Goal: Contribute content: Contribute content

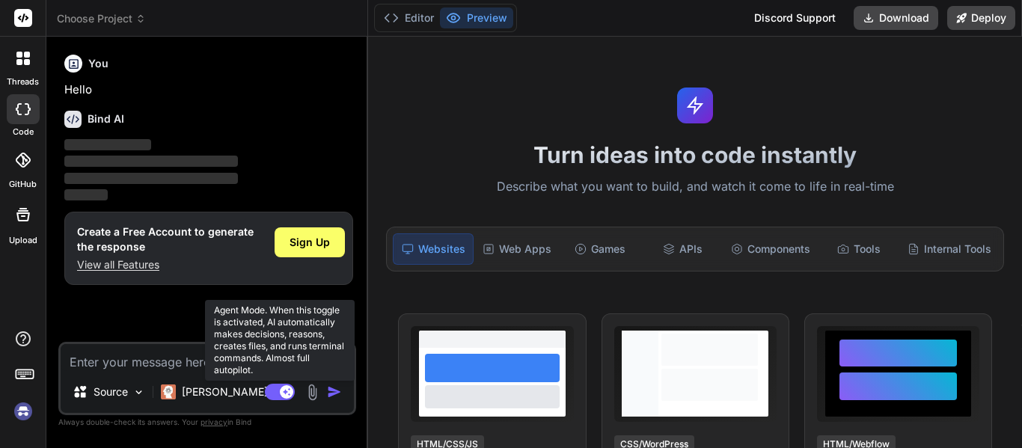
click at [276, 393] on rect at bounding box center [280, 392] width 30 height 16
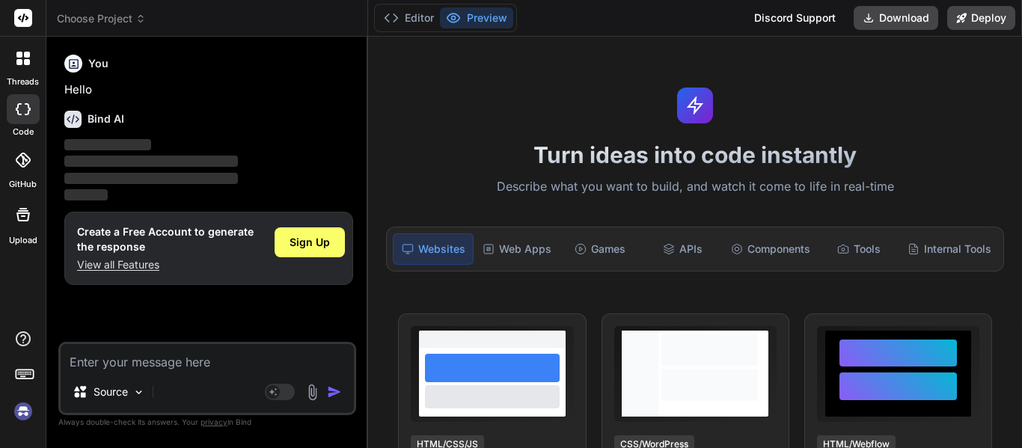
click at [28, 411] on img at bounding box center [22, 411] width 25 height 25
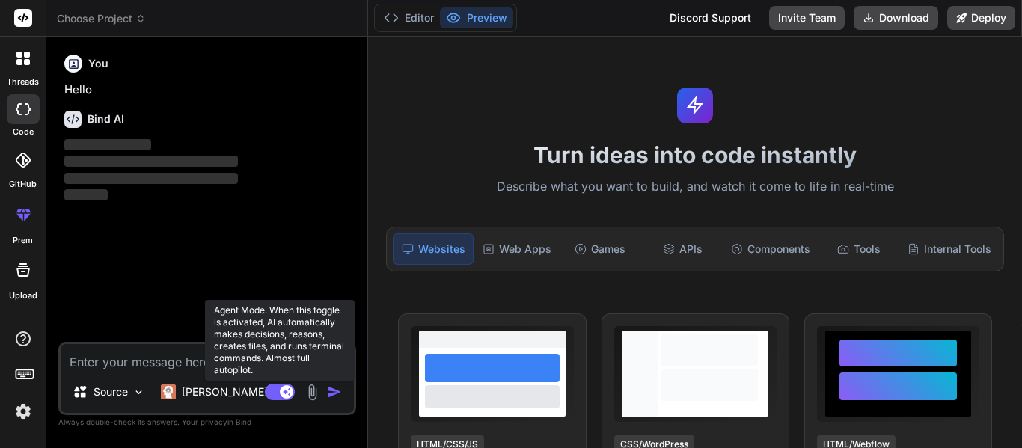
click at [281, 395] on rect at bounding box center [286, 391] width 13 height 13
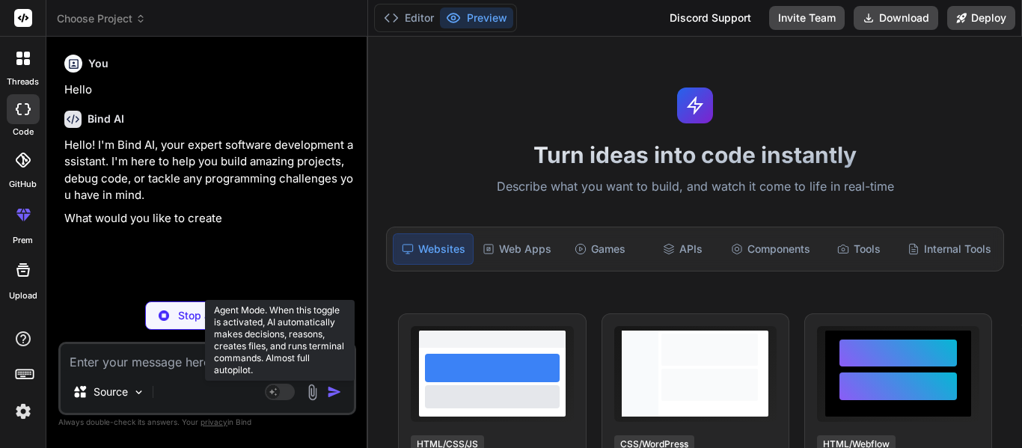
type textarea "x"
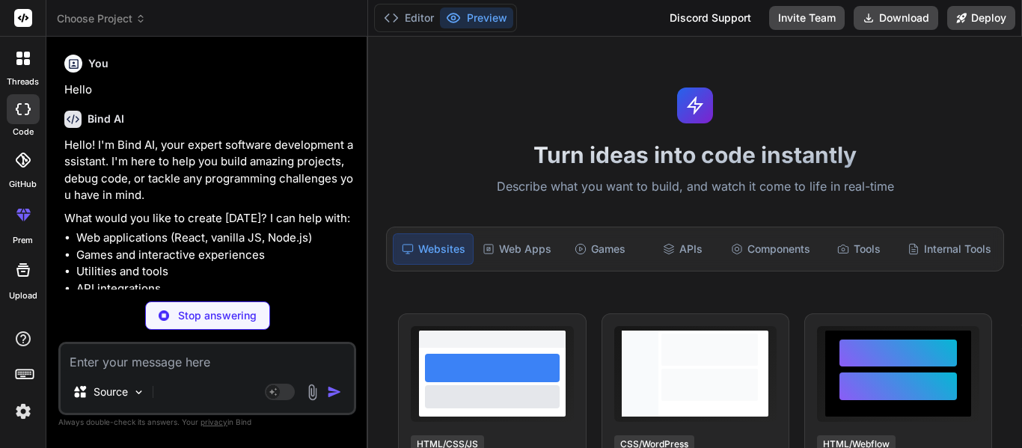
click at [317, 256] on li "Games and interactive experiences" at bounding box center [214, 255] width 277 height 17
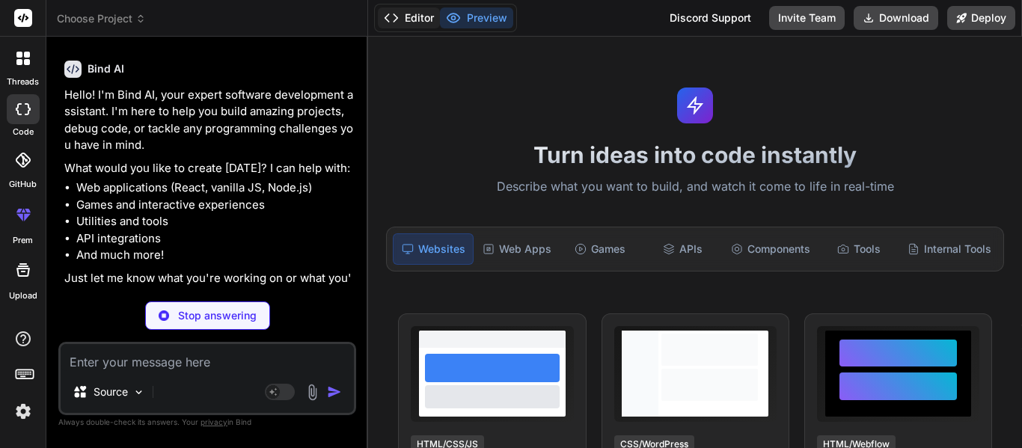
click at [409, 10] on button "Editor" at bounding box center [409, 17] width 62 height 21
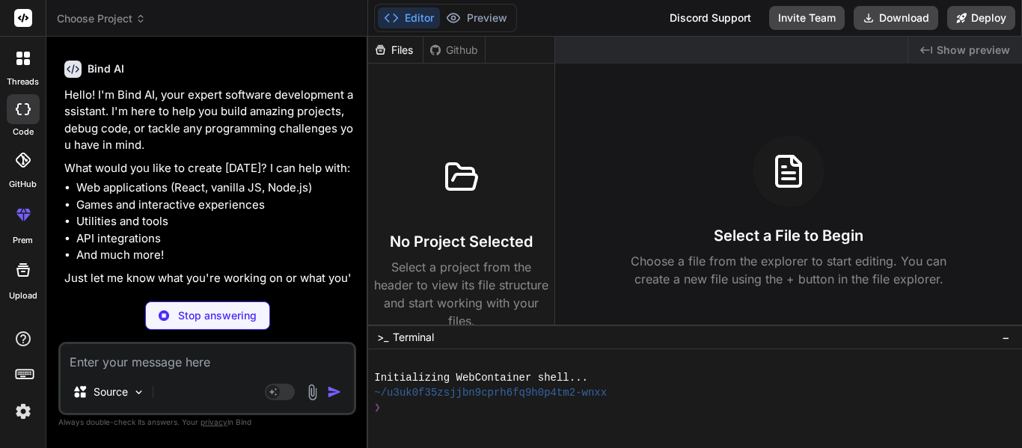
click at [436, 156] on div at bounding box center [462, 177] width 72 height 72
click at [217, 339] on div "Choose Project Created with Pixso. Bind AI Web Search Created with Pixso. Code …" at bounding box center [534, 224] width 976 height 448
click at [170, 350] on textarea at bounding box center [207, 357] width 293 height 27
type textarea "M"
type textarea "x"
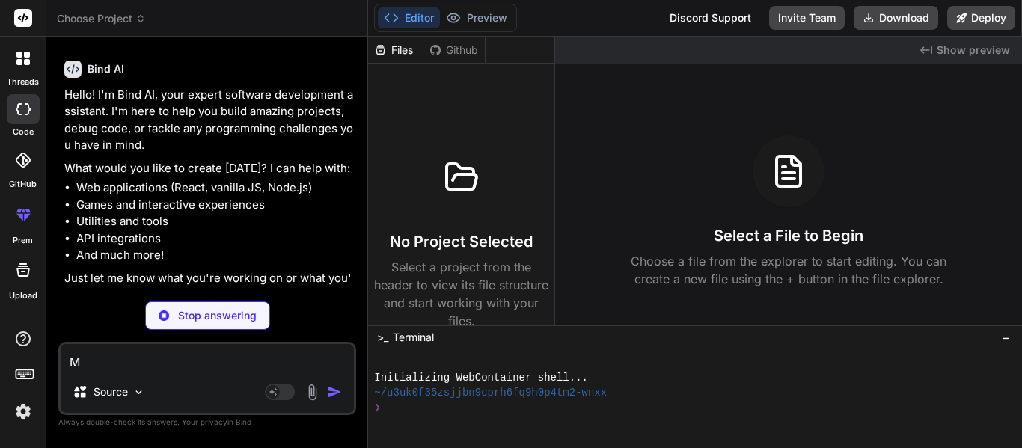
type textarea "Ma"
type textarea "x"
type textarea "Mak"
type textarea "x"
type textarea "Make"
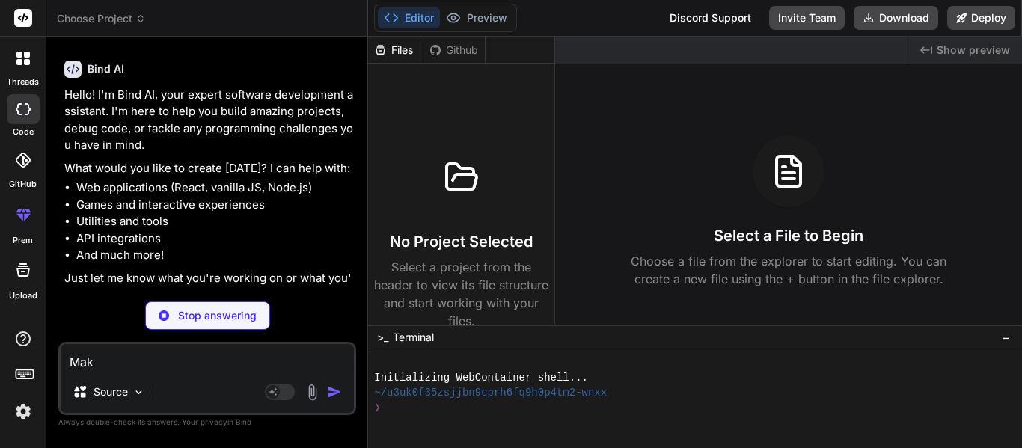
type textarea "x"
type textarea "Make"
type textarea "x"
type textarea "Make me"
type textarea "x"
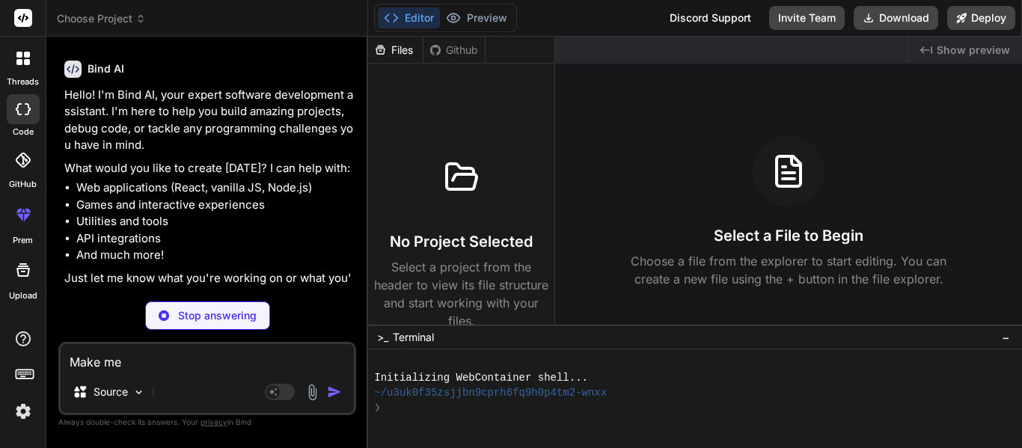
type textarea "Make me"
type textarea "x"
type textarea "Make me a"
type textarea "x"
type textarea "Make me a"
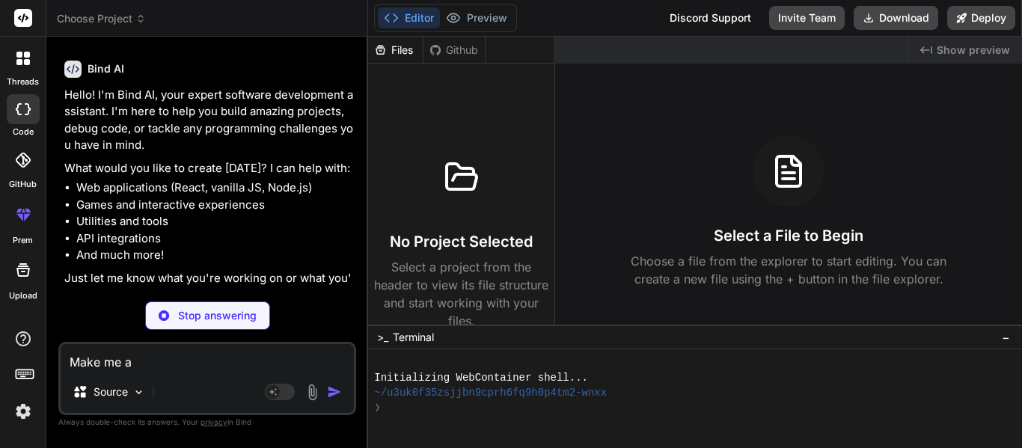
type textarea "x"
type textarea "Make me a"
type textarea "x"
type textarea "Make me an"
type textarea "x"
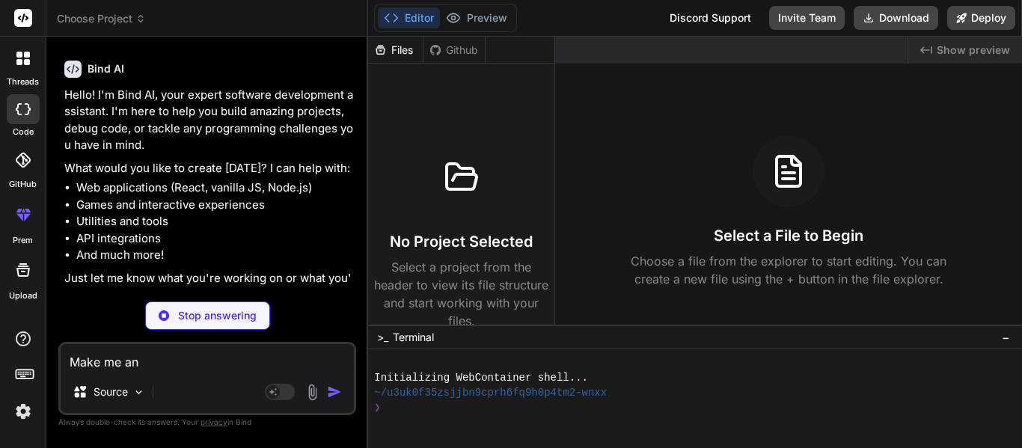
type textarea "Make me an"
type textarea "x"
type textarea "Make me an a"
type textarea "x"
type textarea "Make me an ap"
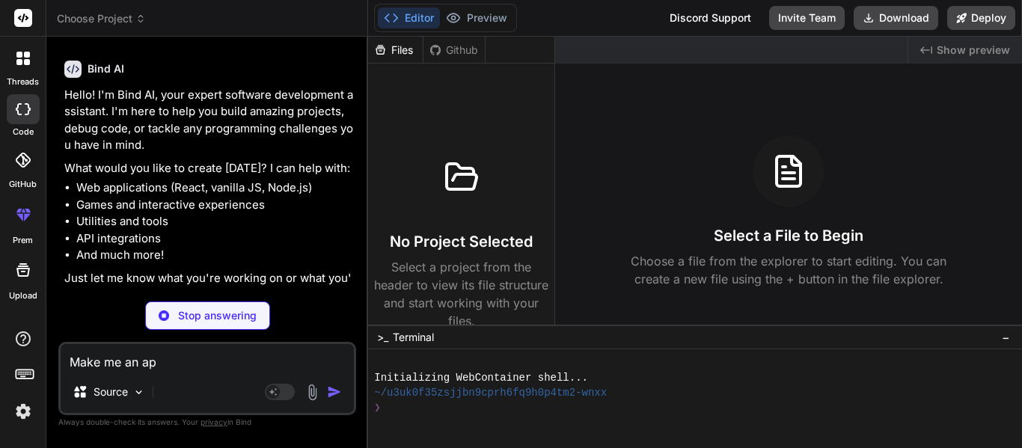
type textarea "x"
type textarea "Make me an app"
type textarea "x"
type textarea "Make me an app."
type textarea "x"
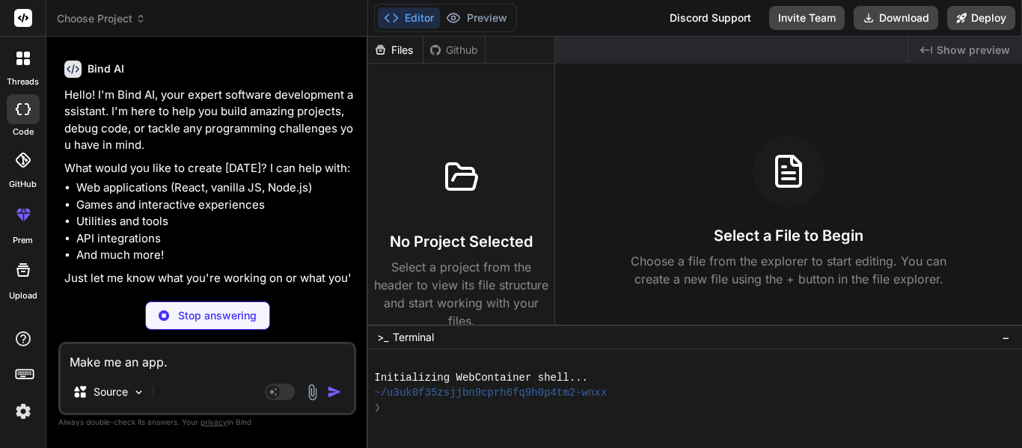
type textarea "Make me an app.t"
type textarea "x"
type textarea "Make me an app.ts"
type textarea "x"
type textarea "Make me an app.tsx"
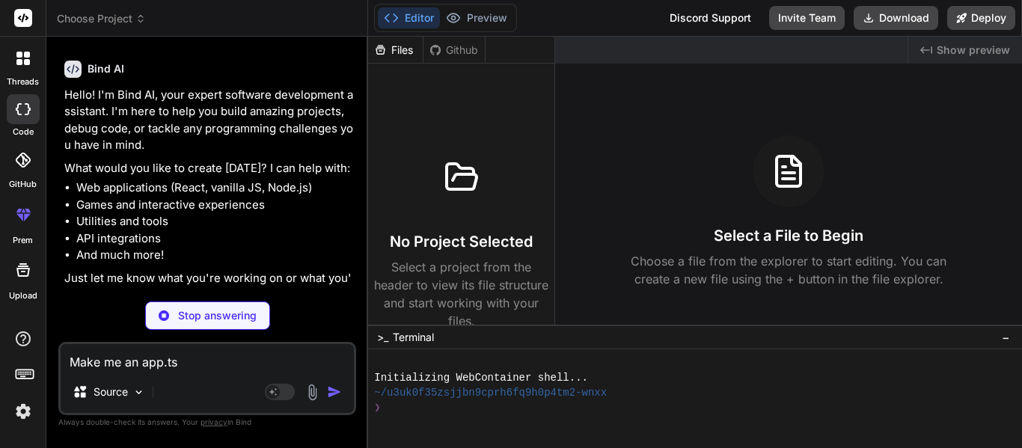
type textarea "x"
type textarea "Make me an app.tsx"
type textarea "x"
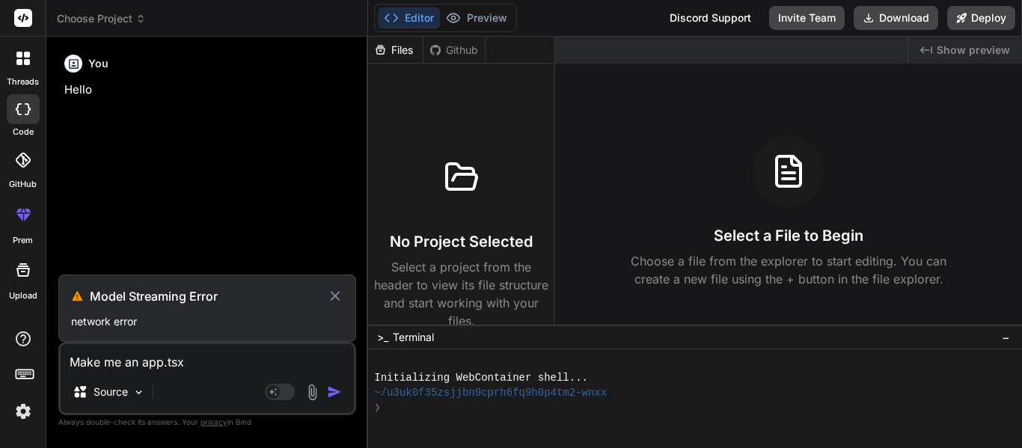
scroll to position [0, 0]
type textarea "Make me an app.tsx f"
type textarea "x"
type textarea "Make me an app.tsx fi"
type textarea "x"
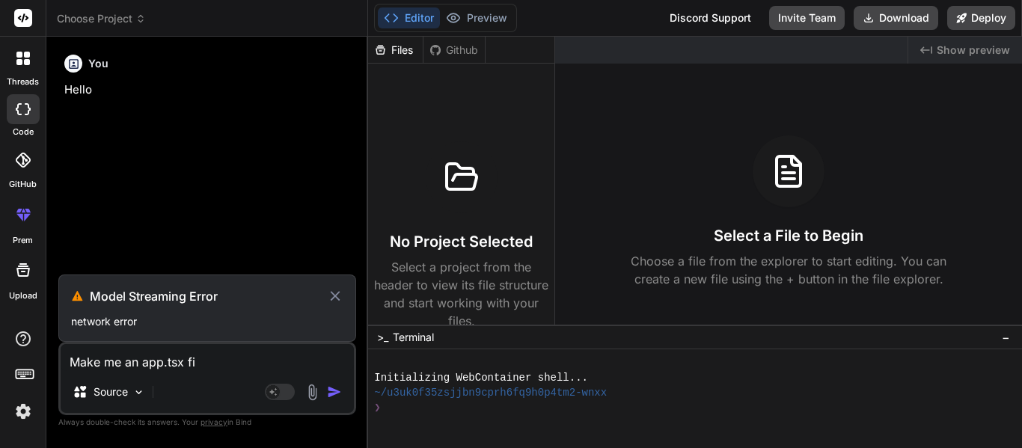
type textarea "Make me an app.tsx fi;"
type textarea "x"
type textarea "Make me an app.tsx fi;e"
type textarea "x"
type textarea "Make me an app.tsx fi;"
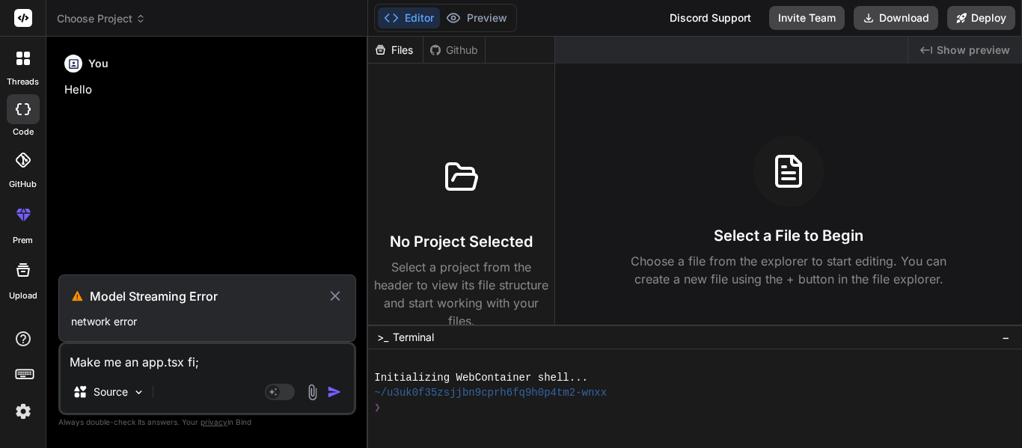
type textarea "x"
type textarea "Make me an app.tsx fi"
type textarea "x"
type textarea "Make me an app.tsx f"
type textarea "x"
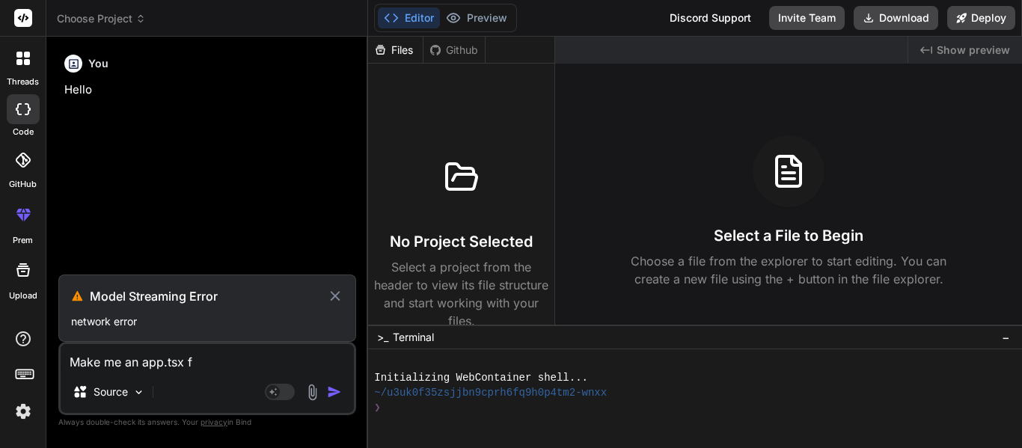
type textarea "Make me an app.tsx fi"
type textarea "x"
type textarea "Make me an app.tsx fil"
type textarea "x"
type textarea "Make me an app.tsx file"
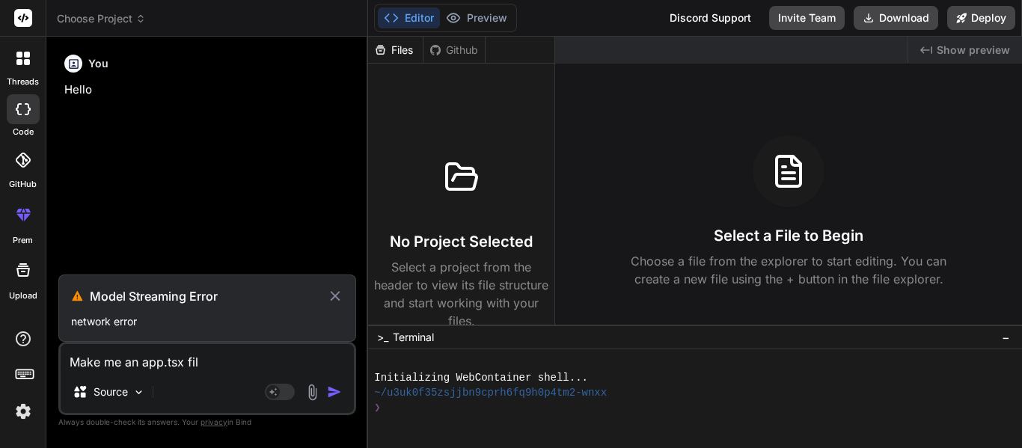
type textarea "x"
type textarea "Make me an app.tsx file"
type textarea "x"
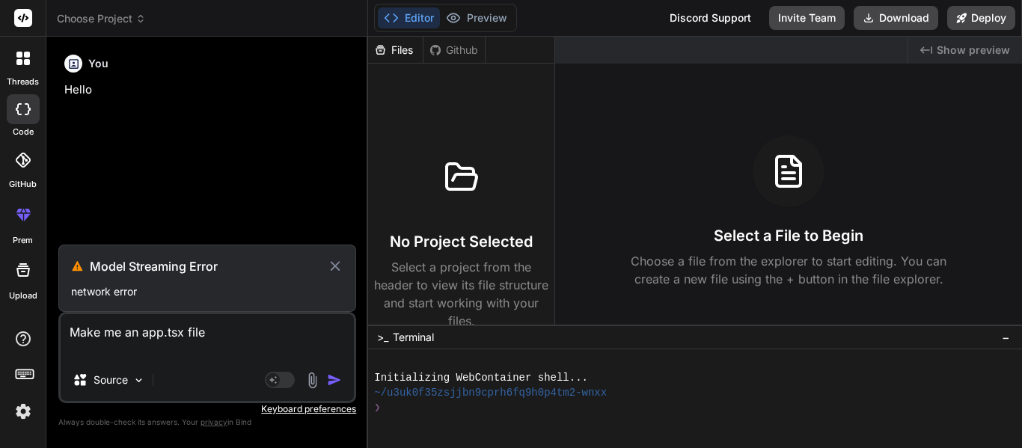
type textarea "Make me an app.tsx file"
click at [188, 335] on textarea "Make me an app.tsx file" at bounding box center [207, 336] width 293 height 45
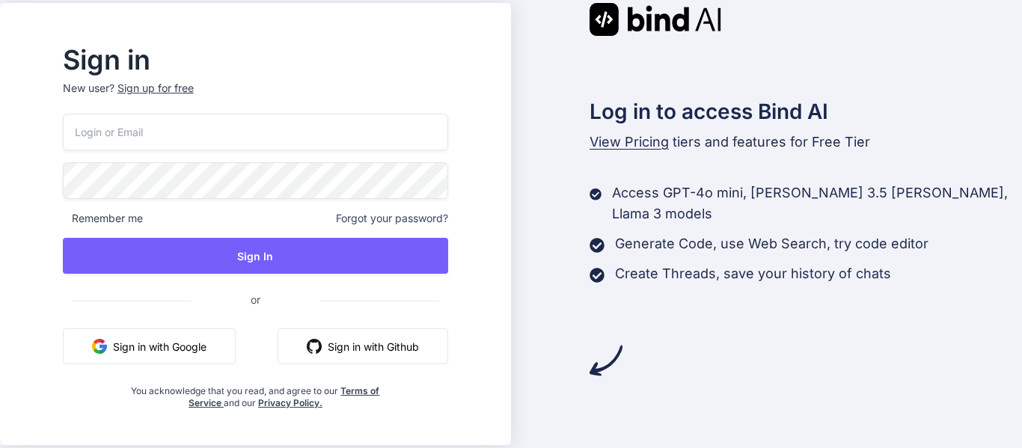
click at [174, 141] on input "email" at bounding box center [255, 132] width 385 height 37
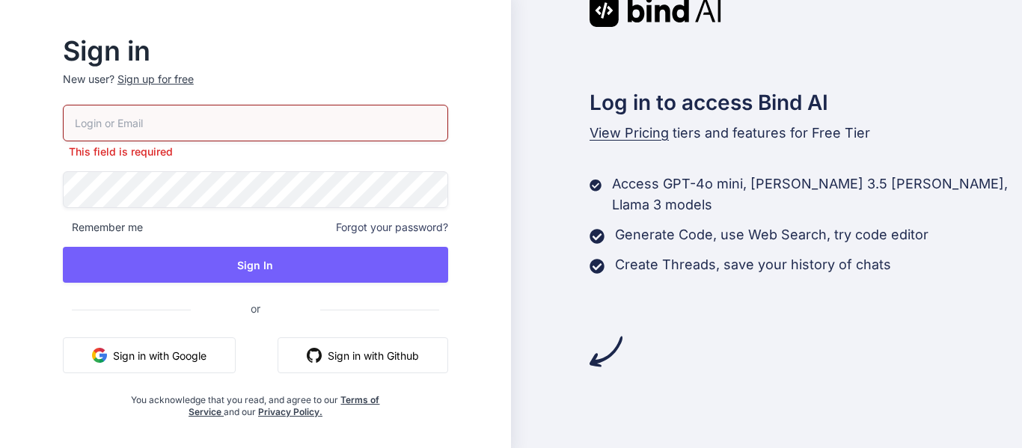
click at [361, 334] on div "This field is required Remember me Forgot your password? Sign In or Sign in wit…" at bounding box center [255, 262] width 385 height 314
click at [378, 363] on button "Sign in with Github" at bounding box center [363, 355] width 171 height 36
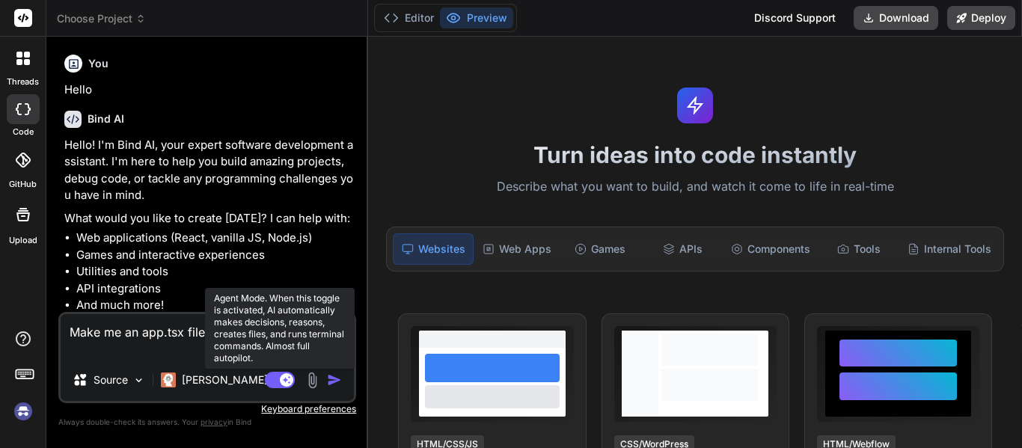
click at [270, 373] on rect at bounding box center [280, 380] width 30 height 16
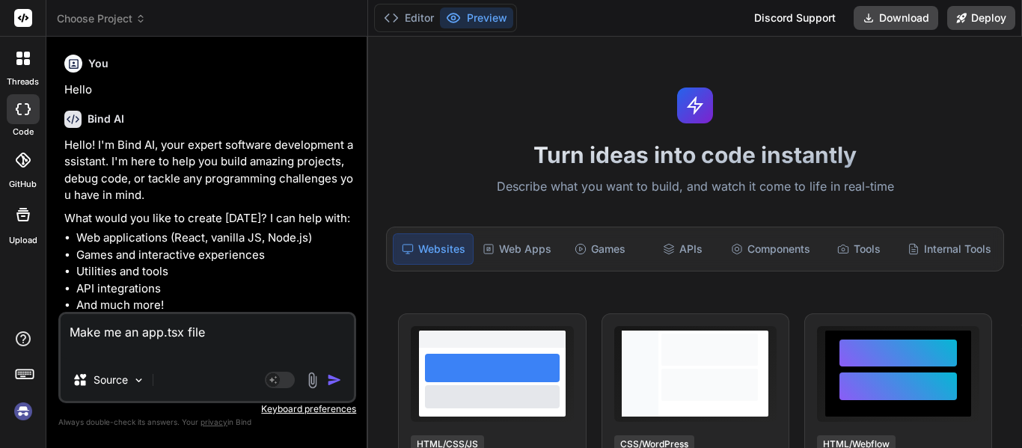
click at [333, 380] on img "button" at bounding box center [334, 380] width 15 height 15
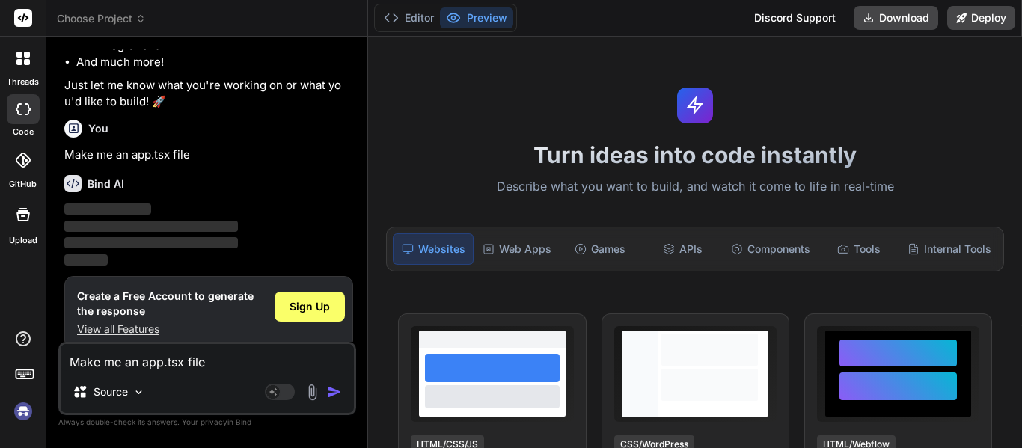
scroll to position [258, 0]
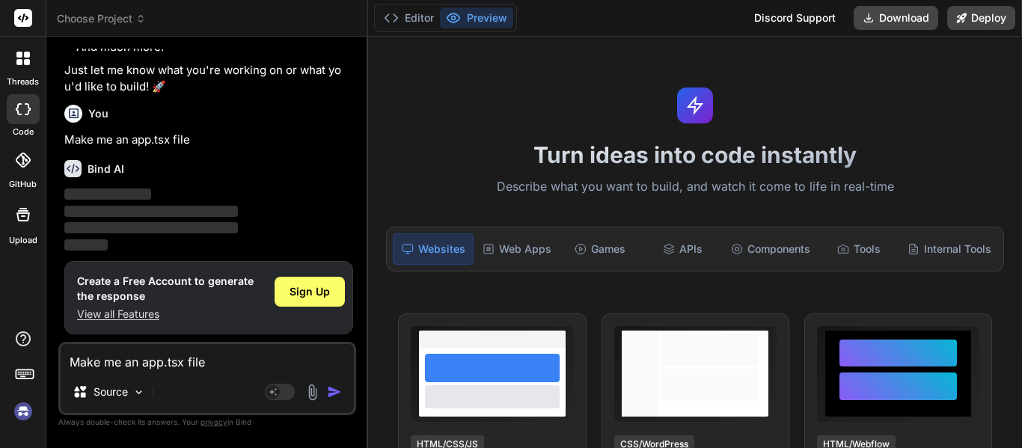
click at [22, 412] on img at bounding box center [22, 411] width 25 height 25
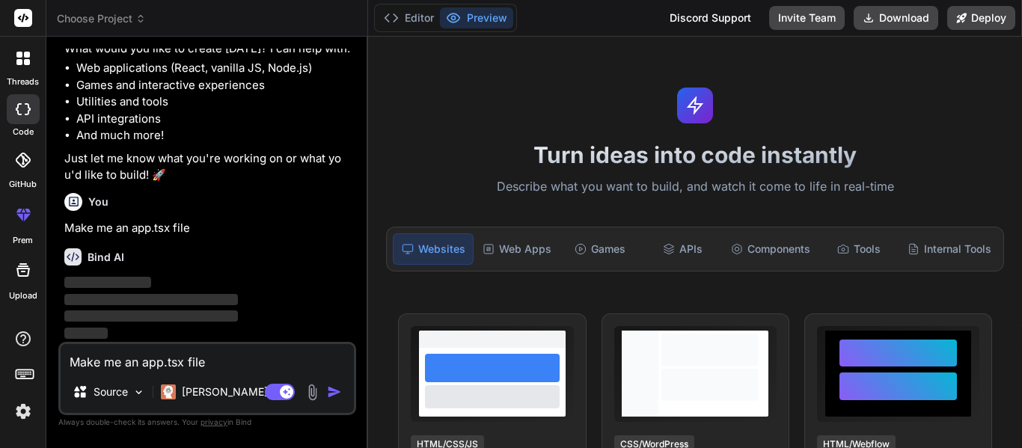
scroll to position [170, 0]
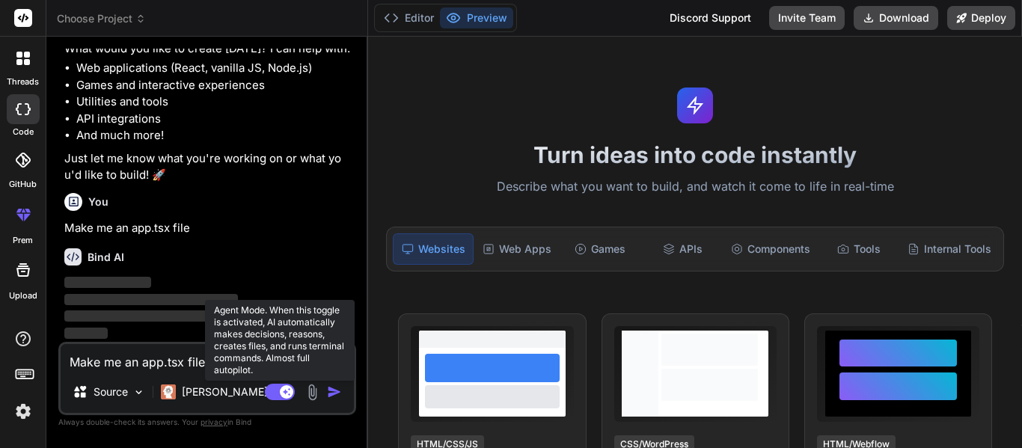
click at [288, 395] on rect at bounding box center [286, 391] width 13 height 13
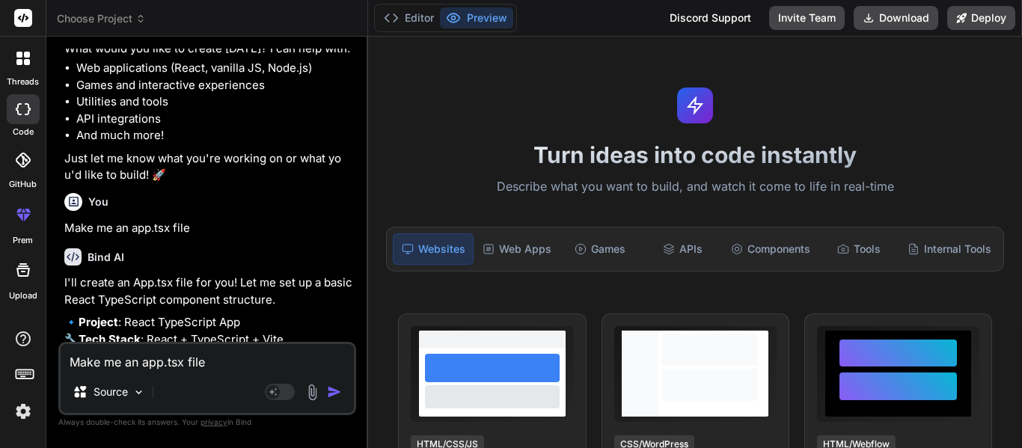
type textarea "x"
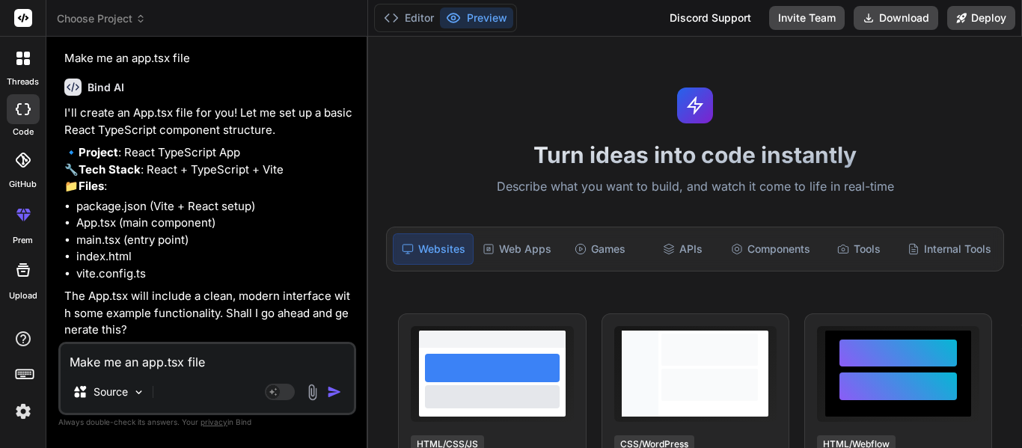
click at [156, 362] on textarea "Make me an app.tsx file" at bounding box center [207, 357] width 293 height 27
type textarea "x"
type textarea "J"
type textarea "x"
type textarea "Js"
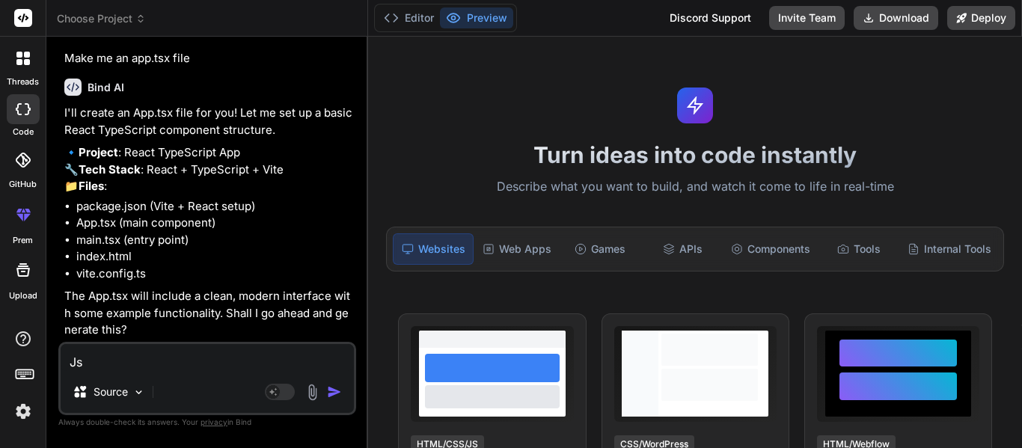
type textarea "x"
type textarea "J"
type textarea "x"
type textarea "Ju"
type textarea "x"
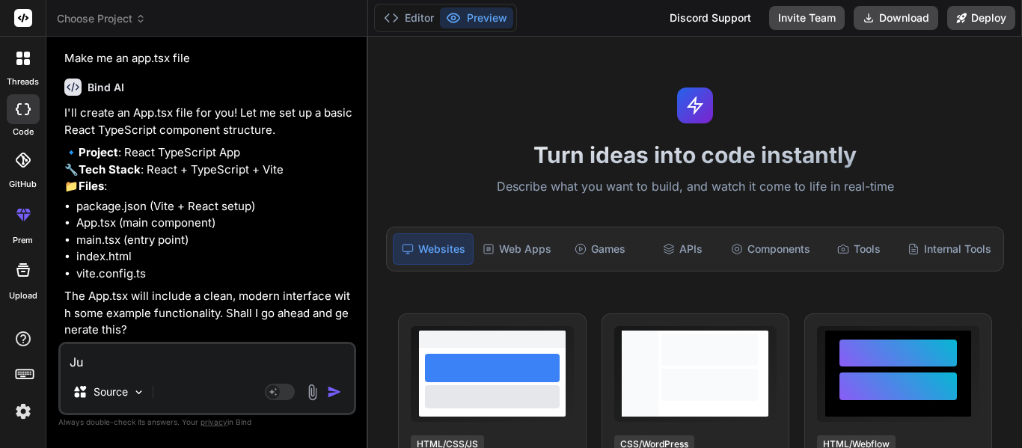
type textarea "Jus"
type textarea "x"
type textarea "Just"
type textarea "x"
type textarea "Just m"
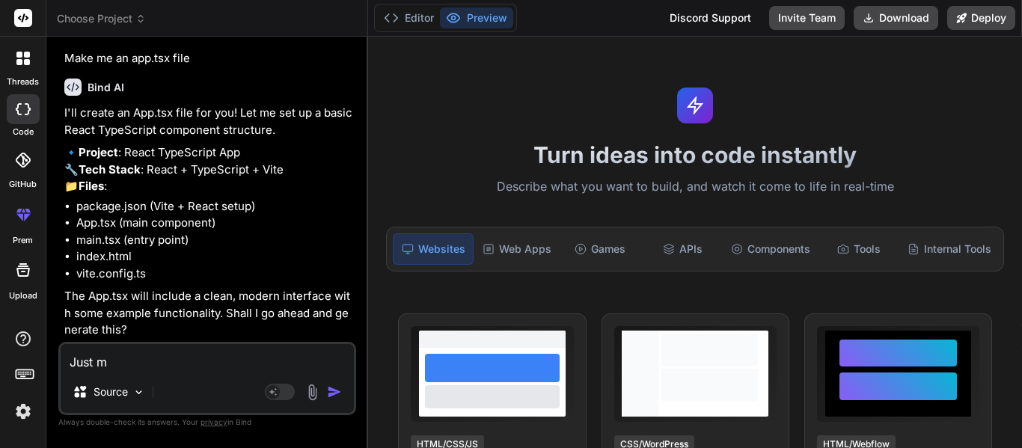
type textarea "x"
type textarea "Just ma"
type textarea "x"
type textarea "Just mak"
type textarea "x"
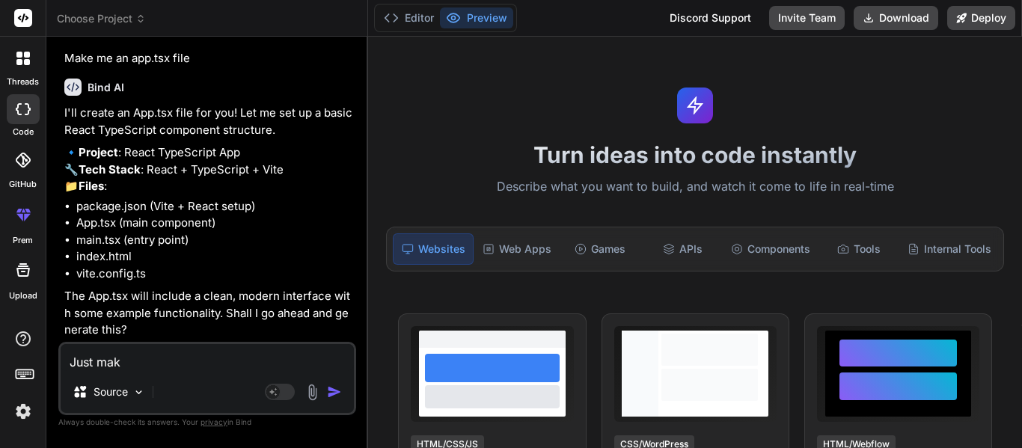
type textarea "Just make"
type textarea "x"
type textarea "Just make"
type textarea "x"
type textarea "Just make m"
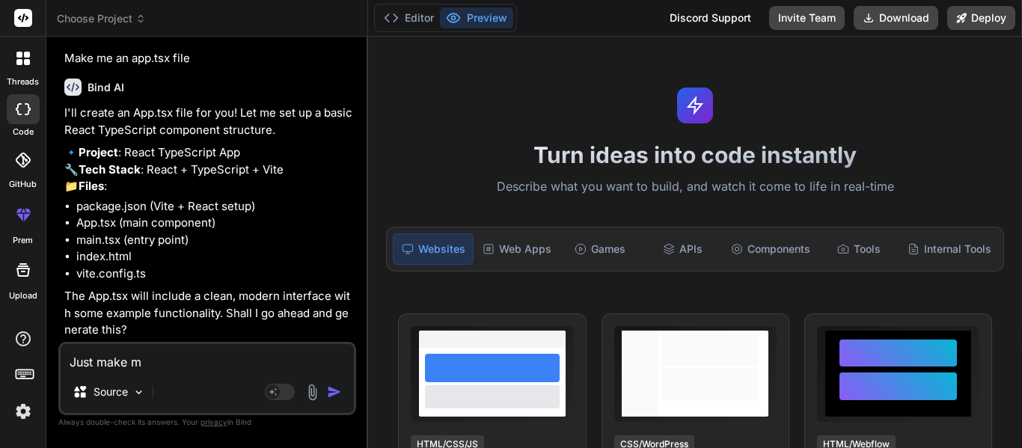
type textarea "x"
type textarea "Just make me"
type textarea "x"
type textarea "Just make me"
type textarea "x"
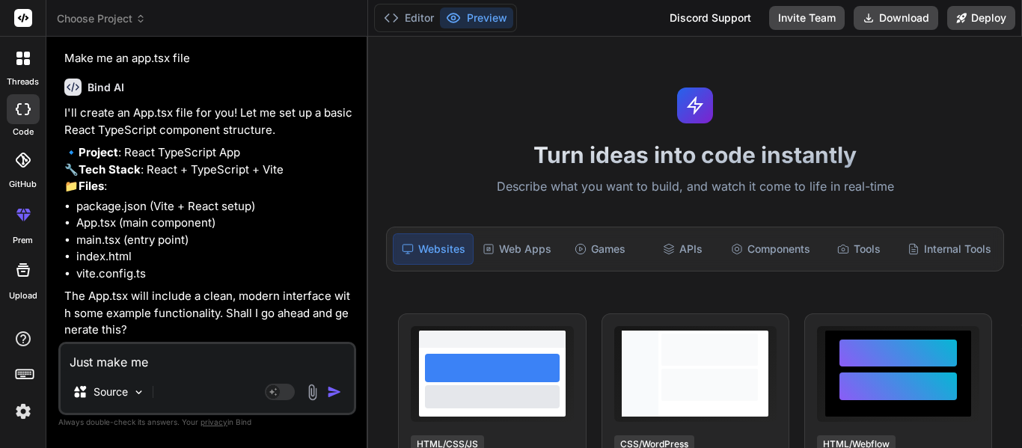
type textarea "Just make me a"
type textarea "x"
type textarea "Just make me a"
type textarea "x"
type textarea "Just make me a t"
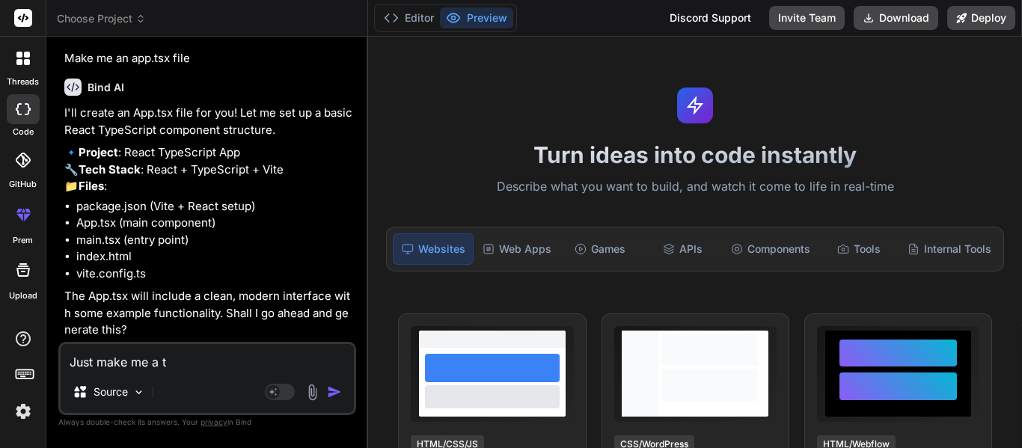
type textarea "x"
type textarea "Just make me a"
type textarea "x"
type textarea "Just make me a ."
type textarea "x"
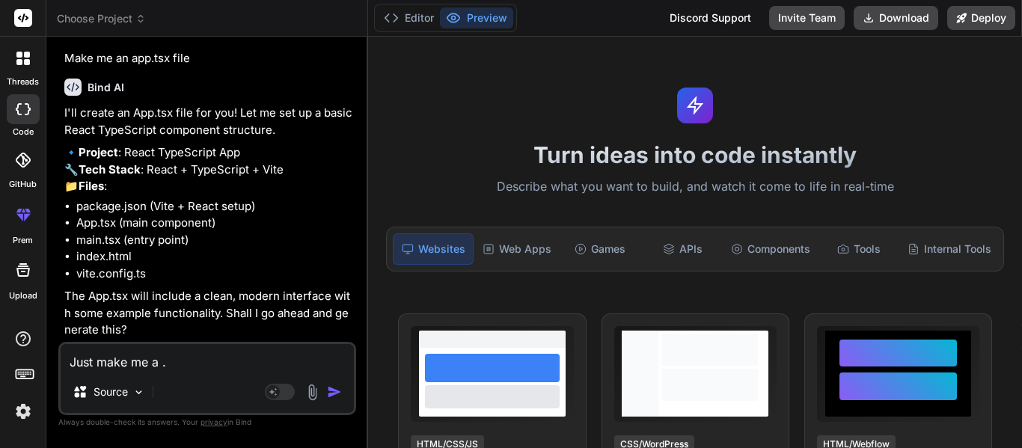
type textarea "Just make me a .s"
type textarea "x"
type textarea "Just make me a ."
type textarea "x"
type textarea "Just make me a .t"
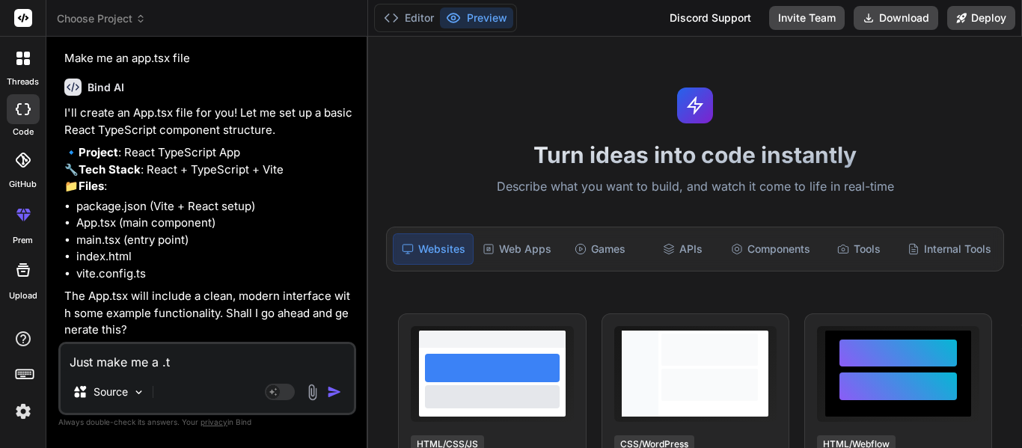
type textarea "x"
type textarea "Just make me a .ts"
type textarea "x"
type textarea "Just make me a .tsx"
type textarea "x"
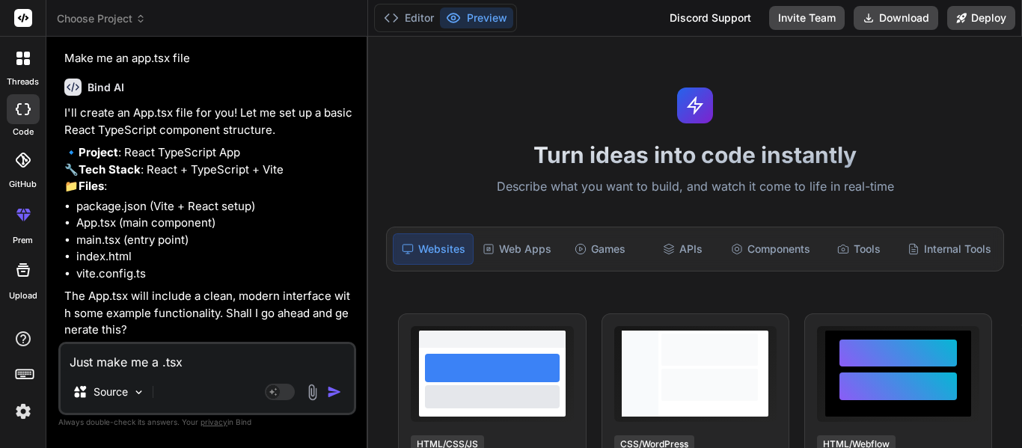
type textarea "Just make me a .tsx"
type textarea "x"
type textarea "Just make me a .tsx f"
type textarea "x"
type textarea "Just make me a .tsx fi"
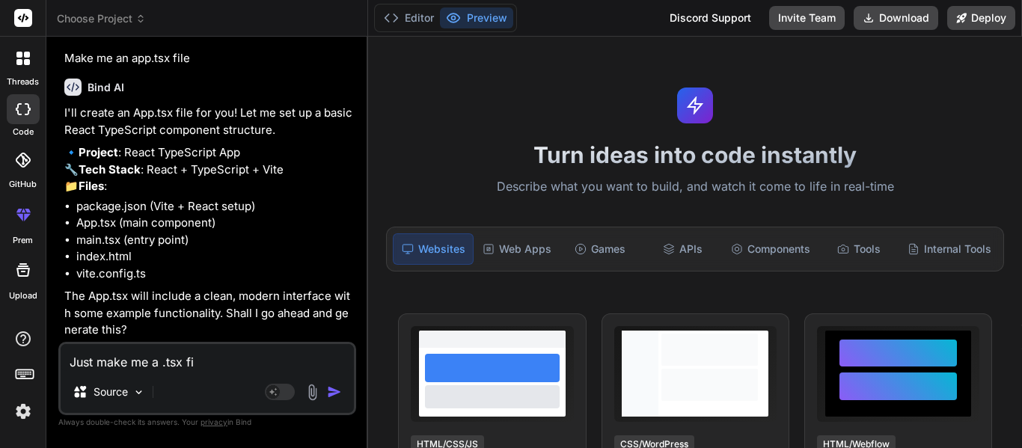
type textarea "x"
type textarea "Just make me a .tsx file"
type textarea "x"
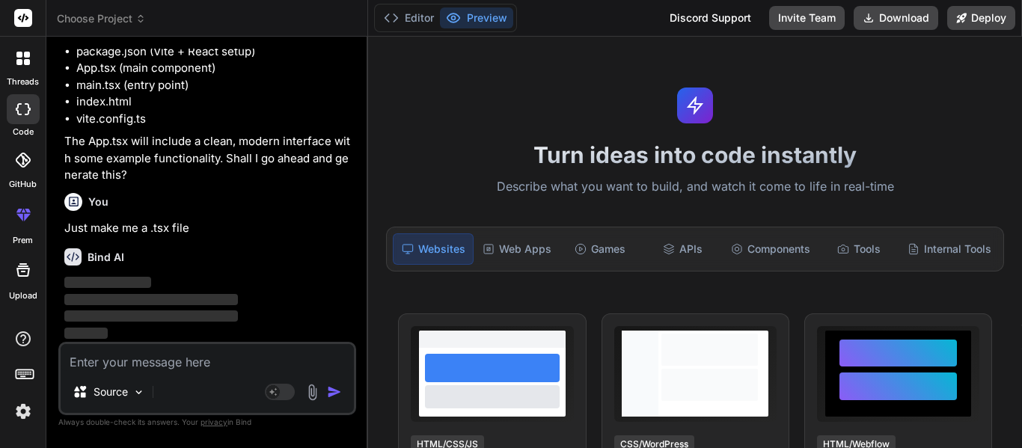
scroll to position [528, 0]
click at [421, 28] on div "Editor Preview" at bounding box center [445, 18] width 143 height 28
click at [414, 23] on button "Editor" at bounding box center [409, 17] width 62 height 21
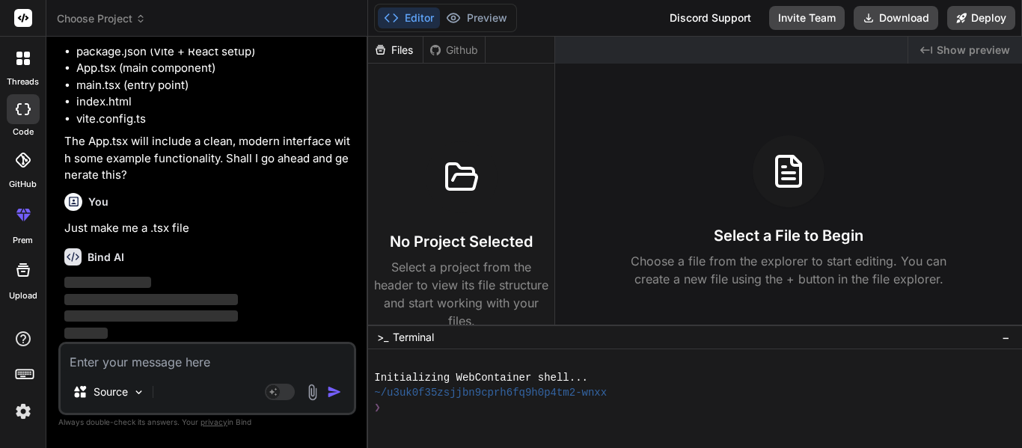
click at [465, 56] on div "Github" at bounding box center [454, 50] width 61 height 15
click at [407, 58] on div "Files" at bounding box center [395, 50] width 55 height 27
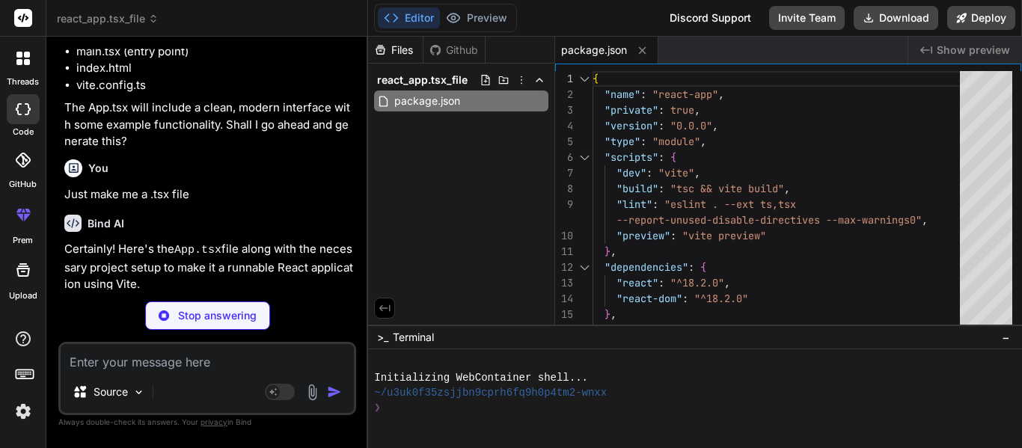
type textarea "x"
type textarea "<div id="root"></div> <script type="module" src="/src/main.tsx"></script> </bod…"
click at [419, 415] on div at bounding box center [688, 422] width 629 height 15
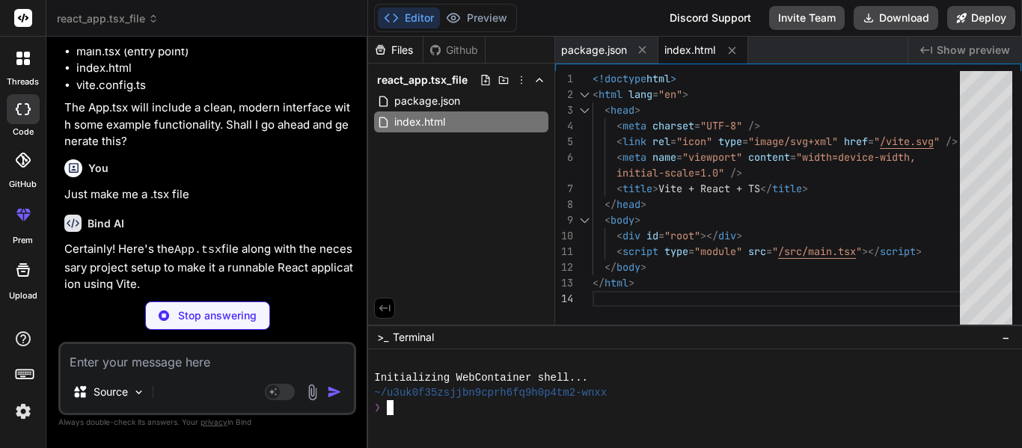
type textarea "x"
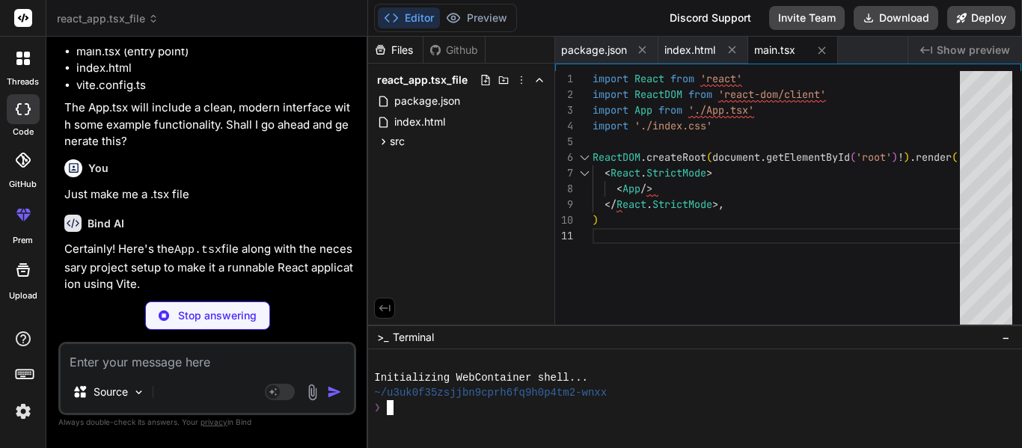
type textarea "x"
type textarea "); } export default App;"
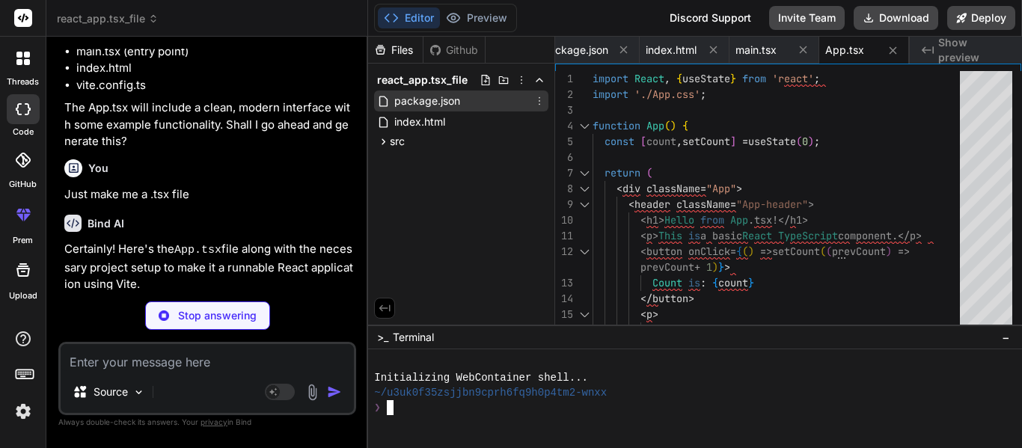
type textarea "x"
click at [415, 103] on span "package.json" at bounding box center [427, 101] width 69 height 18
type textarea ""@typescript-eslint/parser": "^7.2.0", "@vitejs/plugin-react": "^4.2.1", "eslin…"
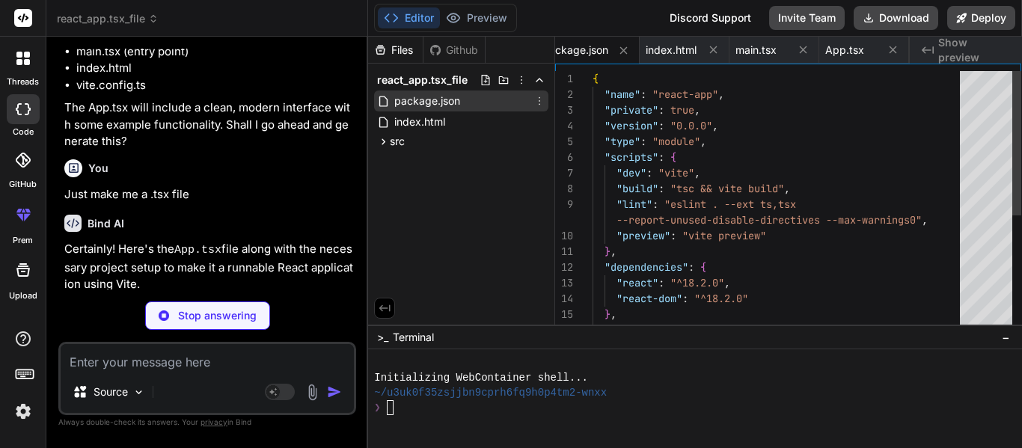
scroll to position [0, 0]
type textarea "x"
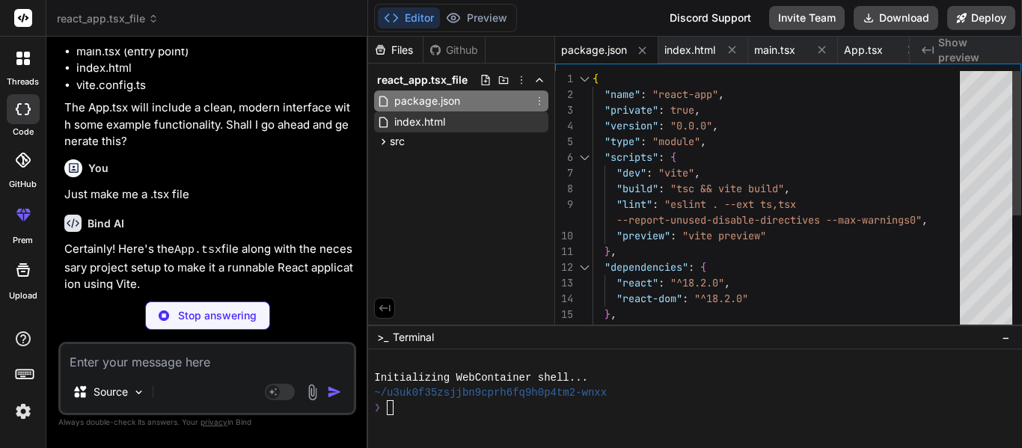
click at [424, 114] on span "index.html" at bounding box center [420, 122] width 54 height 18
type textarea "<div id="root"></div> <script type="module" src="/src/main.tsx"></script> </bod…"
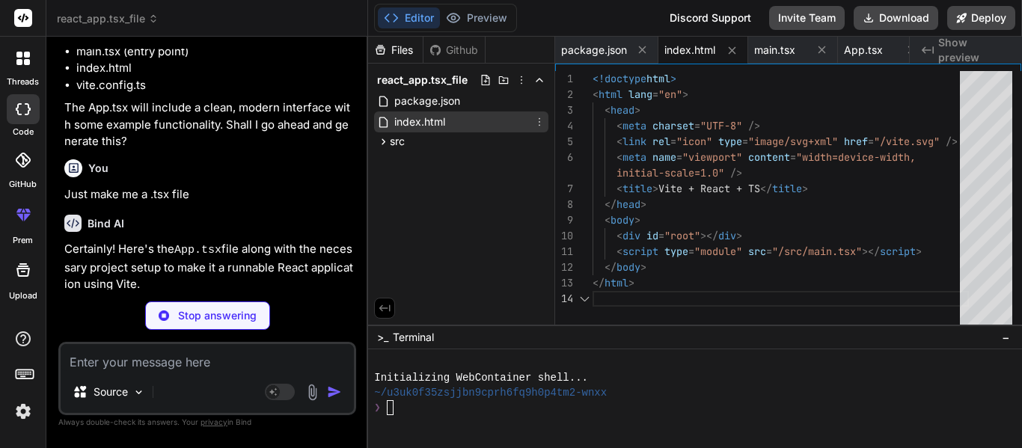
type textarea "x"
type textarea "padding: 2rem; text-align: center; } code { font-family: source-code-pro, Menlo…"
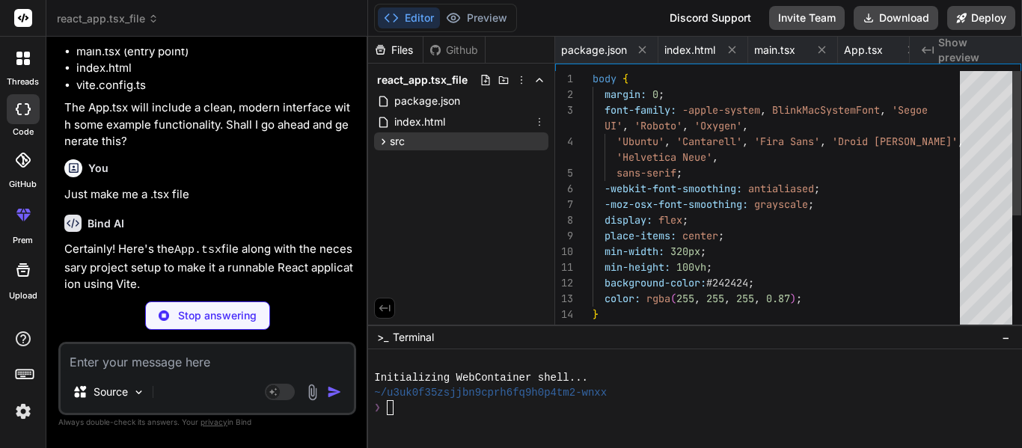
scroll to position [0, 109]
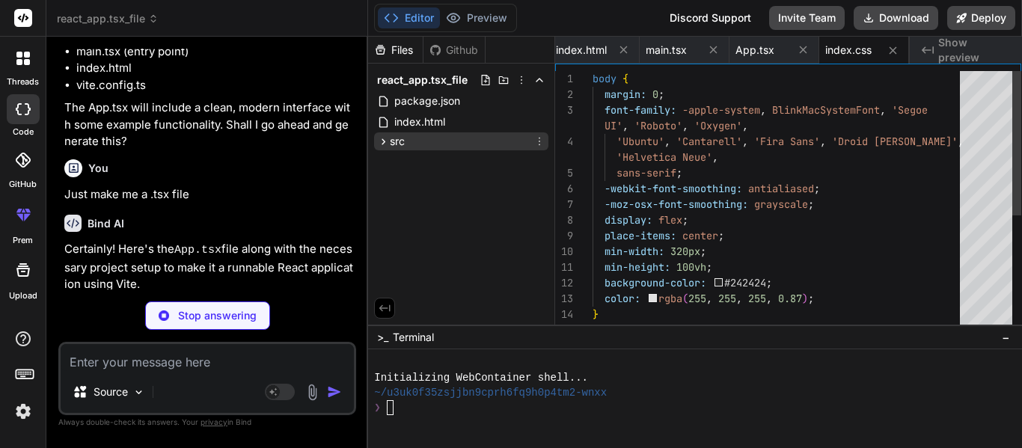
click at [433, 138] on div "src" at bounding box center [461, 141] width 174 height 18
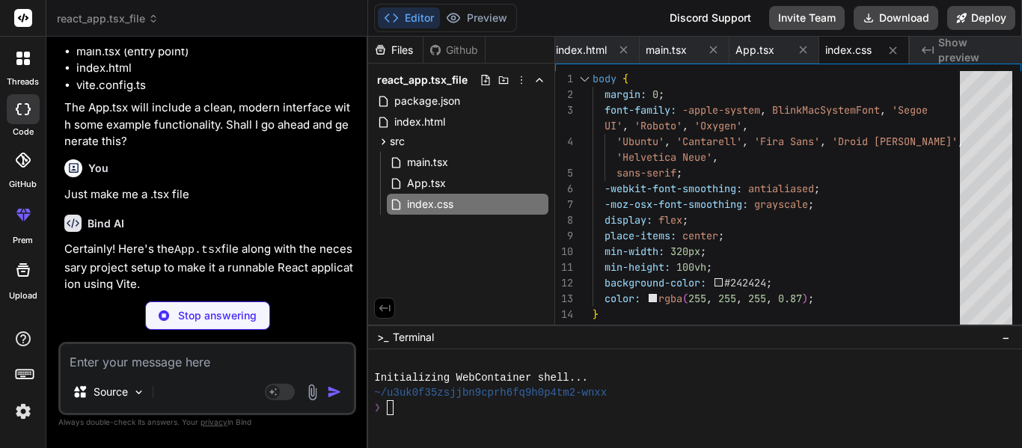
scroll to position [781, 0]
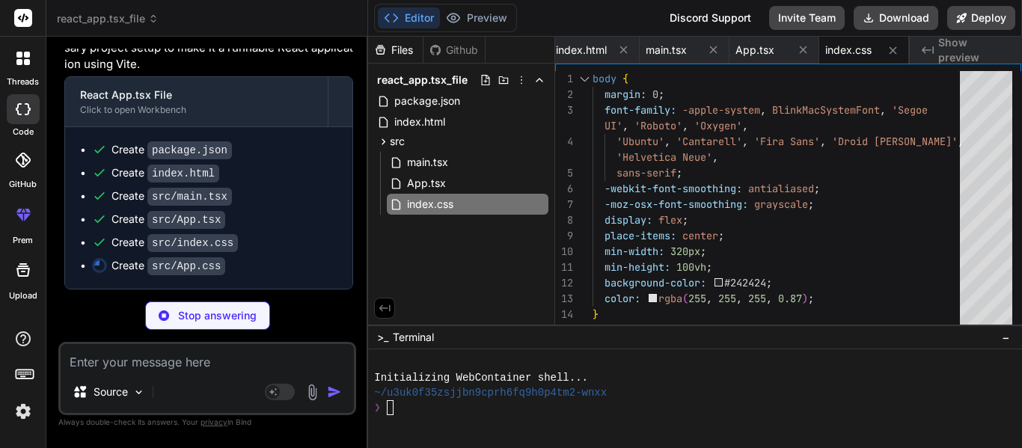
type textarea "x"
type textarea "} button:hover { border-color: #646cff; } button:focus, button:focus-visible { …"
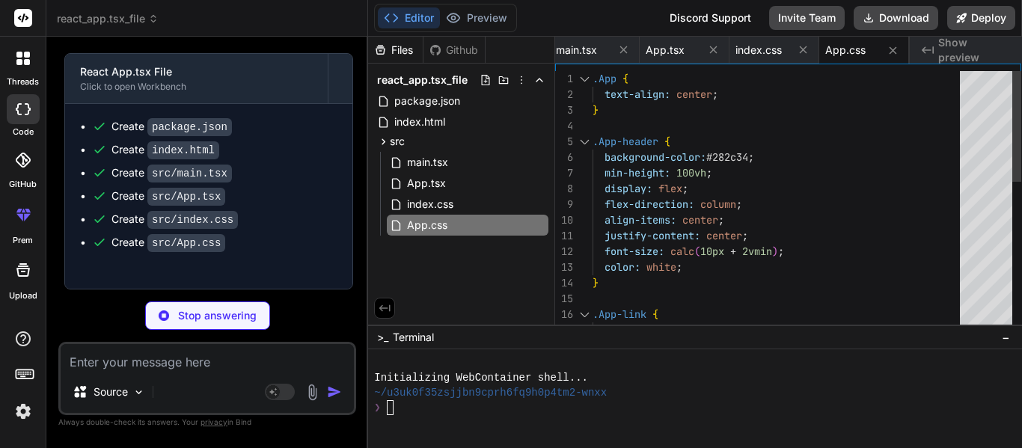
click at [111, 358] on textarea at bounding box center [207, 357] width 293 height 27
type textarea "x"
type textarea "import { defineConfig } from 'vite' import react from '@vitejs/plugin-react' //…"
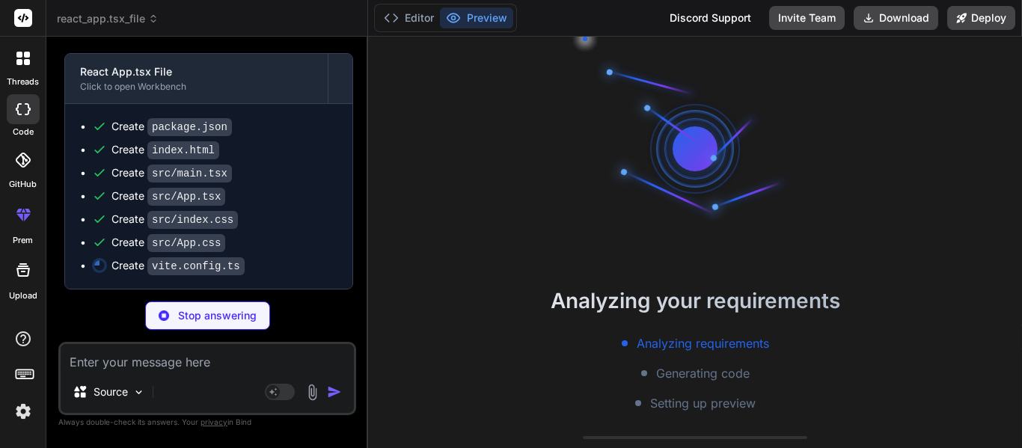
scroll to position [0, 300]
type textarea "x"
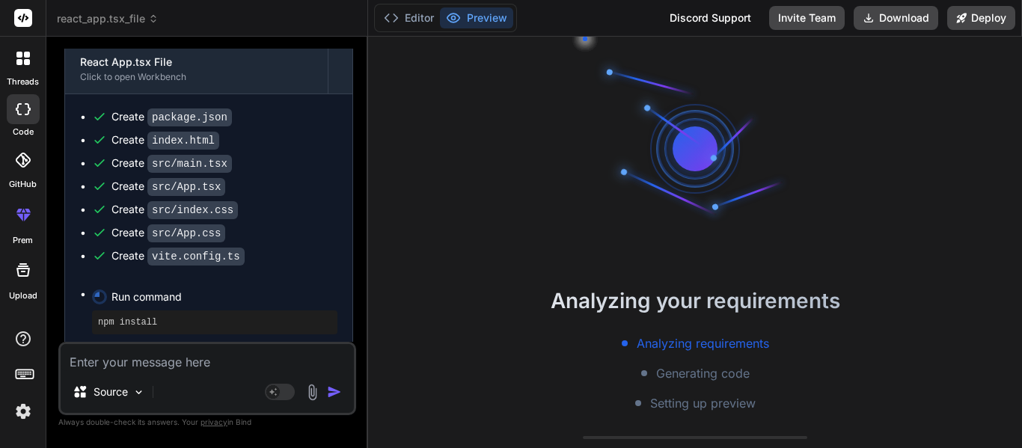
scroll to position [60, 0]
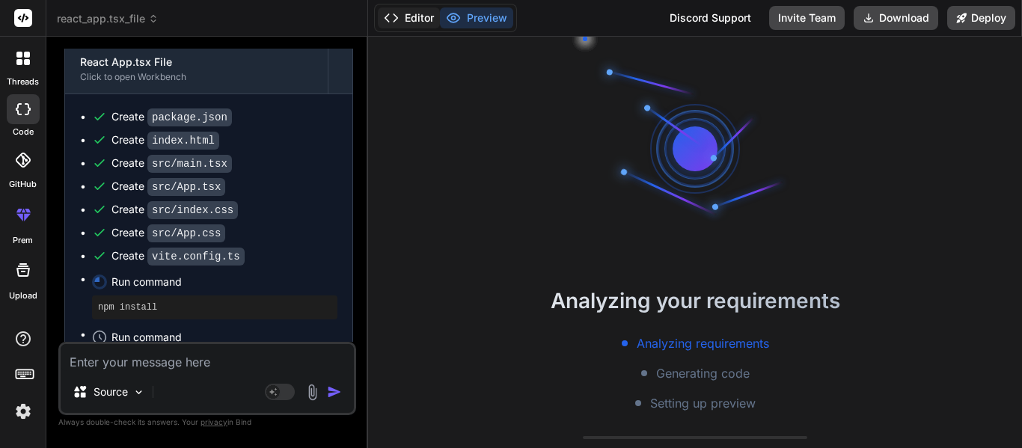
click at [416, 16] on button "Editor" at bounding box center [409, 17] width 62 height 21
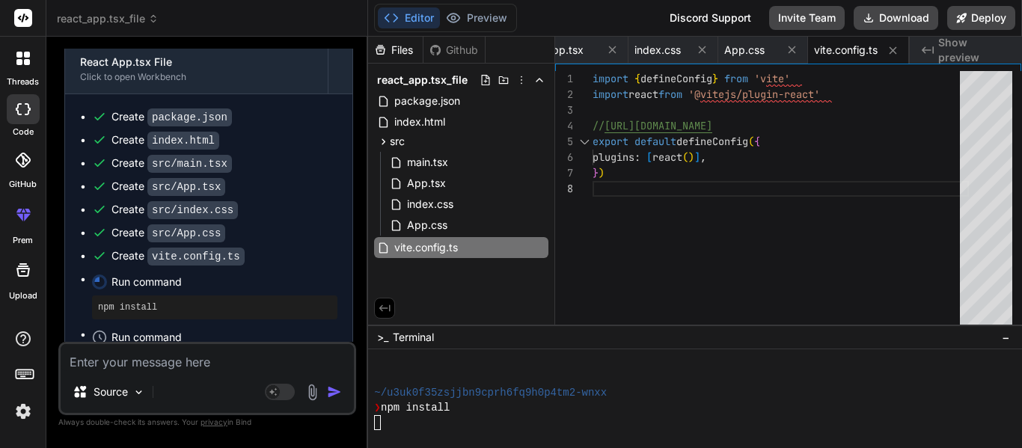
click at [418, 12] on button "Editor" at bounding box center [409, 17] width 62 height 21
click at [401, 422] on div "/" at bounding box center [688, 422] width 629 height 15
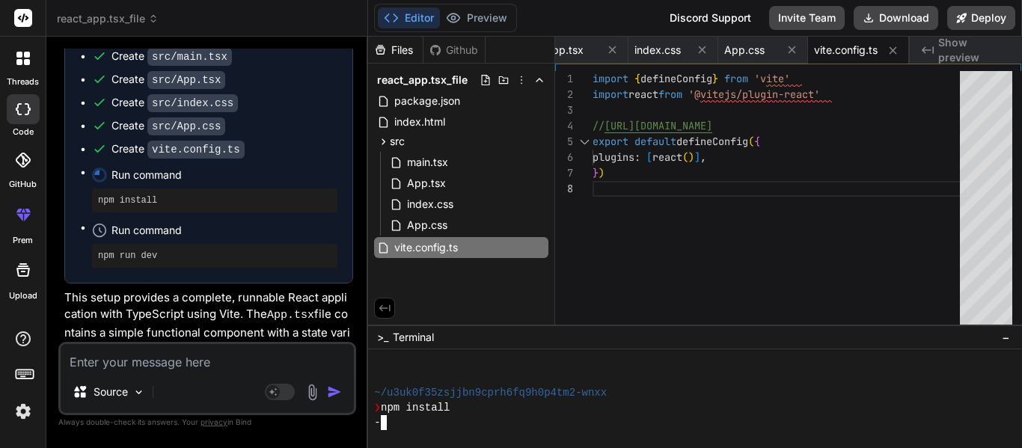
scroll to position [956, 0]
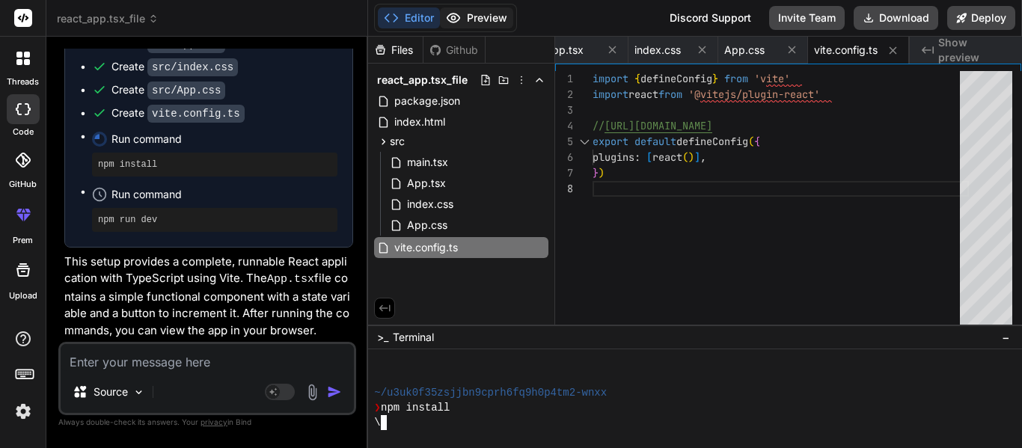
click at [449, 23] on icon at bounding box center [453, 17] width 15 height 15
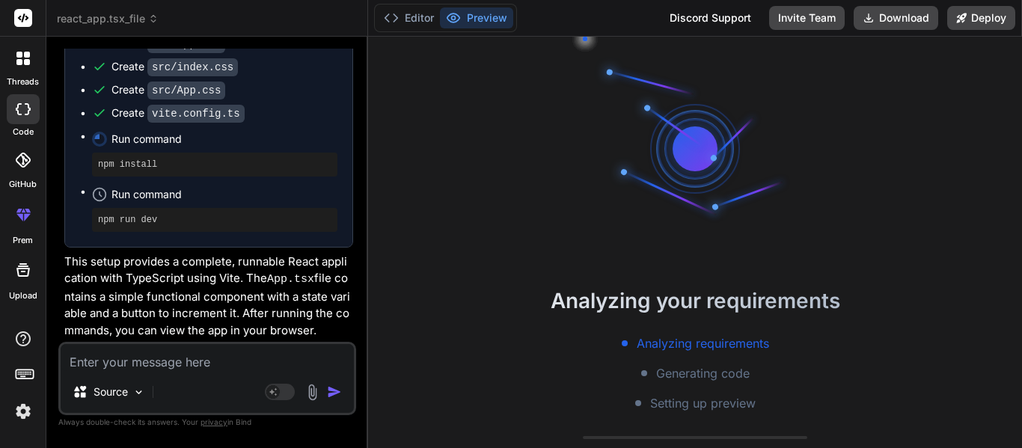
scroll to position [396, 0]
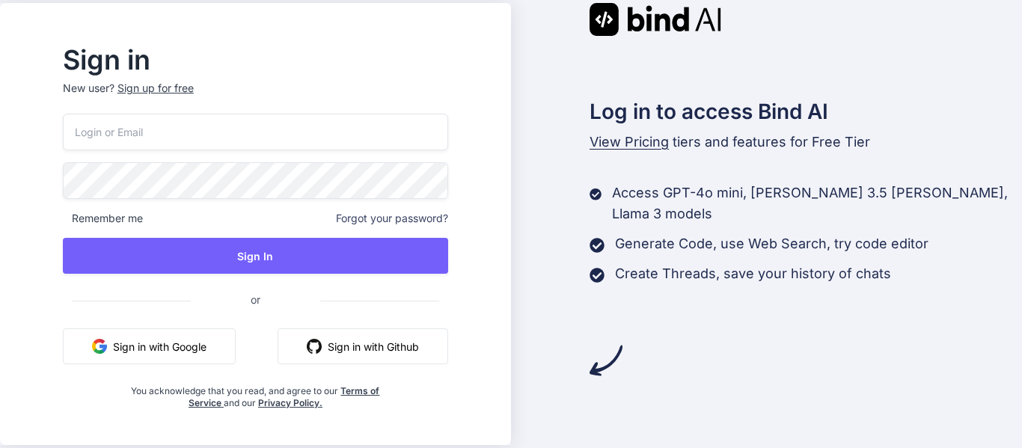
click at [382, 352] on button "Sign in with Github" at bounding box center [363, 347] width 171 height 36
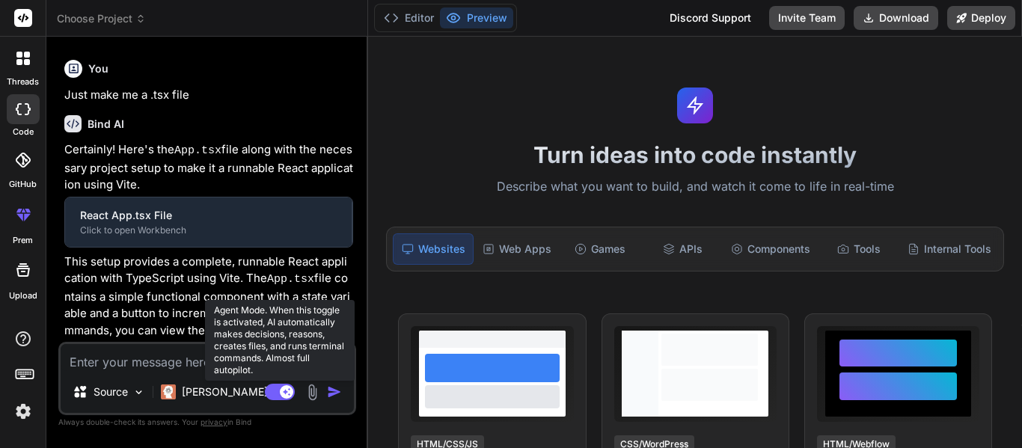
scroll to position [660, 0]
click at [278, 391] on rect at bounding box center [280, 392] width 30 height 16
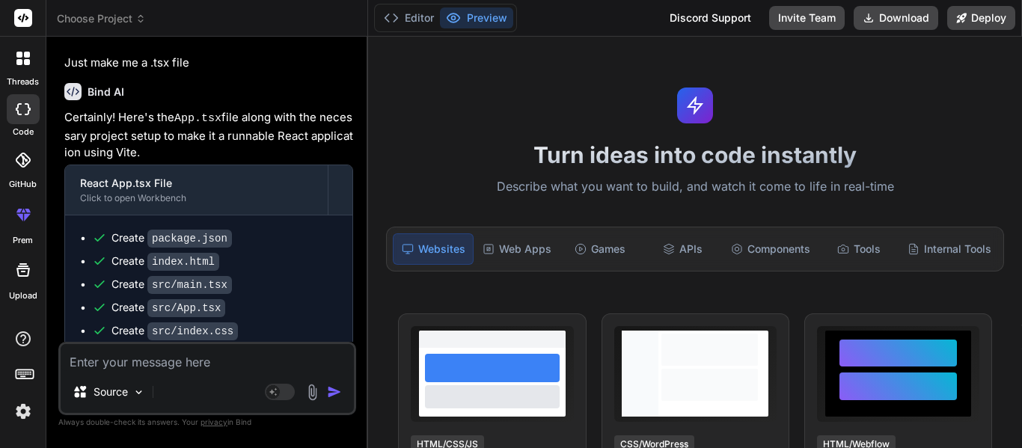
type textarea "x"
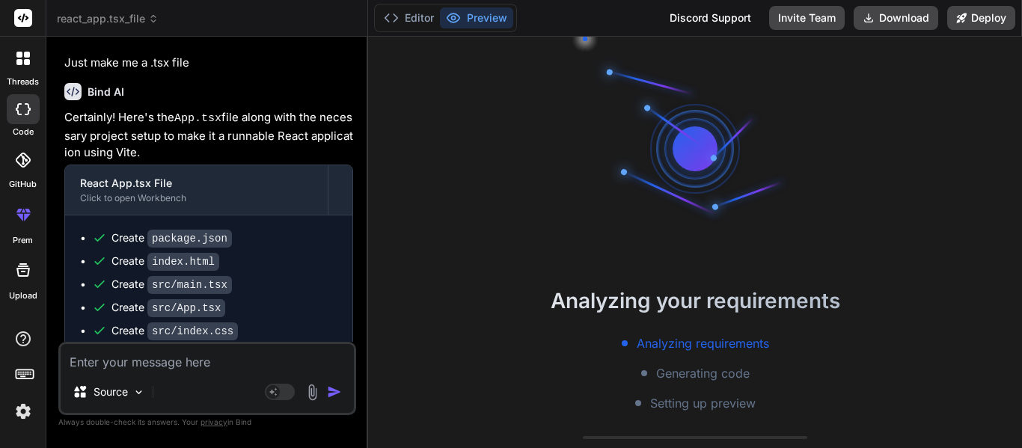
scroll to position [956, 0]
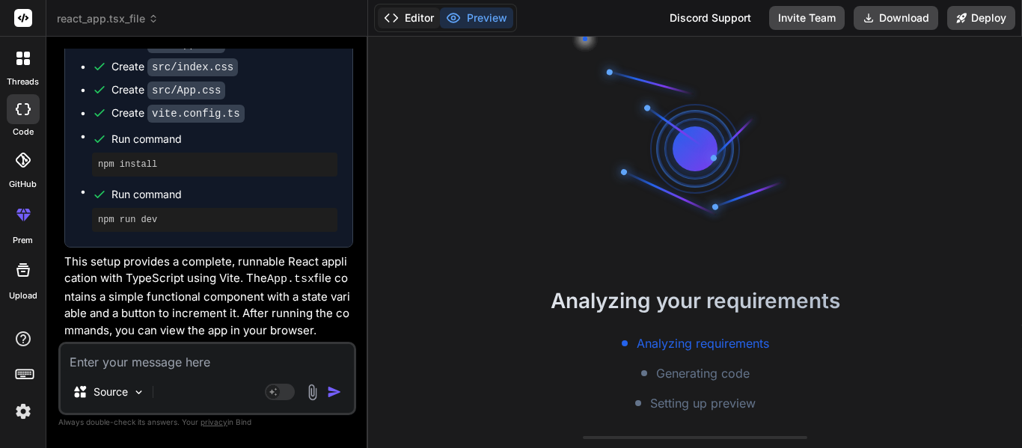
click at [431, 19] on button "Editor" at bounding box center [409, 17] width 62 height 21
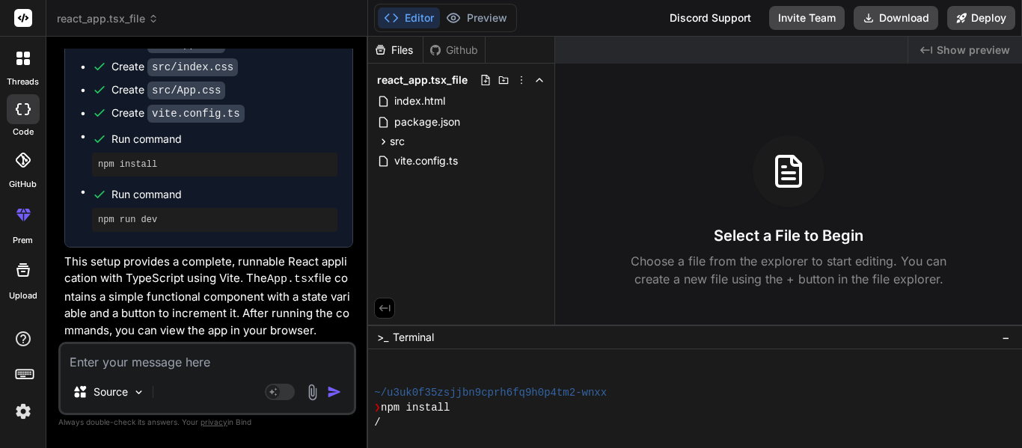
click at [400, 423] on div "/" at bounding box center [688, 422] width 629 height 15
click at [398, 421] on div "-" at bounding box center [688, 422] width 629 height 15
click at [417, 100] on span "index.html" at bounding box center [420, 101] width 54 height 18
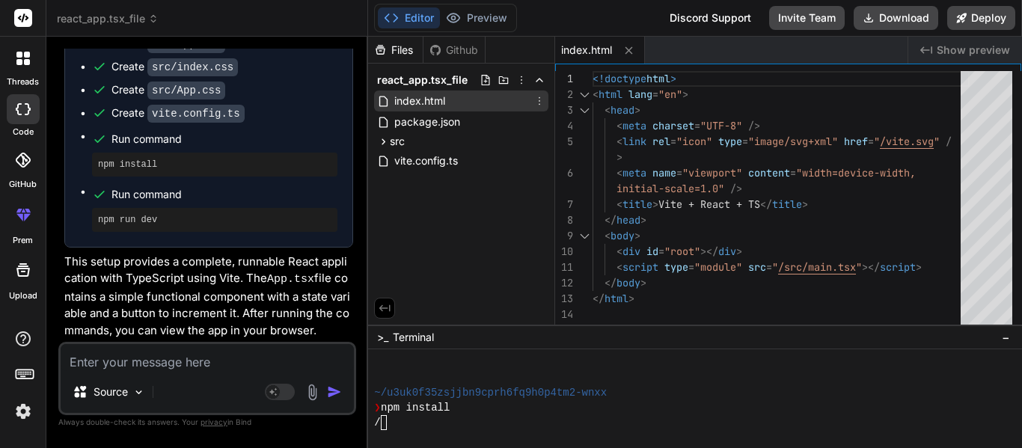
click at [538, 103] on icon at bounding box center [540, 101] width 12 height 12
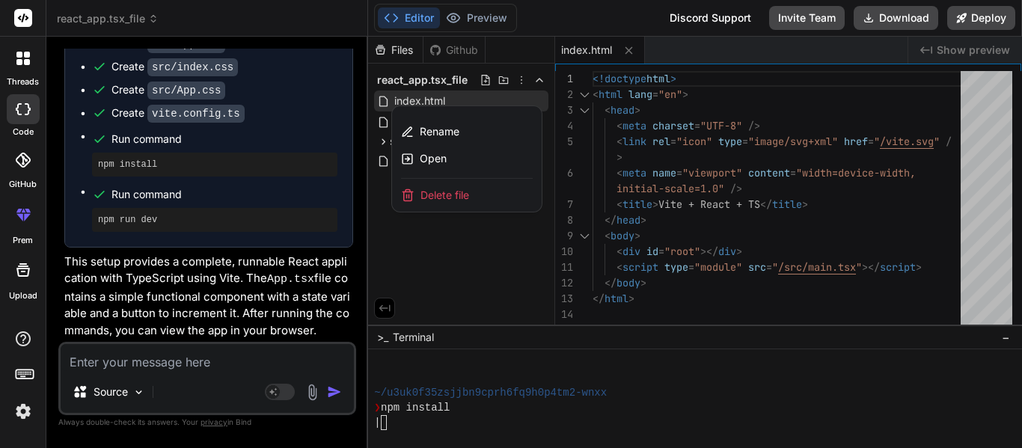
click at [174, 345] on textarea at bounding box center [207, 357] width 293 height 27
click at [158, 358] on textarea at bounding box center [207, 357] width 293 height 27
click at [23, 58] on icon at bounding box center [22, 58] width 13 height 13
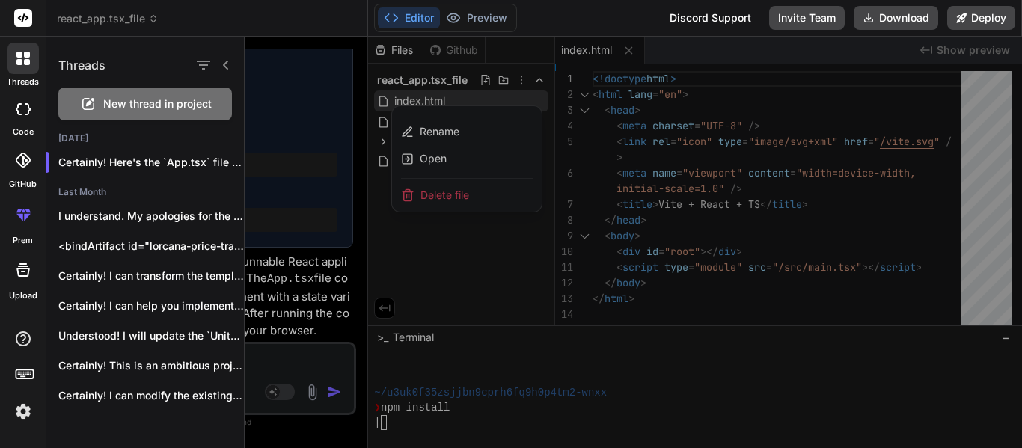
click at [119, 97] on span "New thread in project" at bounding box center [157, 104] width 109 height 15
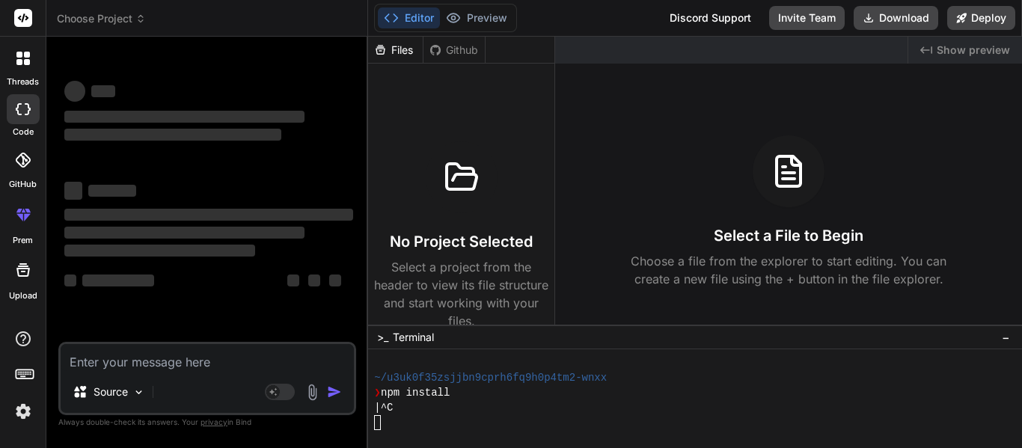
scroll to position [120, 0]
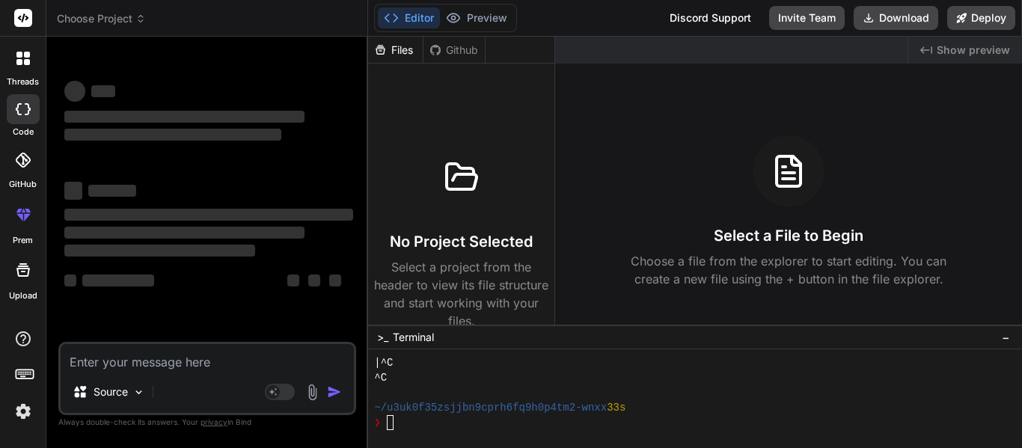
type textarea "x"
click at [126, 358] on textarea at bounding box center [207, 357] width 293 height 27
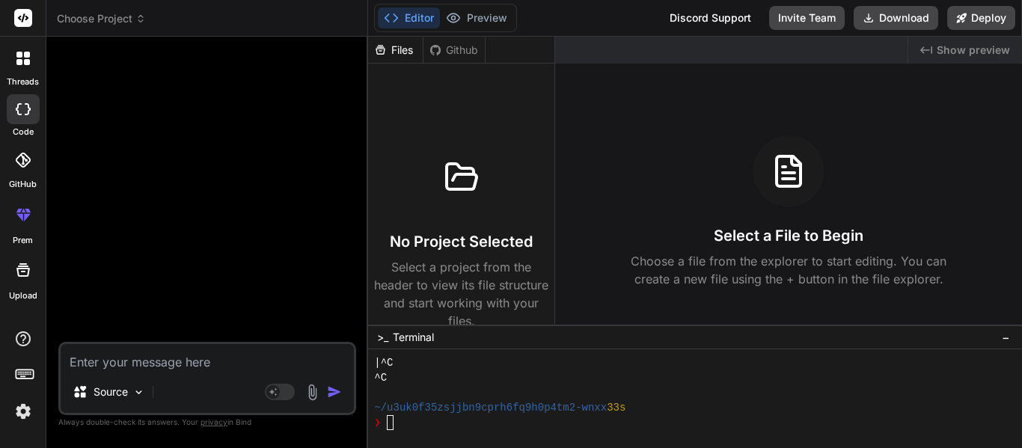
type textarea "C"
type textarea "x"
type textarea "Ca"
type textarea "x"
type textarea "Can"
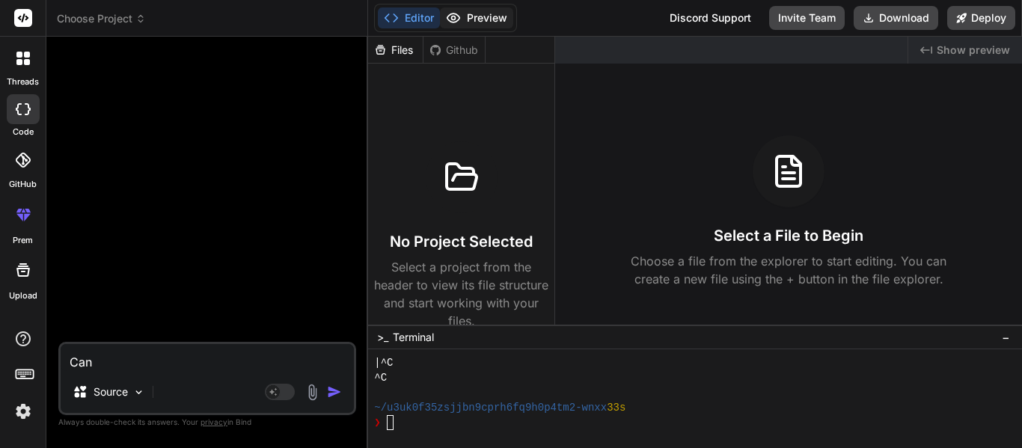
type textarea "x"
type textarea "Can"
type textarea "x"
type textarea "Can y"
type textarea "x"
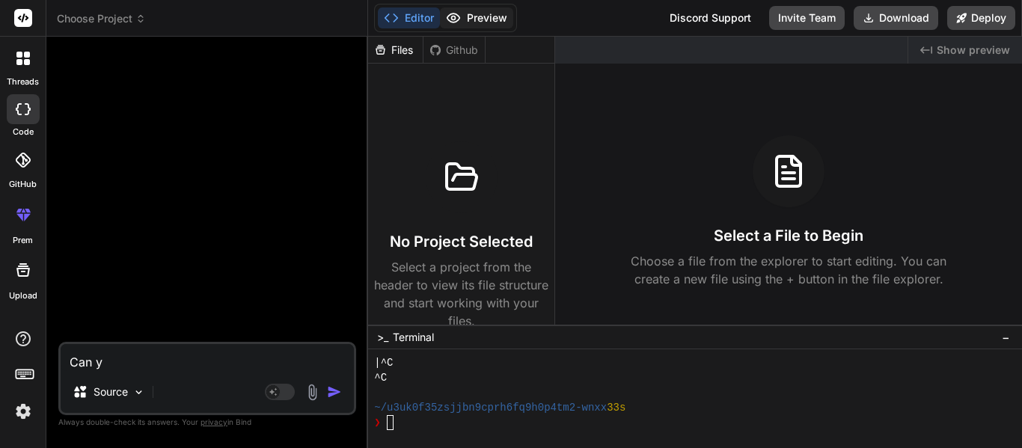
type textarea "Can yo"
type textarea "x"
type textarea "Can you"
type textarea "x"
type textarea "Can you c"
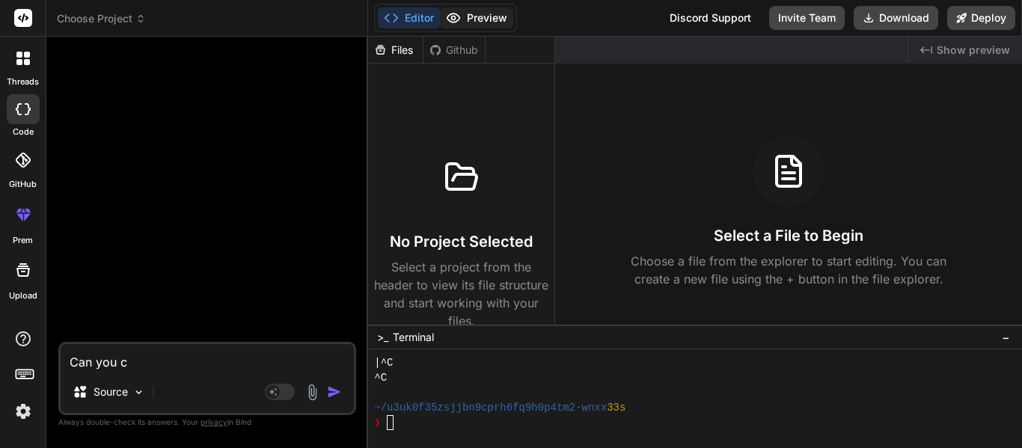
type textarea "x"
type textarea "Can you cr"
type textarea "x"
type textarea "Can you cre"
type textarea "x"
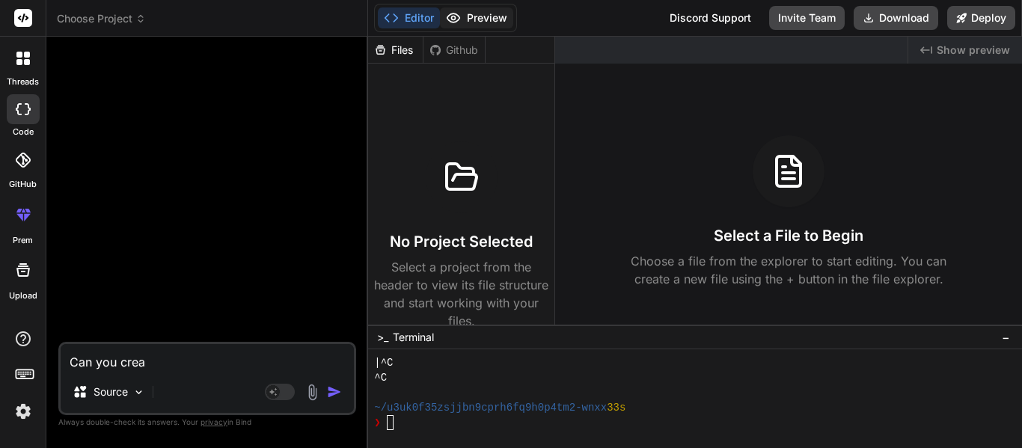
type textarea "Can you creat"
type textarea "x"
type textarea "Can you create"
type textarea "x"
type textarea "Can you create"
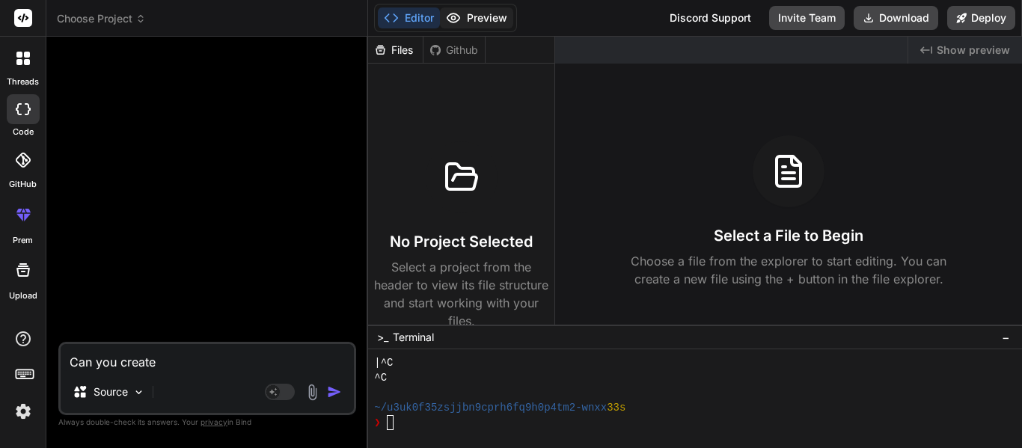
type textarea "x"
type textarea "Can you create me"
type textarea "x"
type textarea "Can you create me a"
type textarea "x"
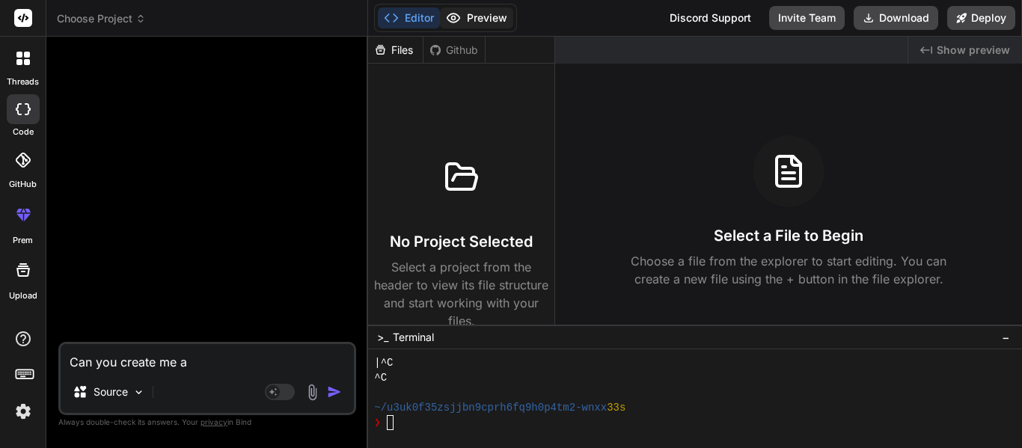
type textarea "Can you create me a"
type textarea "x"
type textarea "Can you create me a s"
type textarea "x"
type textarea "Can you create me a si"
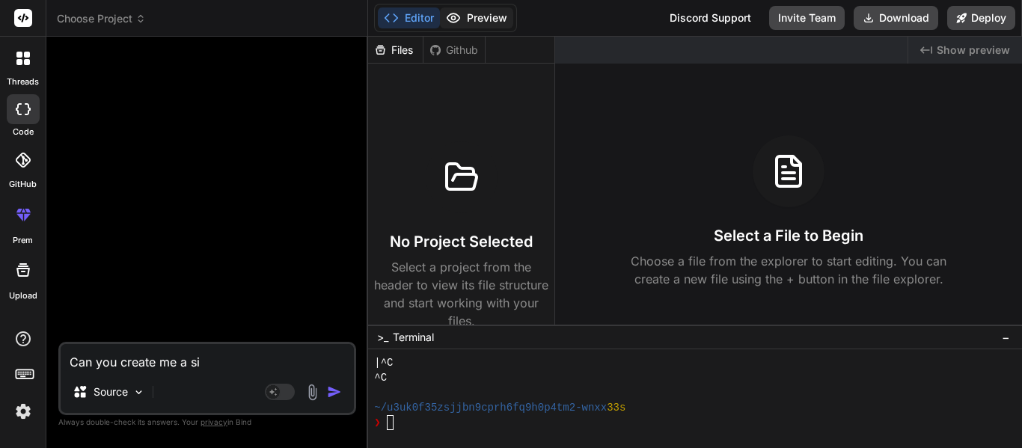
type textarea "x"
type textarea "Can you create me a sin"
type textarea "x"
type textarea "Can you create me a sing"
type textarea "x"
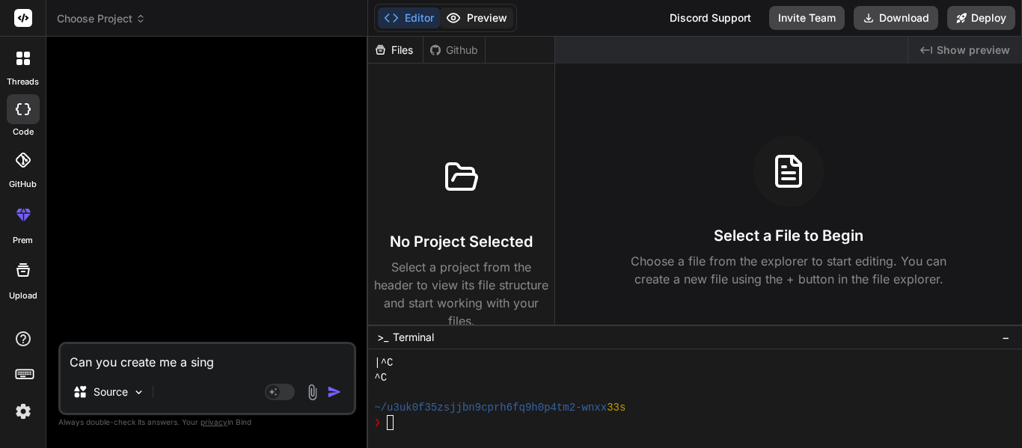
type textarea "Can you create me a singl"
type textarea "x"
type textarea "Can you create me a single"
type textarea "x"
type textarea "Can you create me a single"
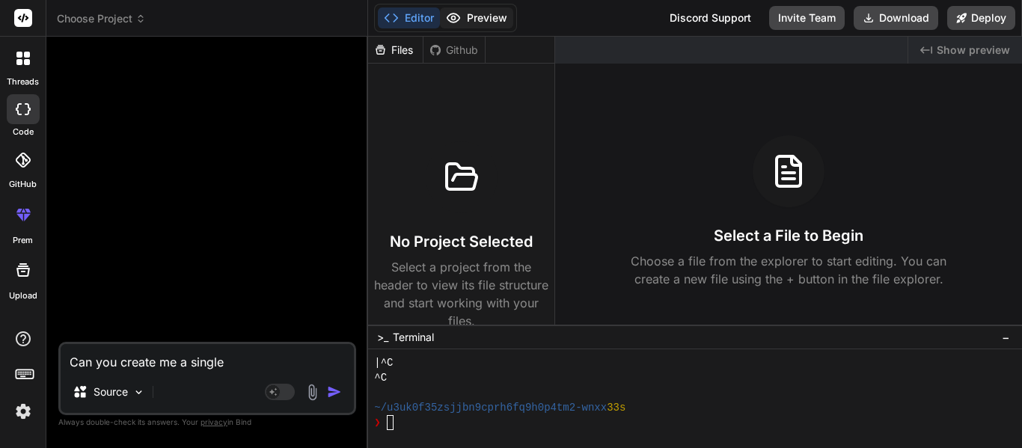
type textarea "x"
type textarea "Can you create me a single ap"
type textarea "x"
type textarea "Can you create me a single app"
type textarea "x"
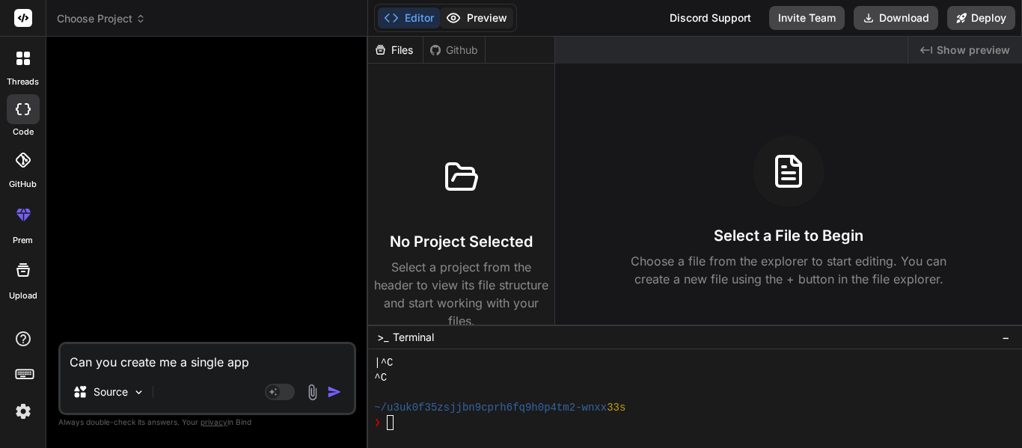
type textarea "Can you create me a single app."
type textarea "x"
type textarea "Can you create me a single app.t"
type textarea "x"
type textarea "Can you create me a single app.tx"
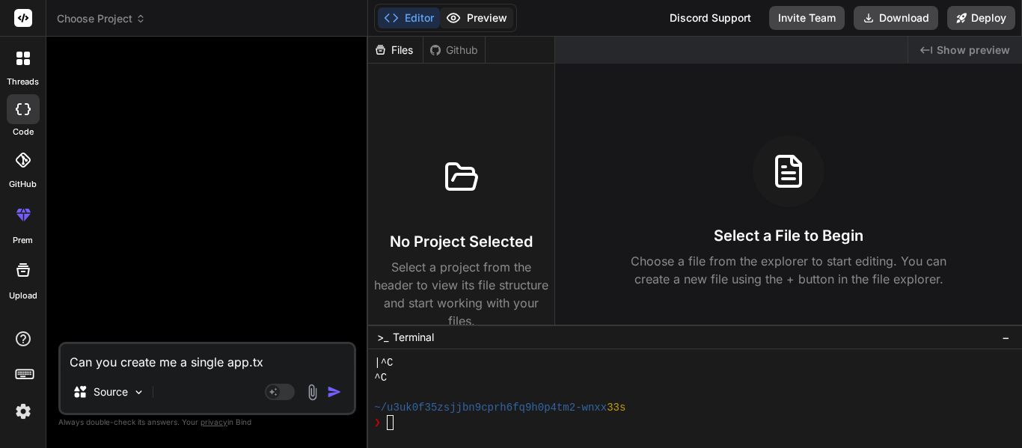
type textarea "x"
type textarea "Can you create me a single app.ts"
type textarea "x"
type textarea "Can you create me a single app.tsx"
type textarea "x"
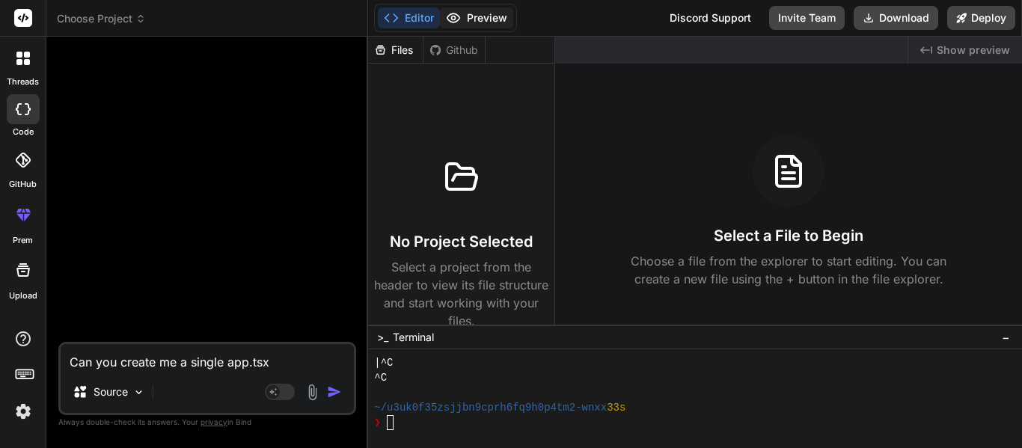
type textarea "Can you create me a single app.tsx"
type textarea "x"
type textarea "Can you create me a single app.tsx f"
type textarea "x"
type textarea "Can you create me a single app.tsx fi"
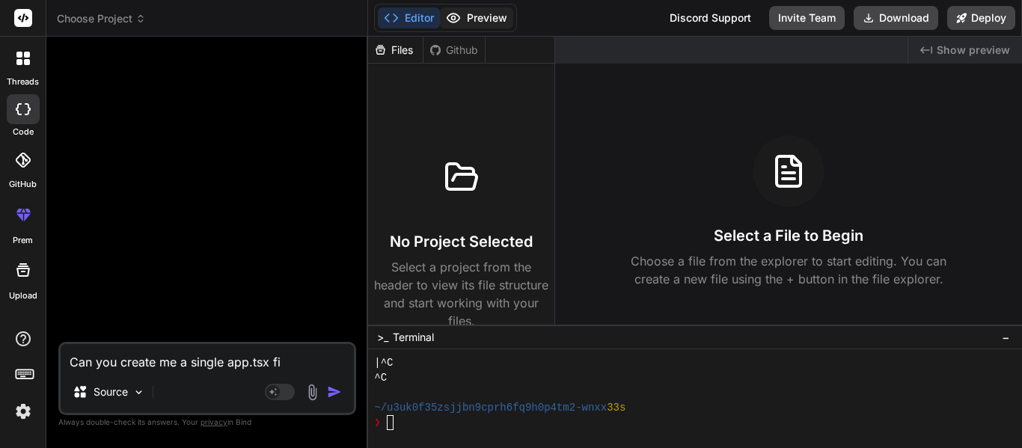
type textarea "x"
type textarea "Can you create me a single app.tsx fil"
type textarea "x"
type textarea "Can you create me a single app.tsx file"
type textarea "x"
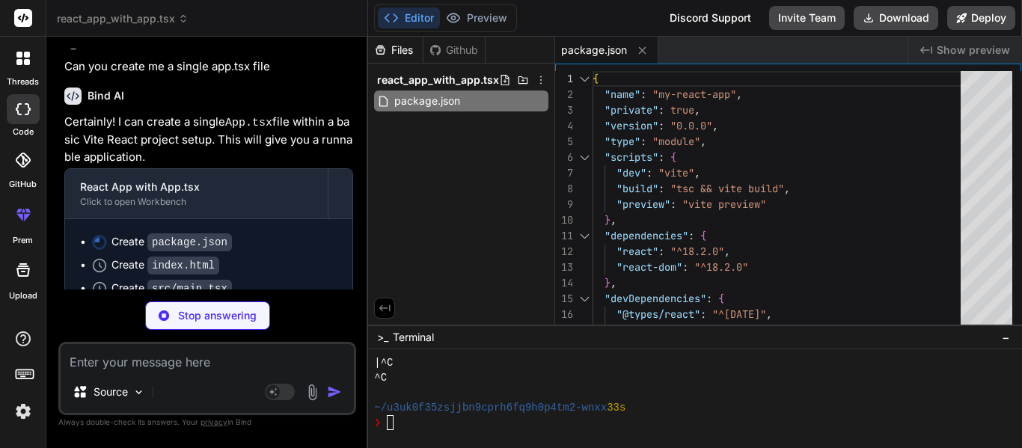
scroll to position [15, 0]
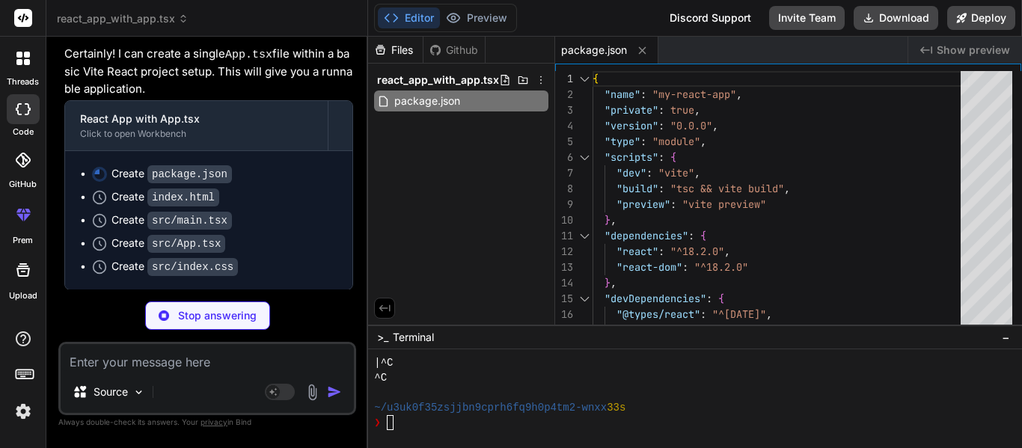
click at [196, 312] on p "Stop answering" at bounding box center [217, 315] width 79 height 15
type textarea "x"
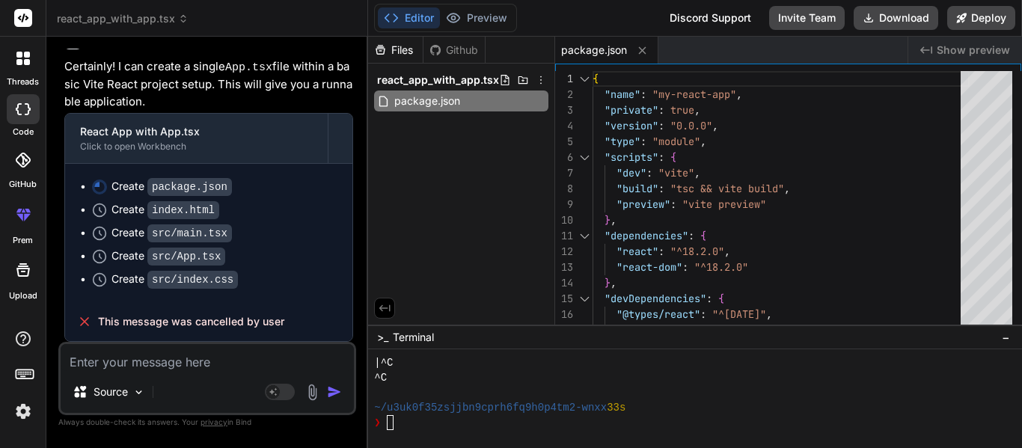
scroll to position [91, 0]
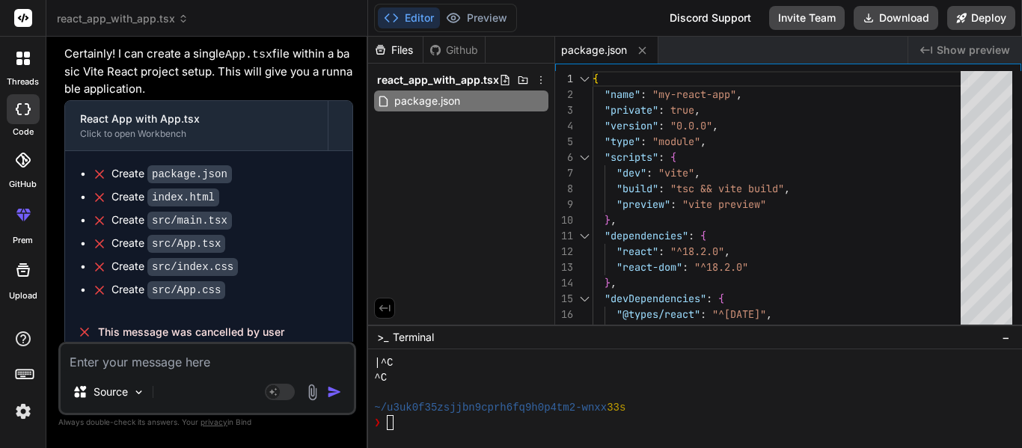
click at [141, 364] on textarea at bounding box center [207, 357] width 293 height 27
click at [538, 105] on icon at bounding box center [540, 101] width 12 height 12
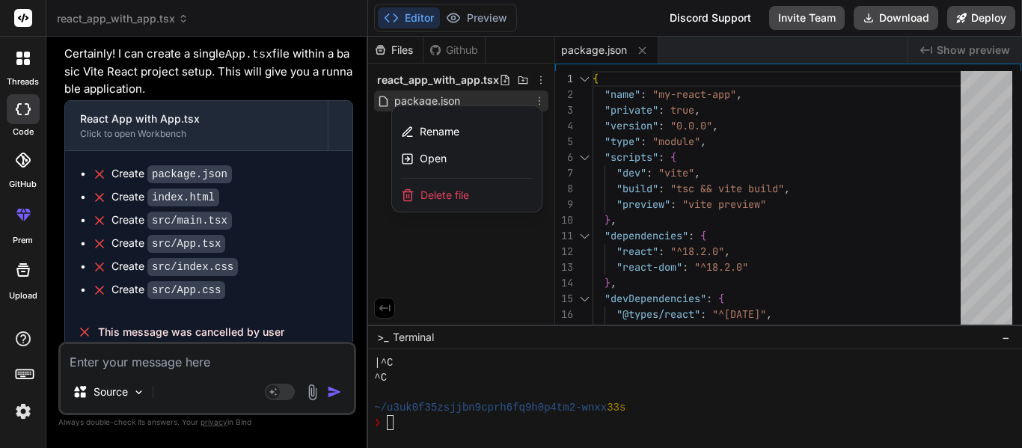
click at [467, 189] on span "Delete file" at bounding box center [445, 195] width 49 height 15
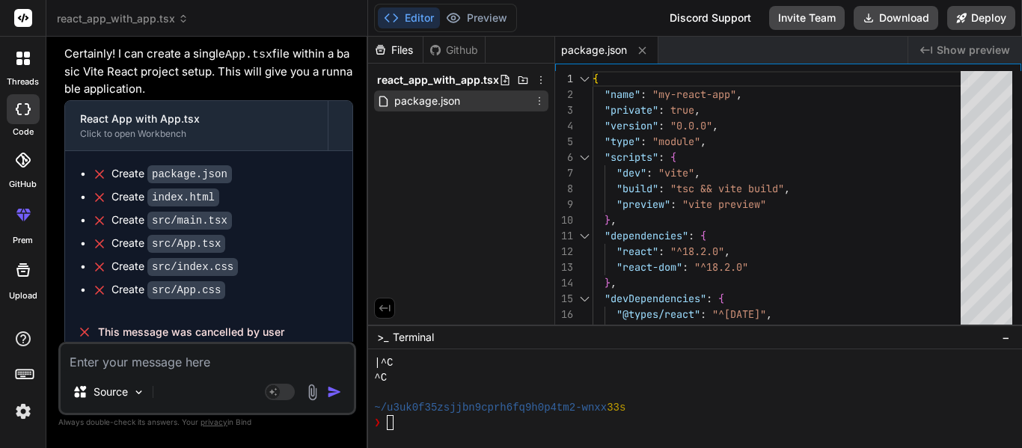
click at [542, 103] on icon at bounding box center [540, 101] width 12 height 12
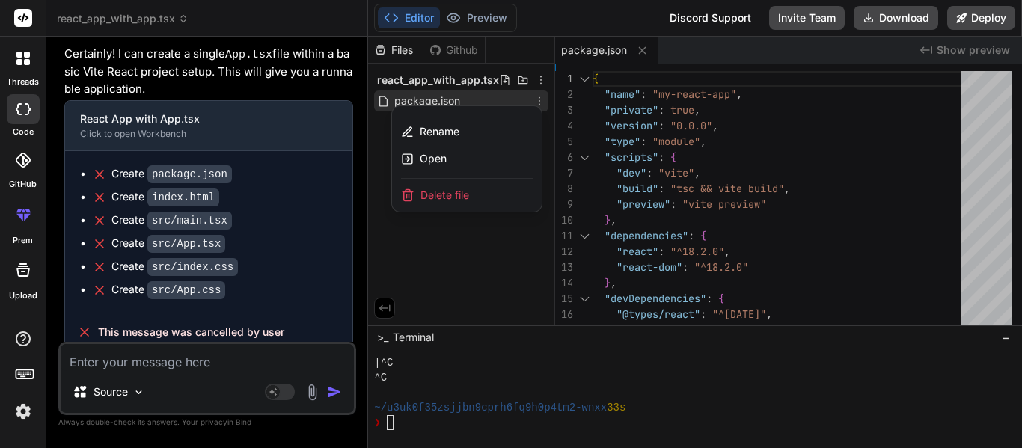
click at [450, 196] on span "Delete file" at bounding box center [445, 195] width 49 height 15
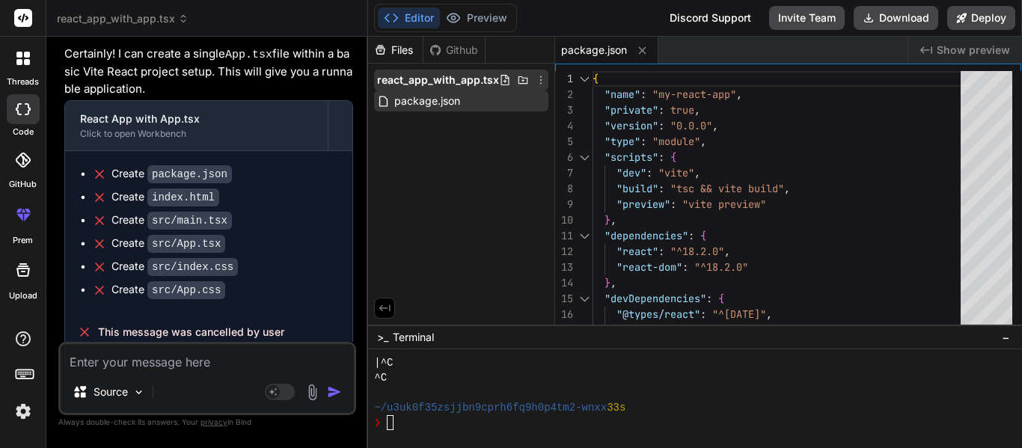
click at [503, 82] on icon at bounding box center [505, 80] width 12 height 12
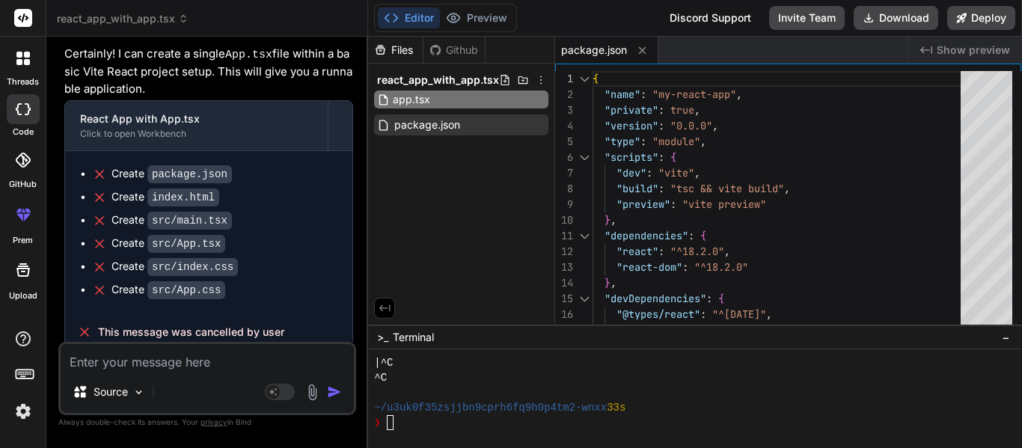
type input "app.tsx"
click at [450, 233] on div "Files Github react_app_with_app.tsx app.tsx package.json" at bounding box center [461, 181] width 187 height 288
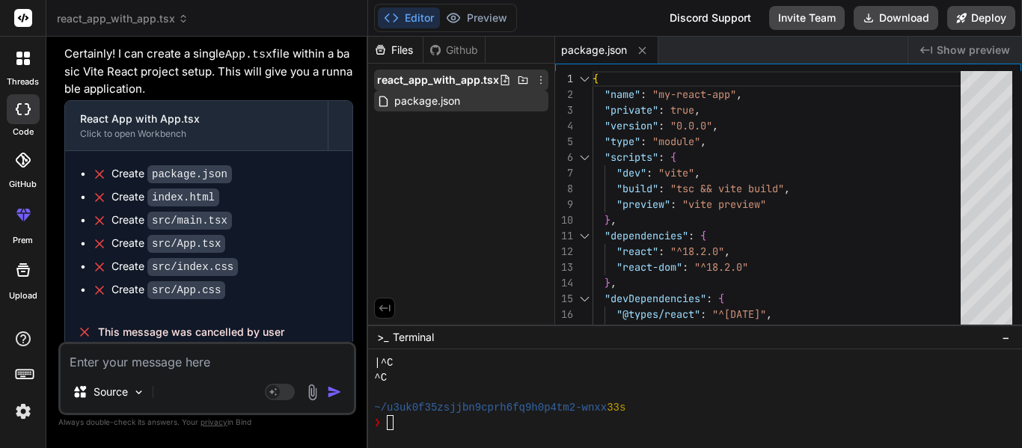
click at [500, 80] on icon at bounding box center [505, 80] width 12 height 12
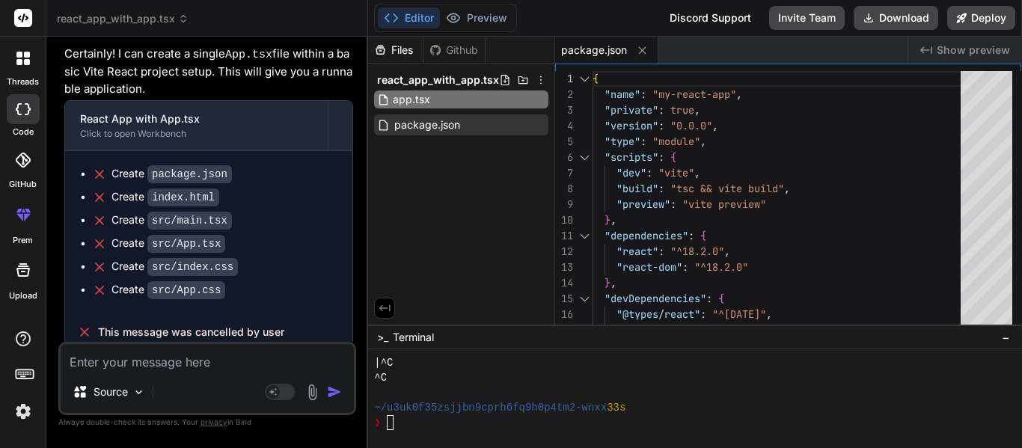
type input "app.tsx"
click at [440, 120] on span "package.json" at bounding box center [427, 125] width 69 height 18
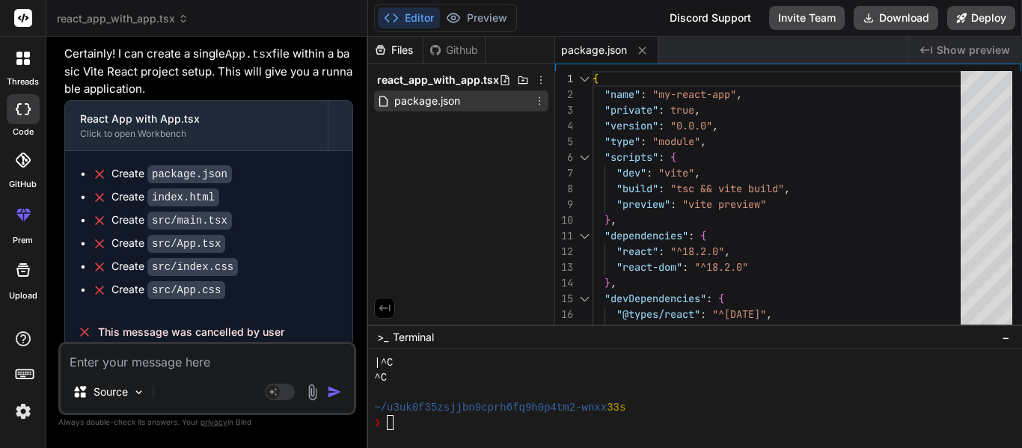
click at [538, 102] on icon at bounding box center [540, 101] width 12 height 12
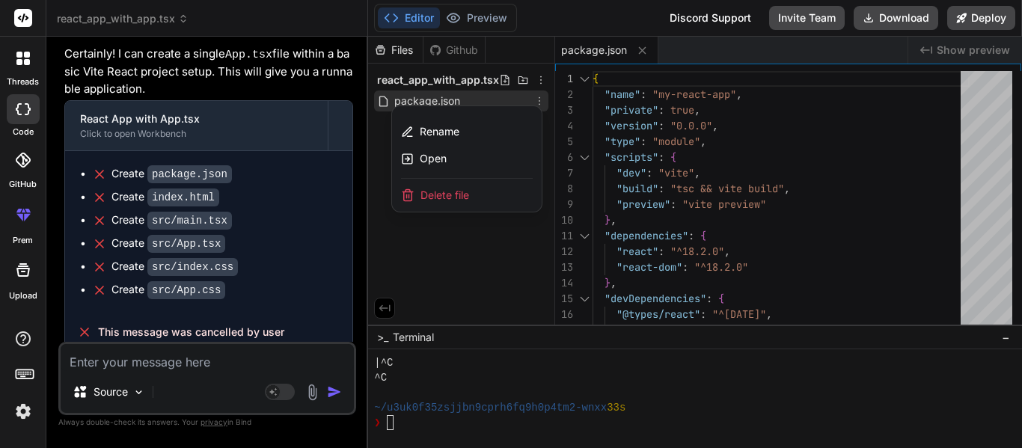
click at [422, 199] on span "Delete file" at bounding box center [445, 195] width 49 height 15
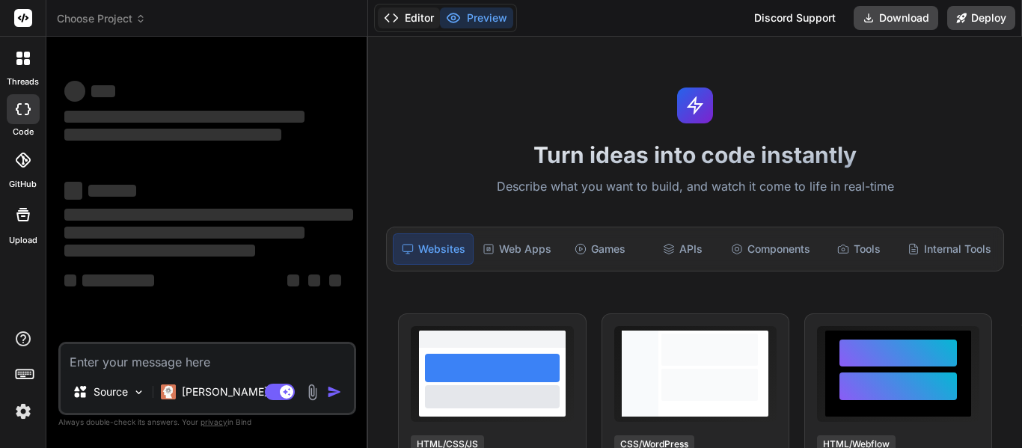
click at [409, 14] on button "Editor" at bounding box center [409, 17] width 62 height 21
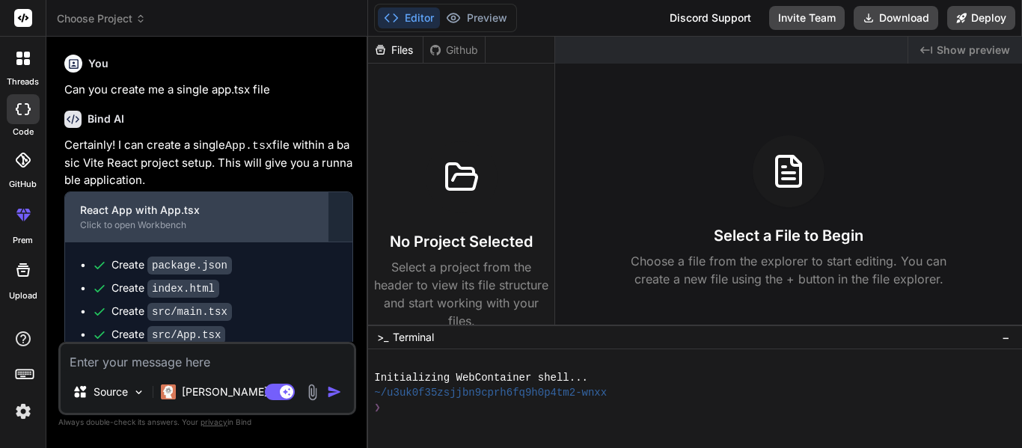
scroll to position [139, 0]
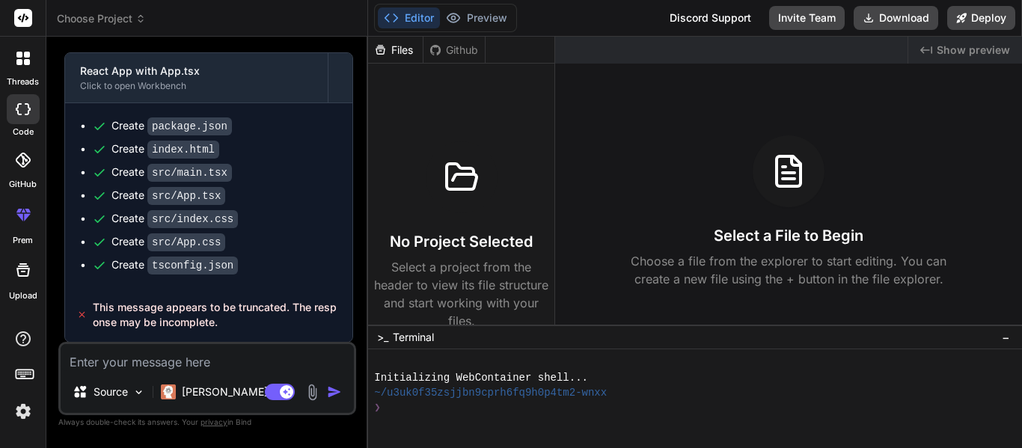
click at [427, 171] on div at bounding box center [462, 177] width 72 height 72
click at [266, 405] on div "Source Claude 4 S.." at bounding box center [207, 395] width 293 height 36
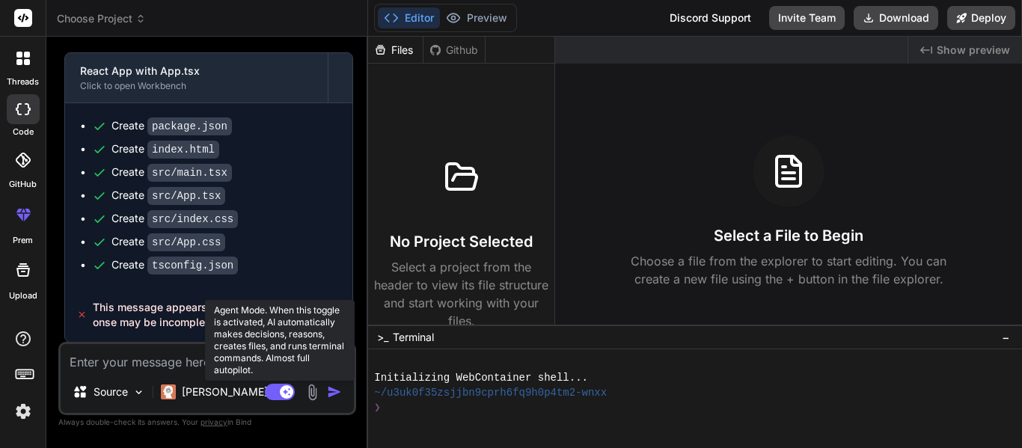
click at [266, 396] on rect at bounding box center [280, 392] width 30 height 16
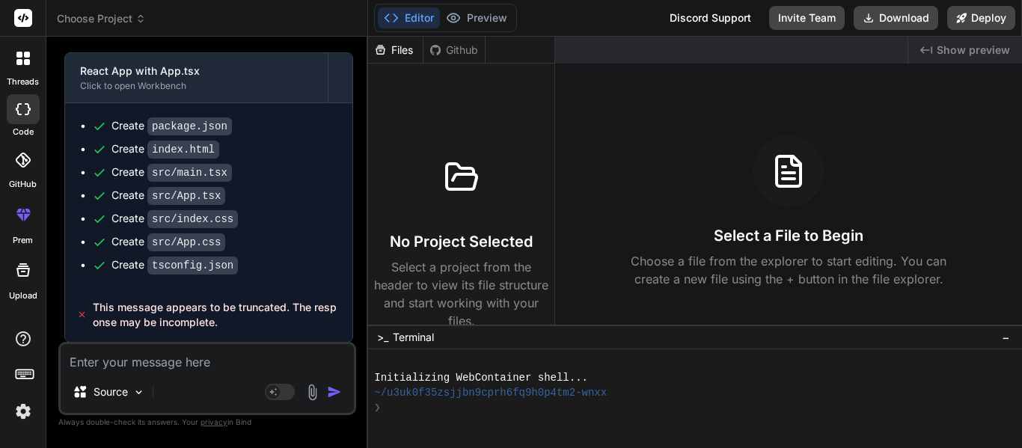
click at [132, 367] on textarea at bounding box center [207, 357] width 293 height 27
type textarea "x"
type textarea "R"
type textarea "x"
type textarea "Re"
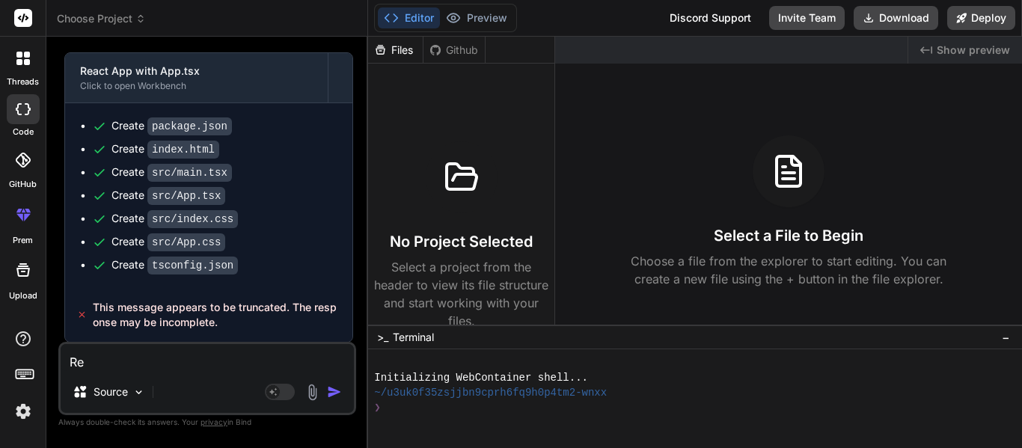
type textarea "x"
type textarea "Rem"
type textarea "x"
type textarea "Remo"
type textarea "x"
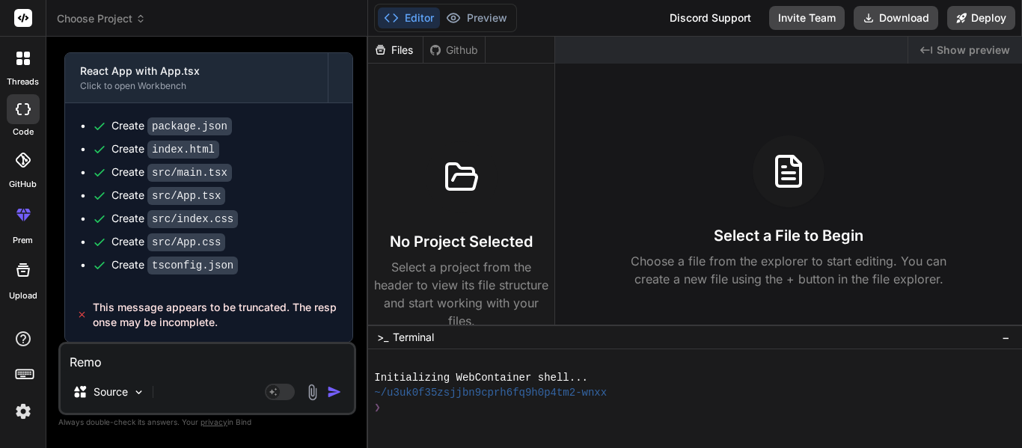
type textarea "Remov"
type textarea "x"
type textarea "Remove"
type textarea "x"
type textarea "Remove"
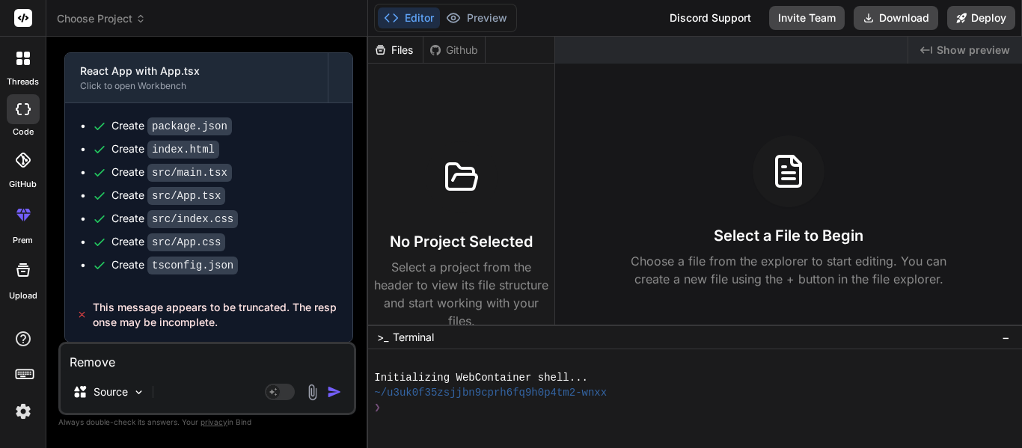
type textarea "x"
type textarea "C"
type textarea "x"
type textarea "Cr"
type textarea "x"
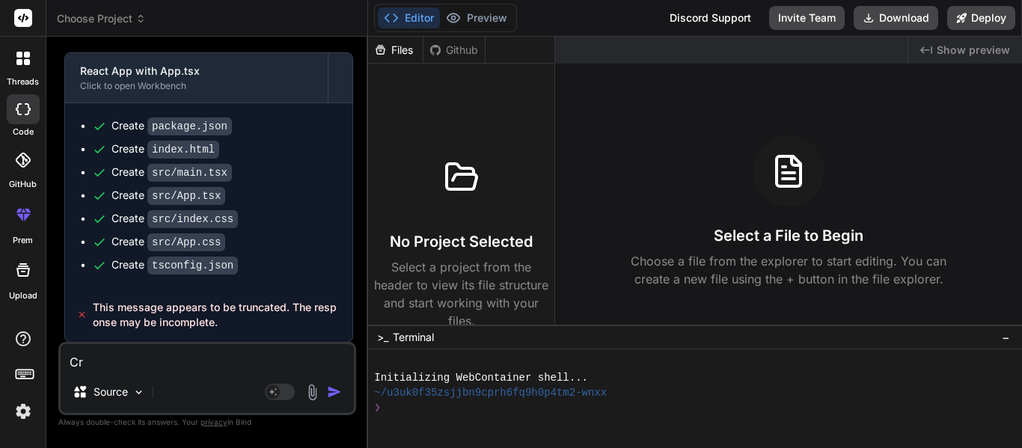
type textarea "Cre"
type textarea "x"
type textarea "Crea"
type textarea "x"
type textarea "Creat"
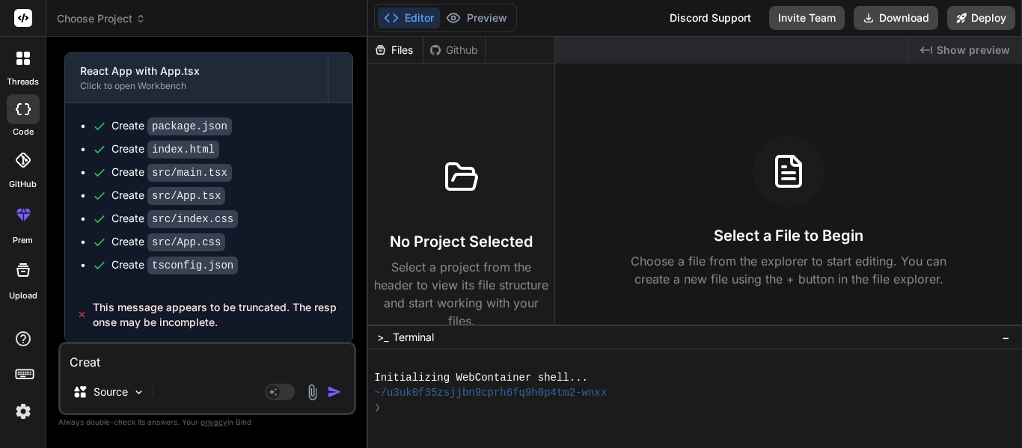
type textarea "x"
type textarea "Create"
type textarea "x"
type textarea "Create"
type textarea "x"
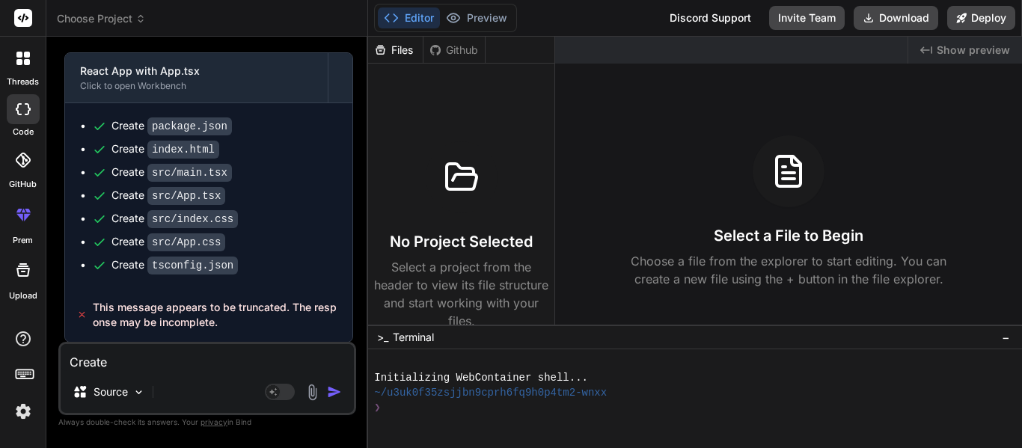
type textarea "Create n"
type textarea "x"
type textarea "Create not"
type textarea "x"
type textarea "Create noth"
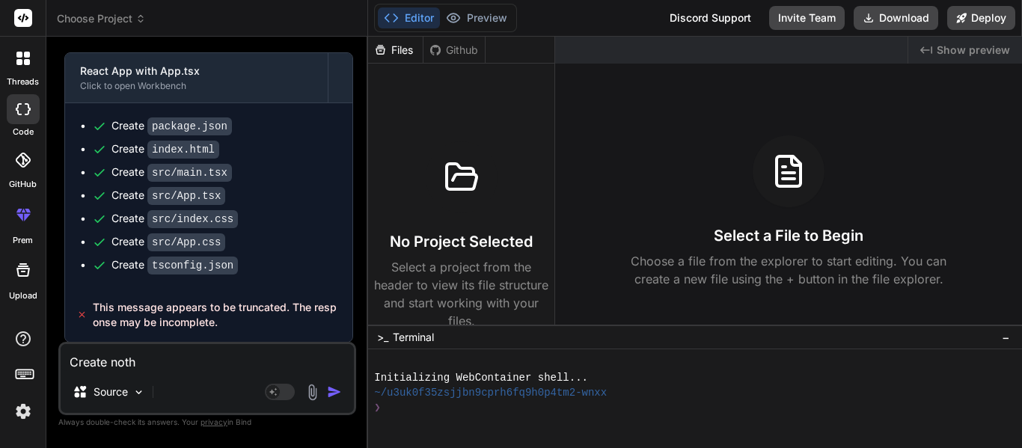
type textarea "x"
type textarea "Create nothi"
type textarea "x"
type textarea "Create nothin"
type textarea "x"
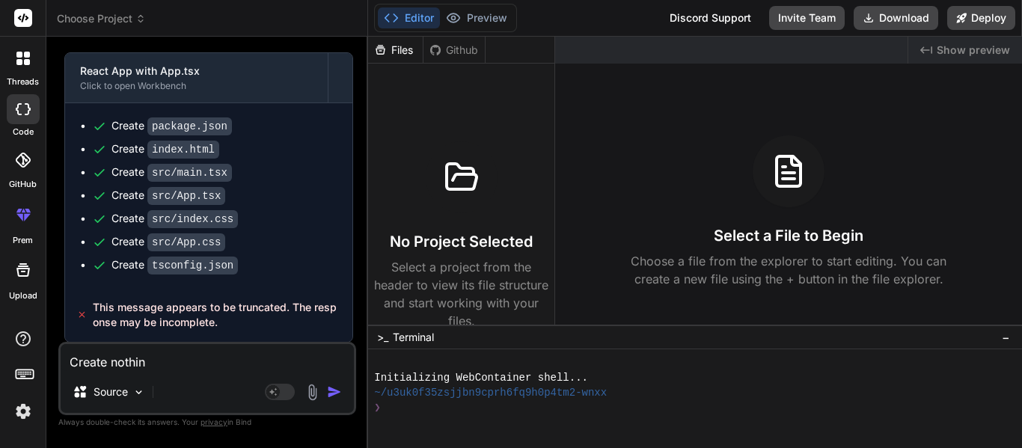
type textarea "Create nothing"
type textarea "x"
type textarea "Create nothing"
type textarea "x"
type textarea "Create nothing b"
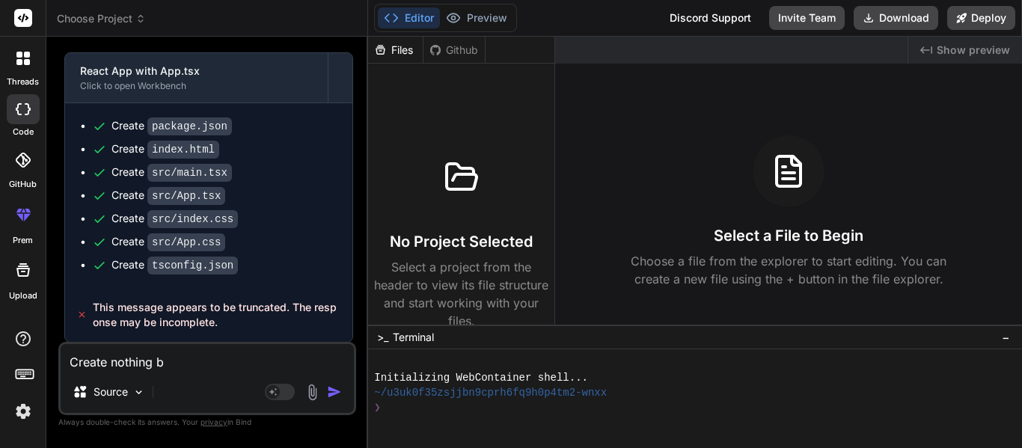
type textarea "x"
type textarea "Create nothing bu"
type textarea "x"
type textarea "Create nothing but"
type textarea "x"
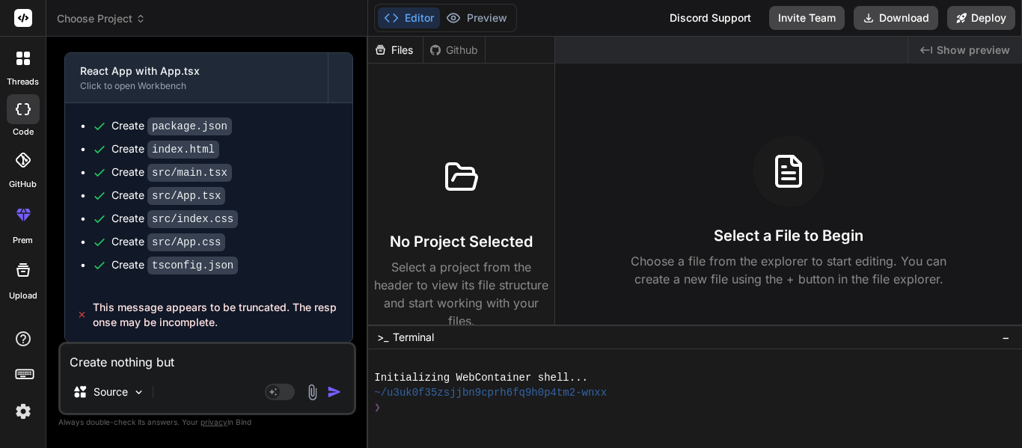
type textarea "Create nothing but"
type textarea "x"
type textarea "Create nothing but t"
type textarea "x"
type textarea "Create nothing but th"
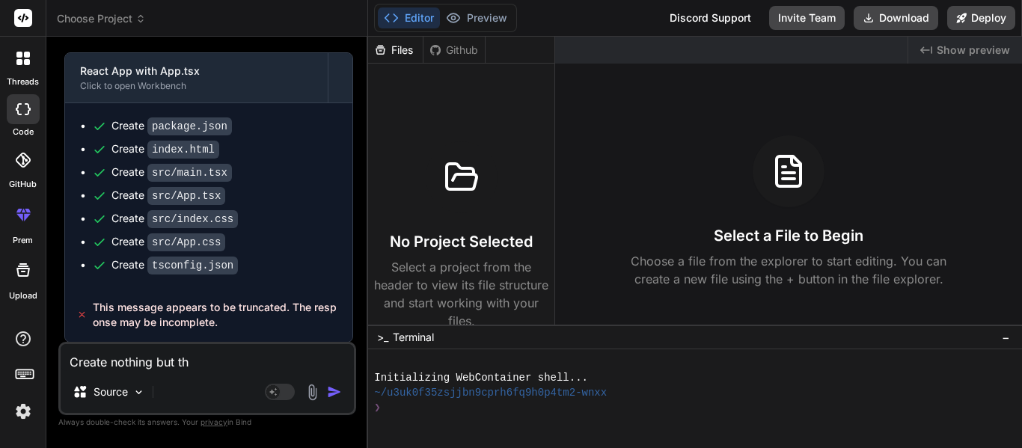
type textarea "x"
type textarea "Create nothing but the"
type textarea "x"
type textarea "Create nothing but the"
type textarea "x"
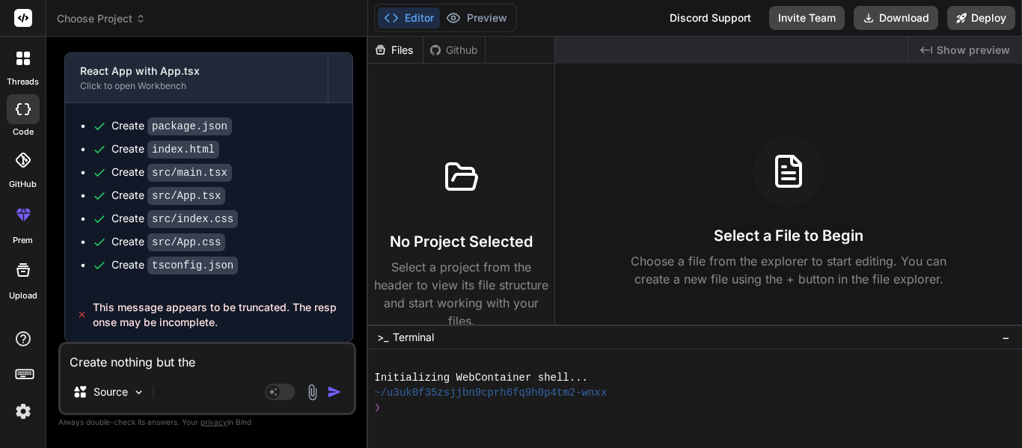
type textarea "Create nothing but the t"
type textarea "x"
type textarea "Create nothing but the"
type textarea "x"
type textarea "Create nothing but the"
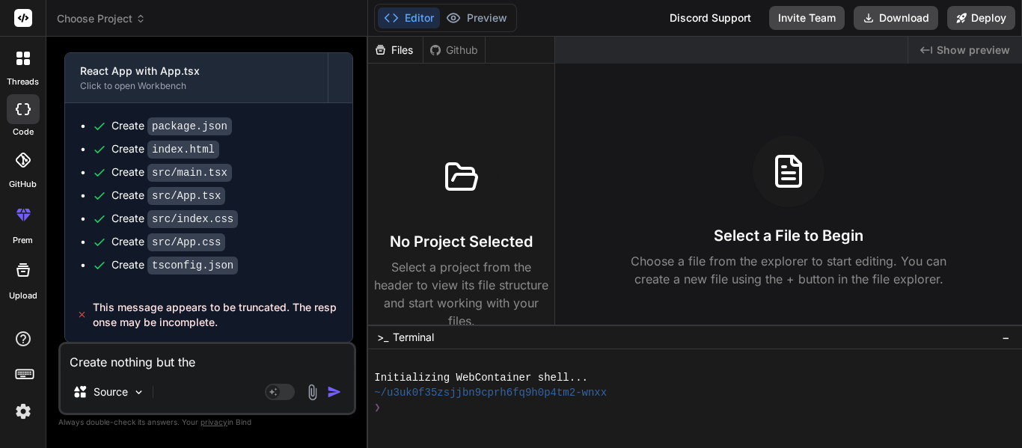
type textarea "x"
type textarea "Create nothing but th"
type textarea "x"
type textarea "Create nothing but the"
type textarea "x"
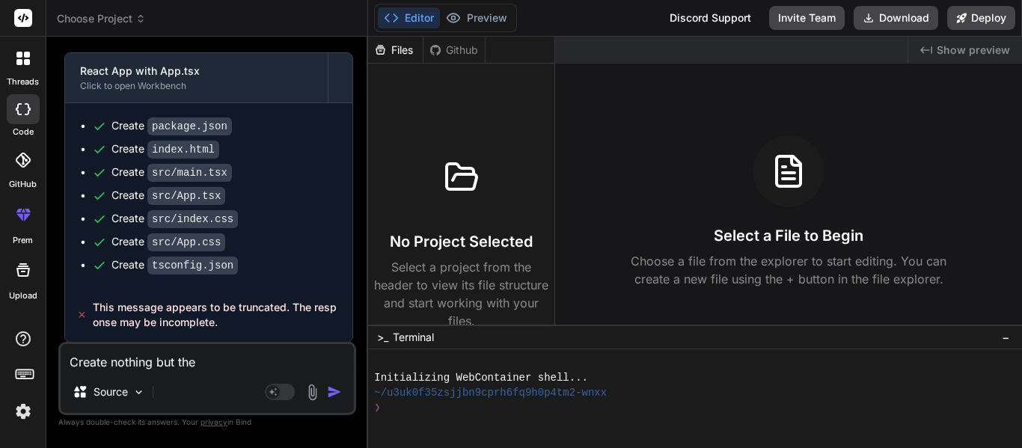
type textarea "Create nothing but the"
type textarea "x"
type textarea "Create nothing but the ap"
type textarea "x"
type textarea "Create nothing but the app"
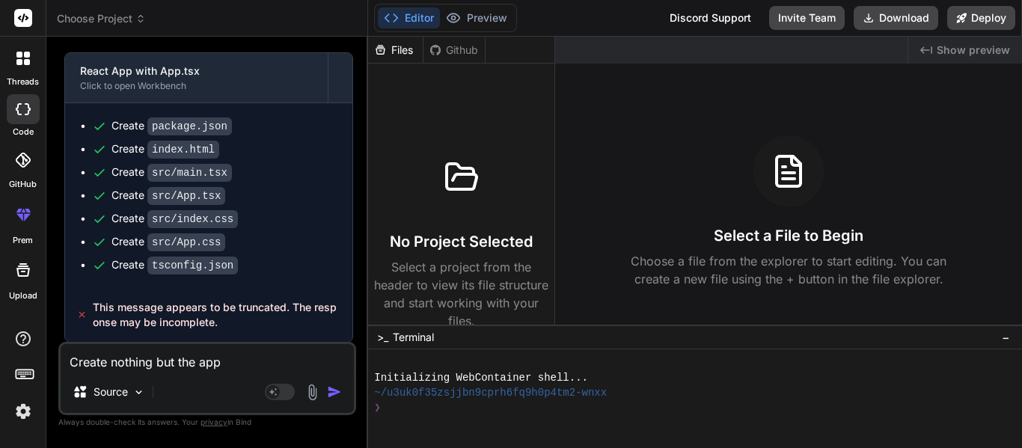
type textarea "x"
type textarea "Create nothing but the app."
type textarea "x"
type textarea "Create nothing but the app.t"
type textarea "x"
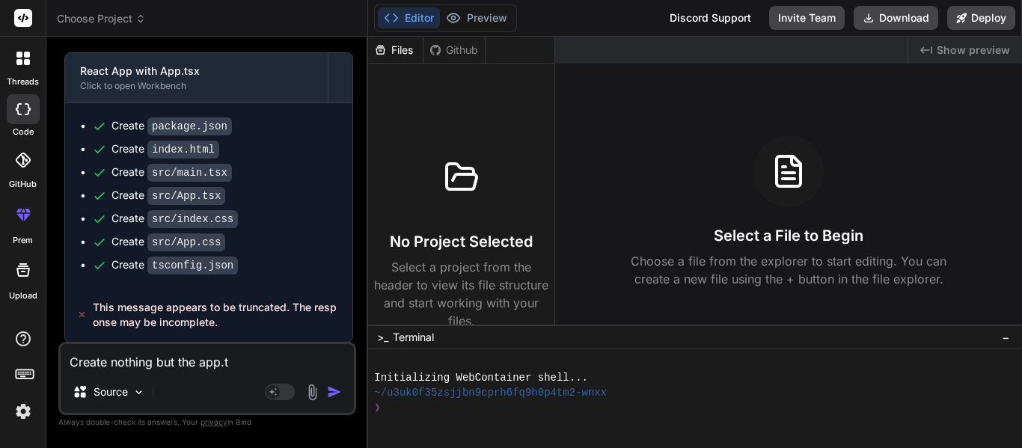
type textarea "Create nothing but the app.ts"
type textarea "x"
type textarea "Create nothing but the app.tsx"
type textarea "x"
type textarea "Create nothing but the app.tsx f"
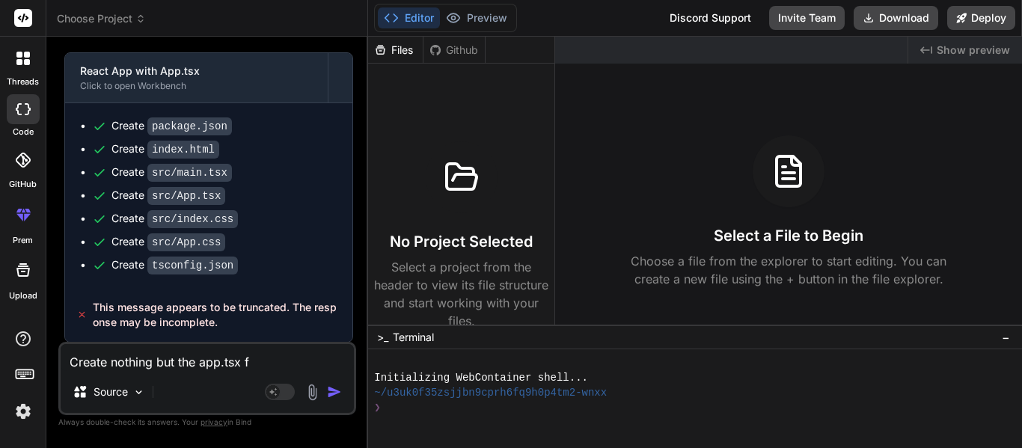
type textarea "x"
type textarea "Create nothing but the app.tsx fi"
type textarea "x"
type textarea "Create nothing but the app.tsx fil"
type textarea "x"
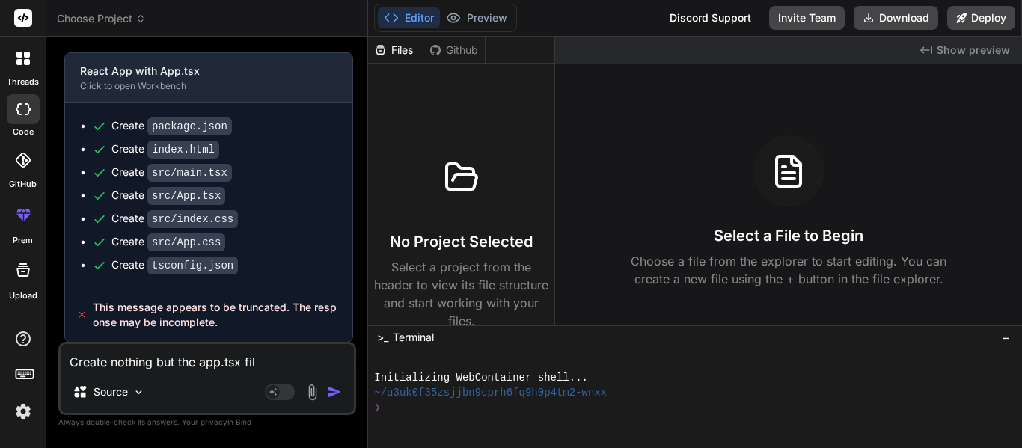
type textarea "Create nothing but the app.tsx file"
type textarea "x"
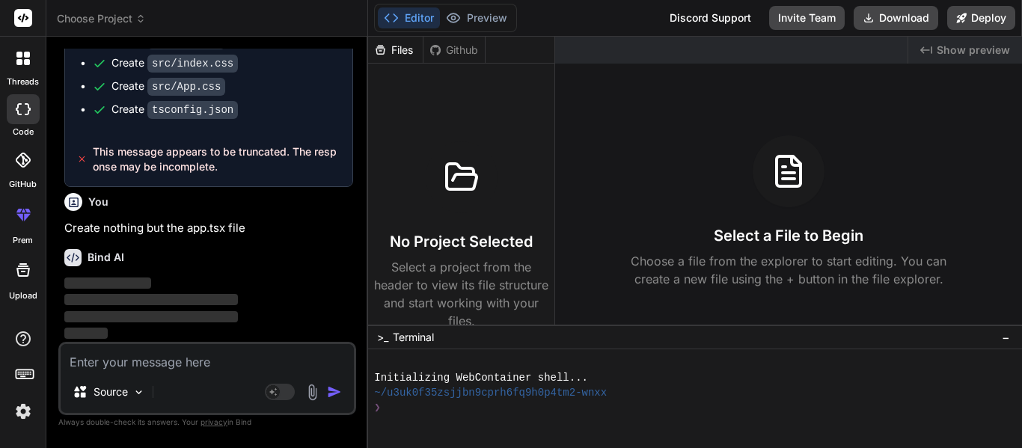
click at [394, 412] on div "❯" at bounding box center [688, 407] width 629 height 15
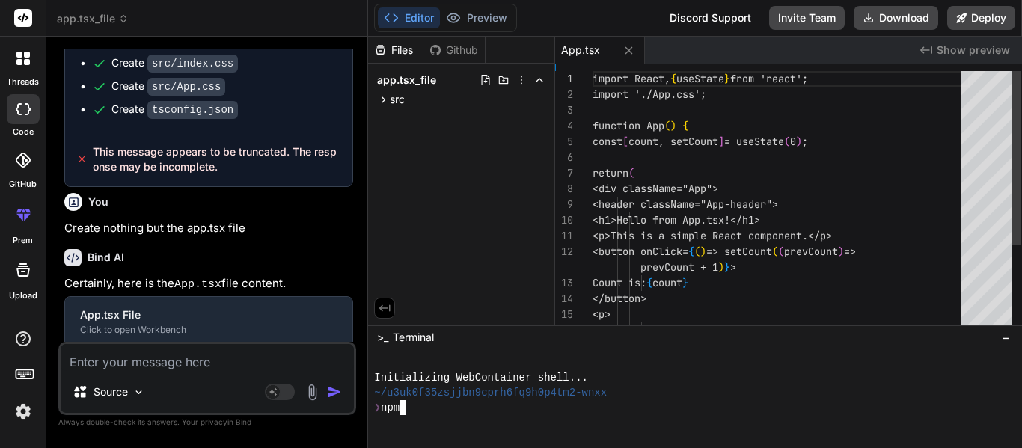
type textarea "x"
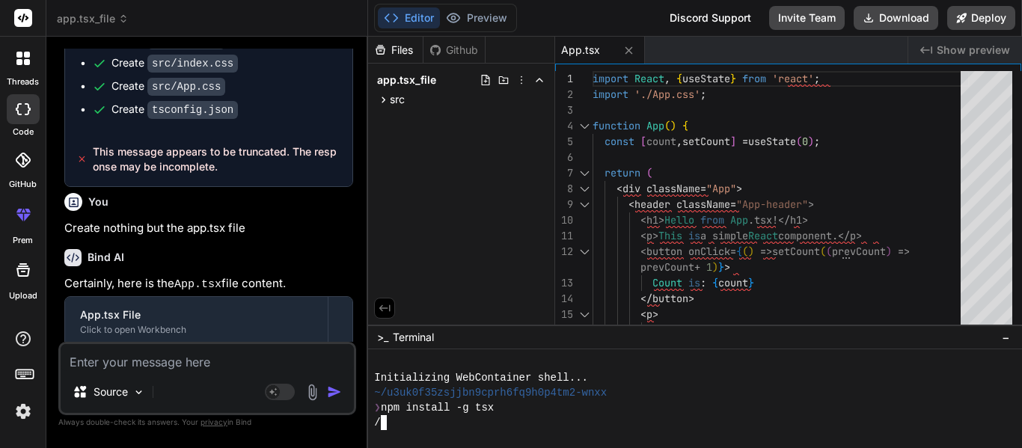
scroll to position [345, 0]
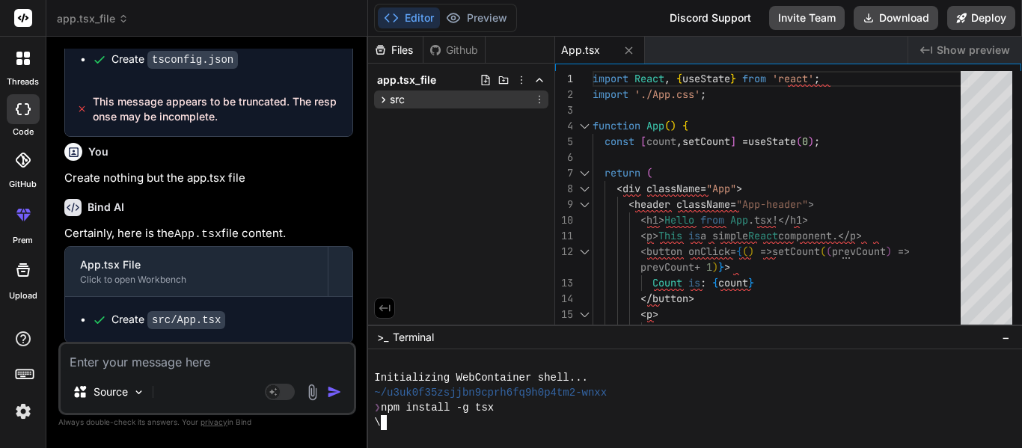
click at [403, 95] on span "src" at bounding box center [397, 99] width 15 height 15
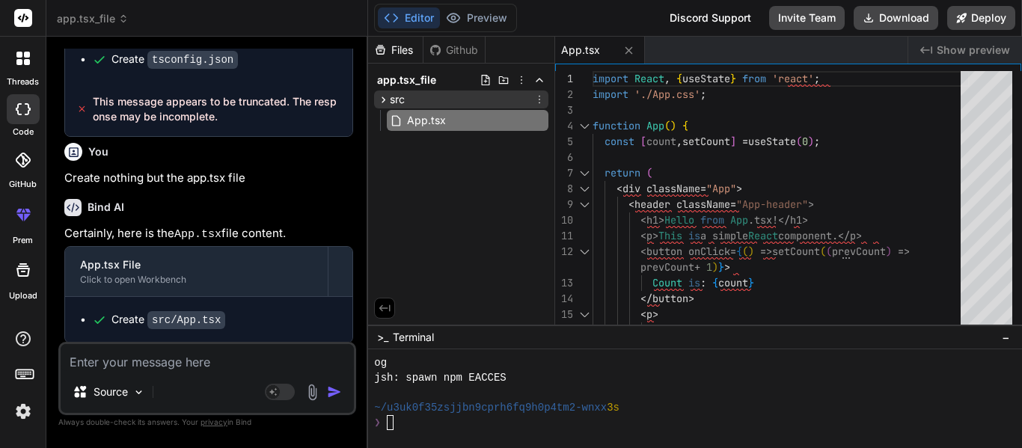
click at [540, 102] on icon at bounding box center [540, 100] width 12 height 12
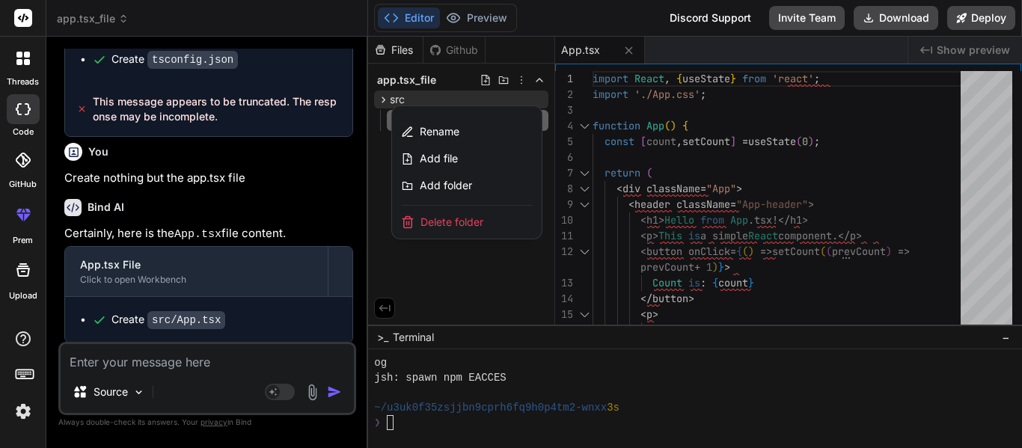
click at [120, 364] on textarea at bounding box center [207, 357] width 293 height 27
type textarea "x"
type textarea "ma"
type textarea "x"
type textarea "make"
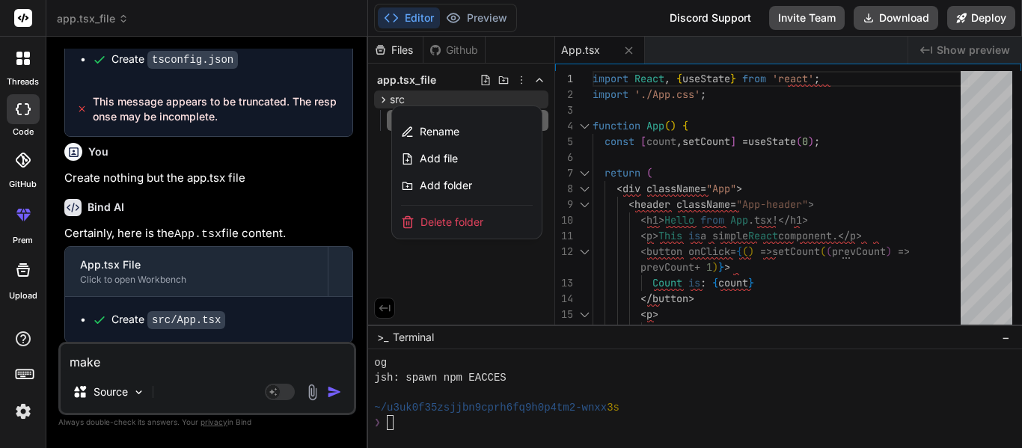
type textarea "x"
type textarea "make"
type textarea "x"
type textarea "make t"
type textarea "x"
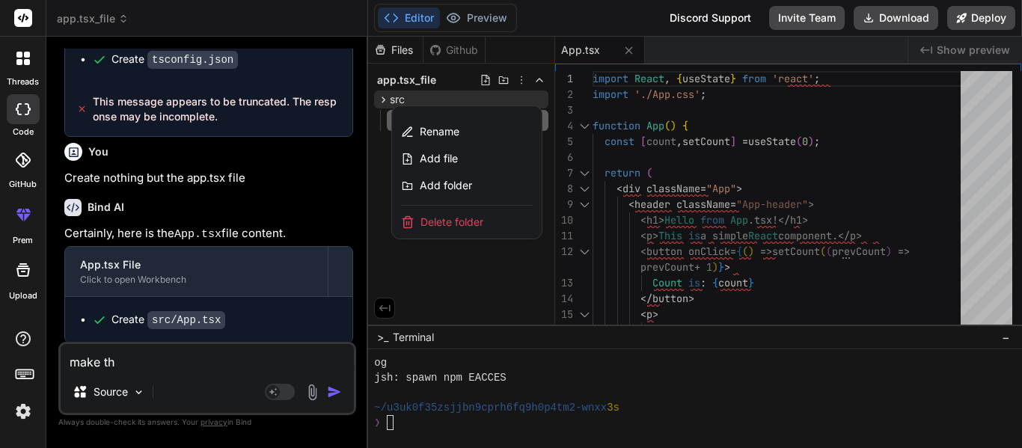
type textarea "make the"
type textarea "x"
type textarea "make the"
type textarea "x"
type textarea "make the a"
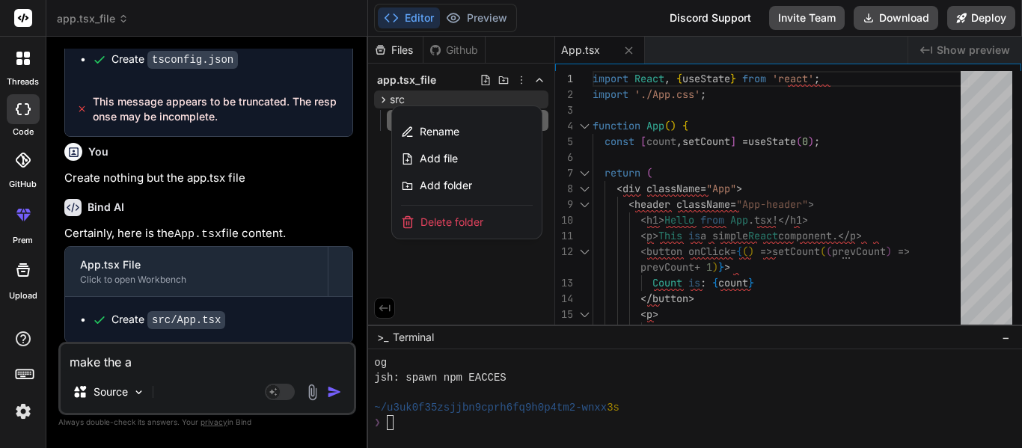
type textarea "x"
type textarea "make the ap"
type textarea "x"
type textarea "make the app"
type textarea "x"
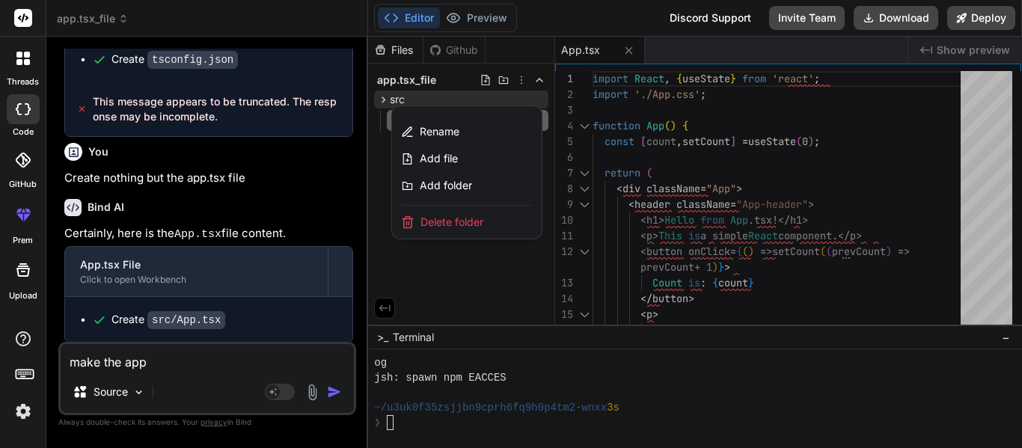
type textarea "make the app."
type textarea "x"
type textarea "make the app.t"
type textarea "x"
type textarea "make the app.ts"
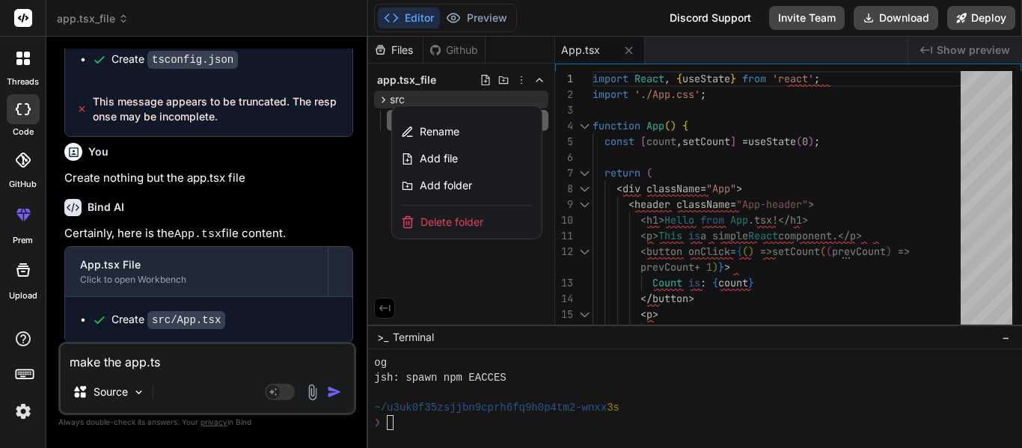
type textarea "x"
type textarea "make the app.tsx"
type textarea "x"
type textarea "make the app.tsx"
type textarea "x"
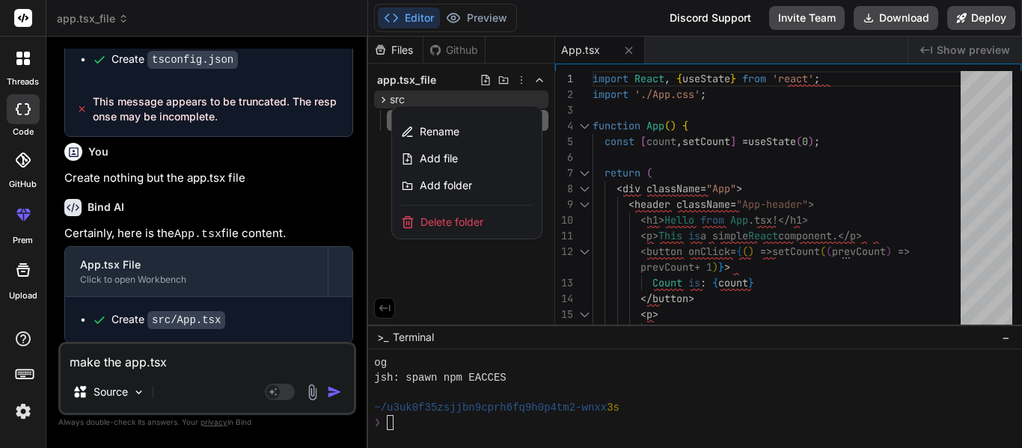
type textarea "make the app.tsx n"
type textarea "x"
type textarea "make the app.tsx no"
type textarea "x"
type textarea "make the app.tsx not"
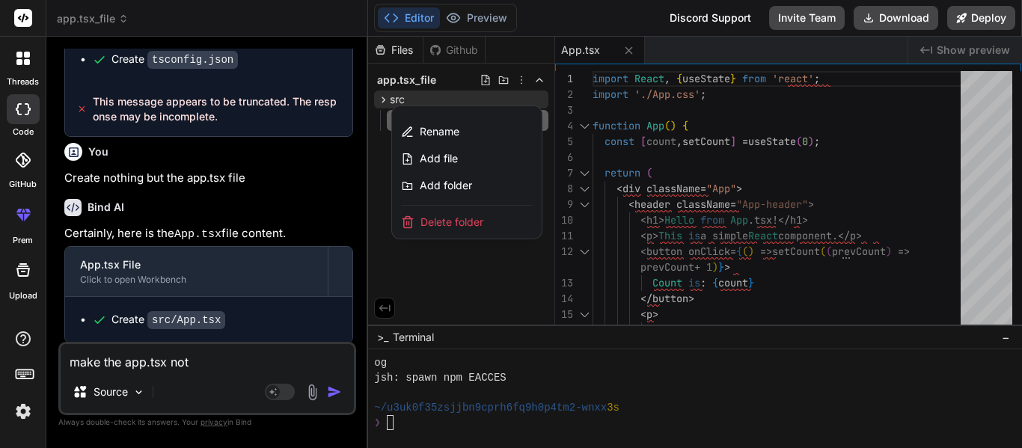
type textarea "x"
type textarea "make the app.tsx not i"
type textarea "x"
type textarea "make the app.tsx not in"
type textarea "x"
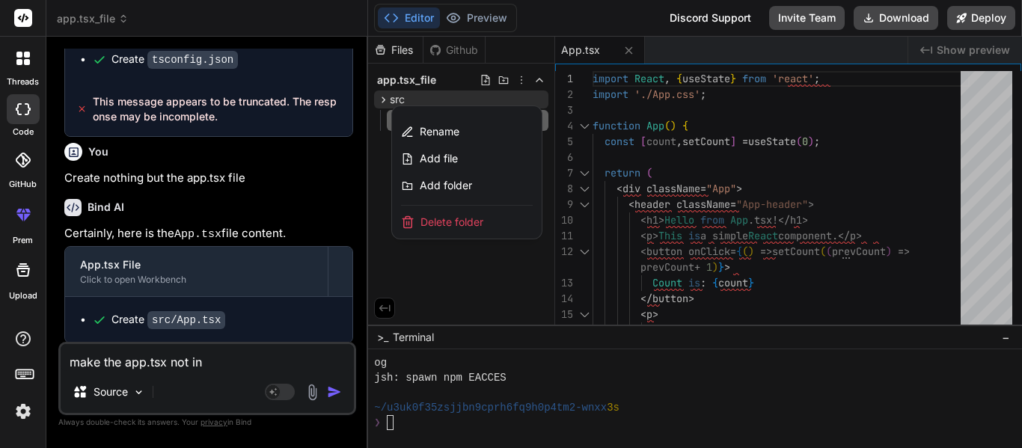
type textarea "make the app.tsx not in"
type textarea "x"
type textarea "make the app.tsx not in s"
type textarea "x"
type textarea "make the app.tsx not in sr"
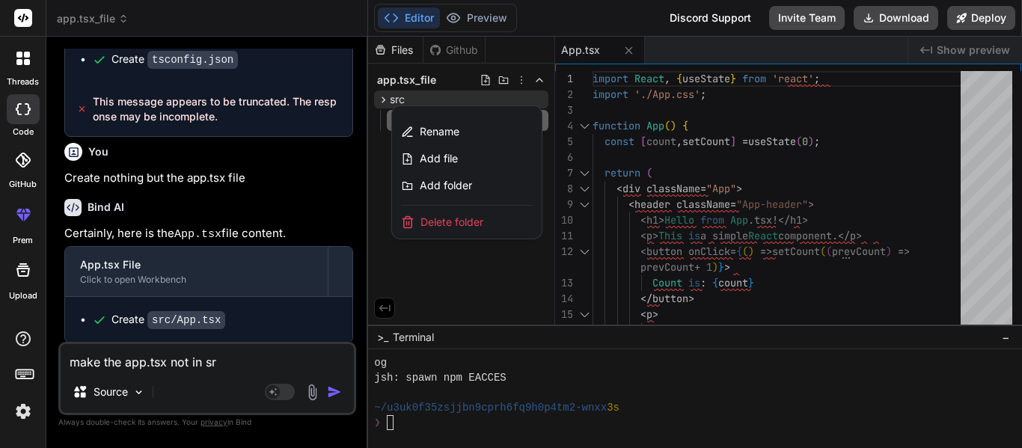
type textarea "x"
type textarea "make the app.tsx not in src"
type textarea "x"
type textarea "make the app.tsx not in src,"
type textarea "x"
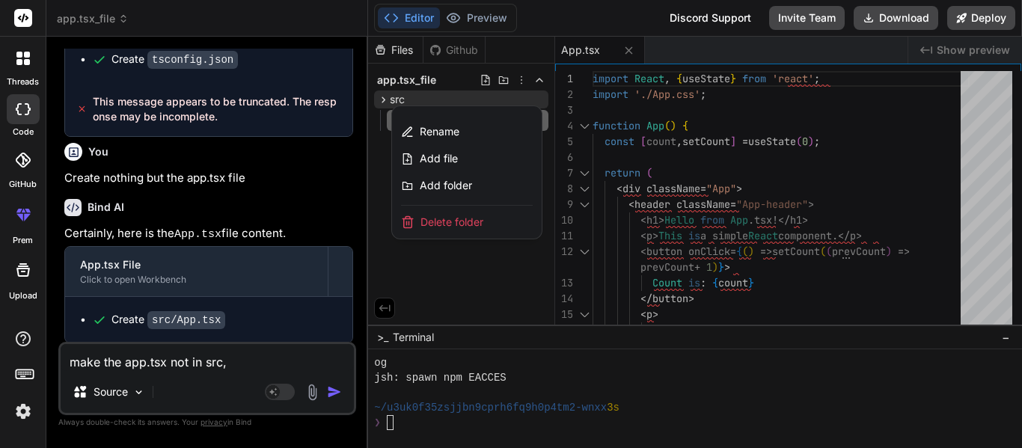
type textarea "make the app.tsx not in src,"
type textarea "x"
type textarea "make the app.tsx not in src, b"
type textarea "x"
type textarea "make the app.tsx not in src, bu"
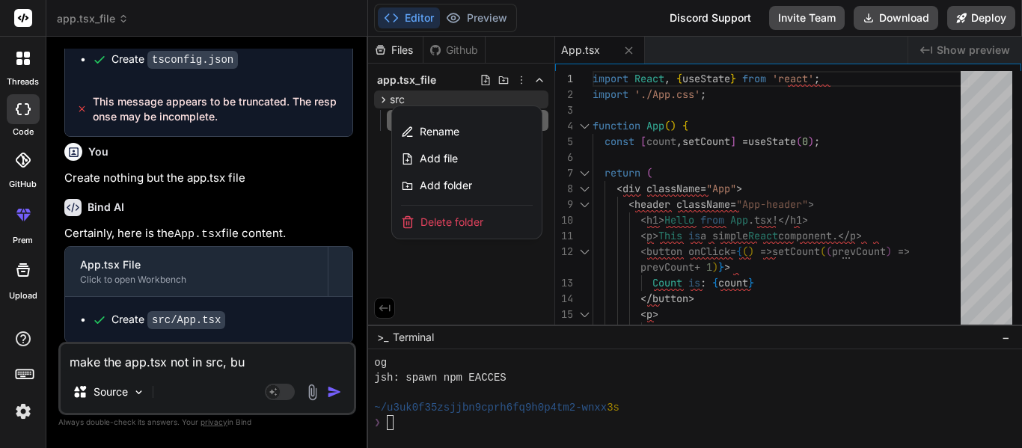
type textarea "x"
type textarea "make the app.tsx not in src, but"
type textarea "x"
type textarea "make the app.tsx not in src, but"
type textarea "x"
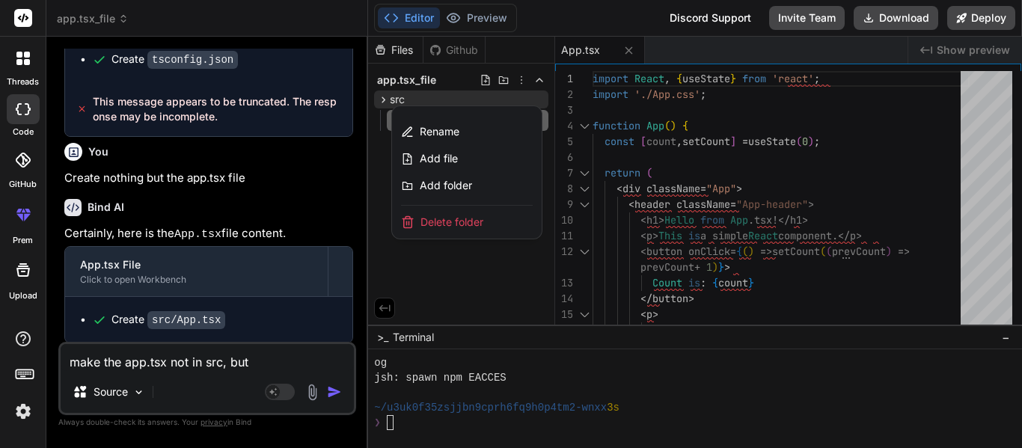
type textarea "make the app.tsx not in src, but i"
type textarea "x"
type textarea "make the app.tsx not in src, but in"
type textarea "x"
type textarea "make the app.tsx not in src, but in"
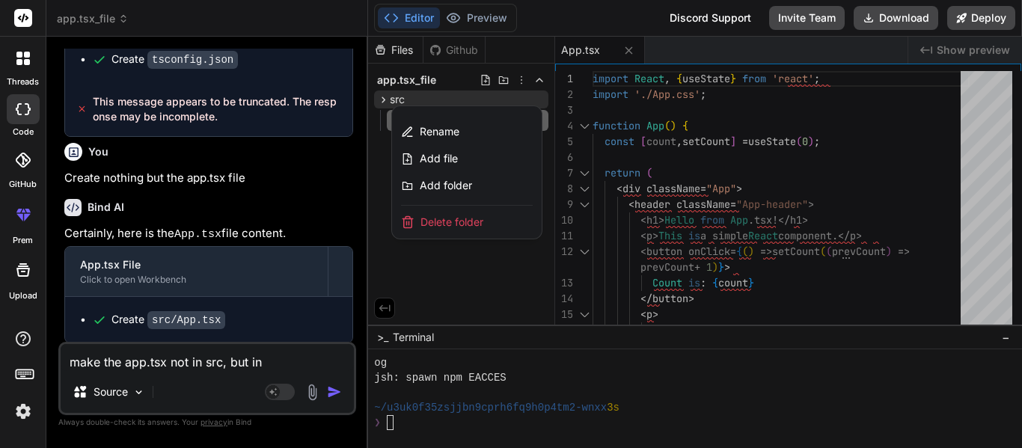
type textarea "x"
type textarea "make the app.tsx not in src, but in t"
type textarea "x"
type textarea "make the app.tsx not in src, but in th"
type textarea "x"
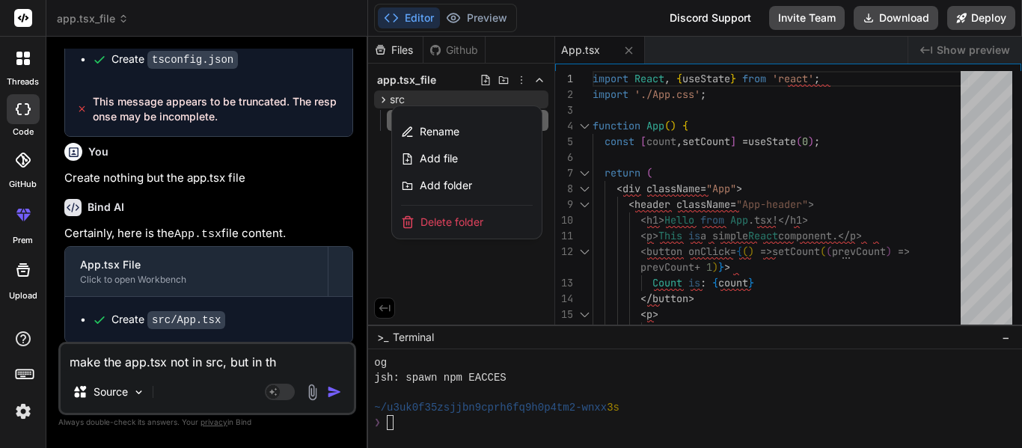
type textarea "make the app.tsx not in src, but in the"
type textarea "x"
type textarea "make the app.tsx not in src, but in the"
type textarea "x"
type textarea "make the app.tsx not in src, but in the m"
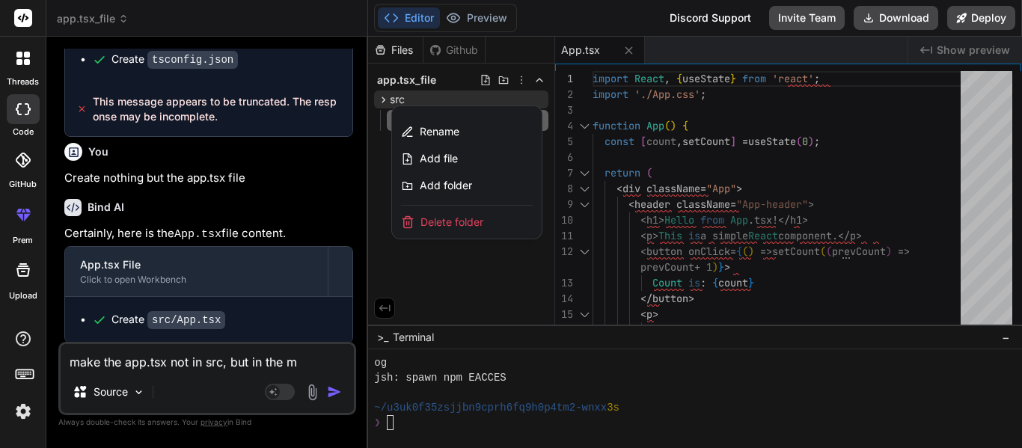
type textarea "x"
type textarea "make the app.tsx not in src, but in the ma"
type textarea "x"
type textarea "make the app.tsx not in src, but in the mai"
type textarea "x"
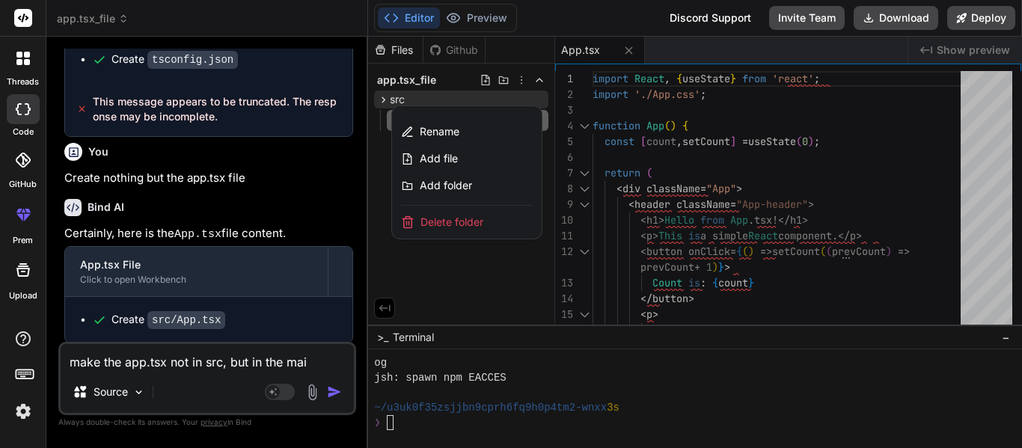
type textarea "make the app.tsx not in src, but in the main"
type textarea "x"
type textarea "make the app.tsx not in src, but in the main"
type textarea "x"
type textarea "make the app.tsx not in src, but in the main p"
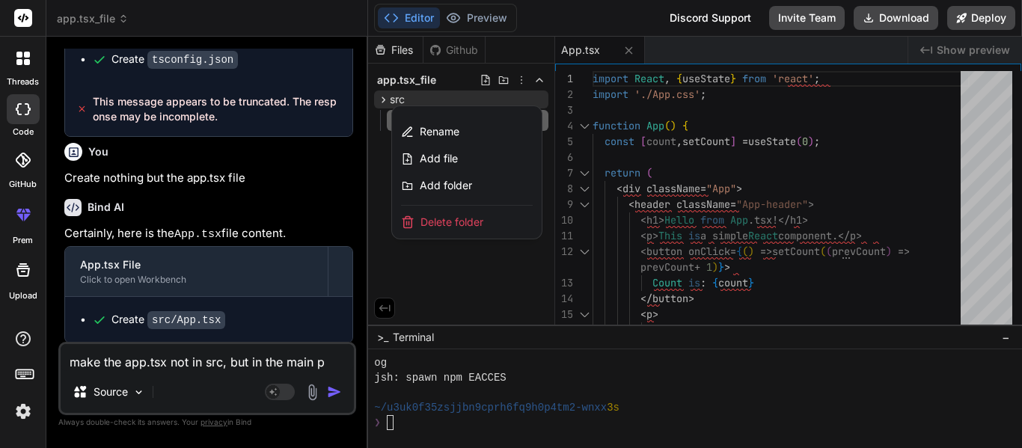
type textarea "x"
type textarea "make the app.tsx not in src, but in the main pa"
type textarea "x"
type textarea "make the app.tsx not in src, but in the main pag"
type textarea "x"
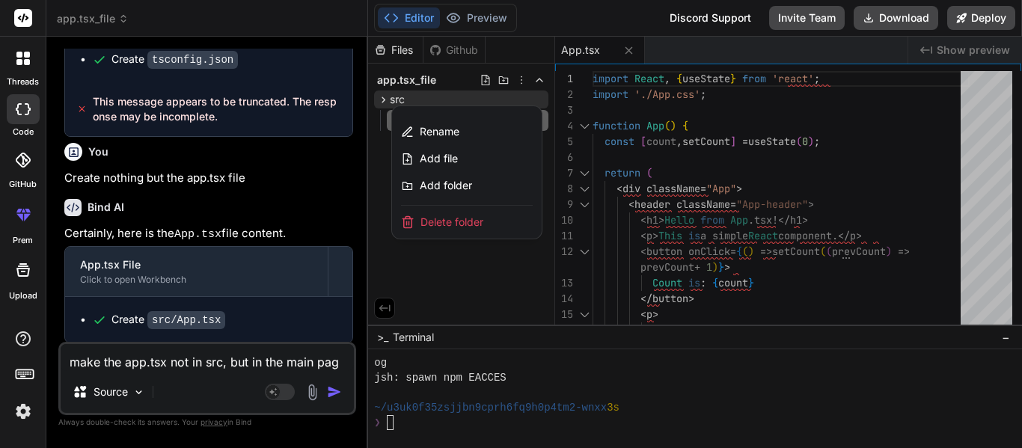
type textarea "make the app.tsx not in src, but in the main page"
type textarea "x"
type textarea "make the app.tsx not in src, but in the main page."
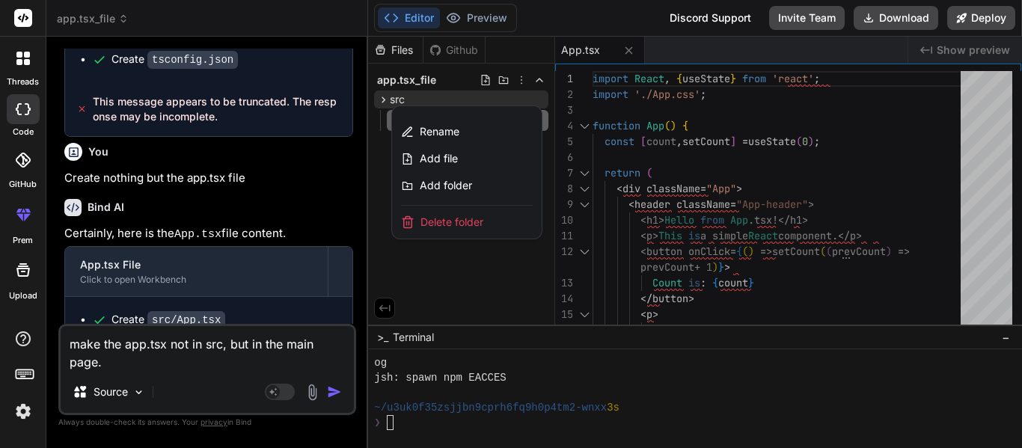
type textarea "x"
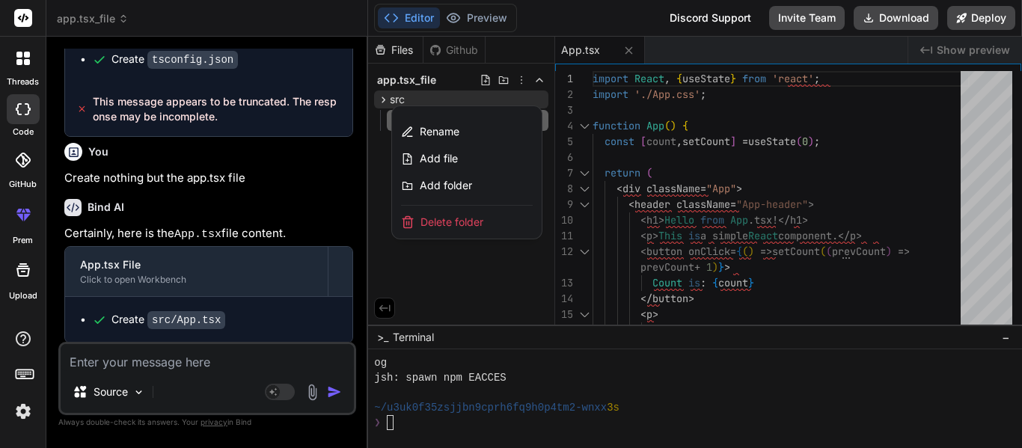
scroll to position [501, 0]
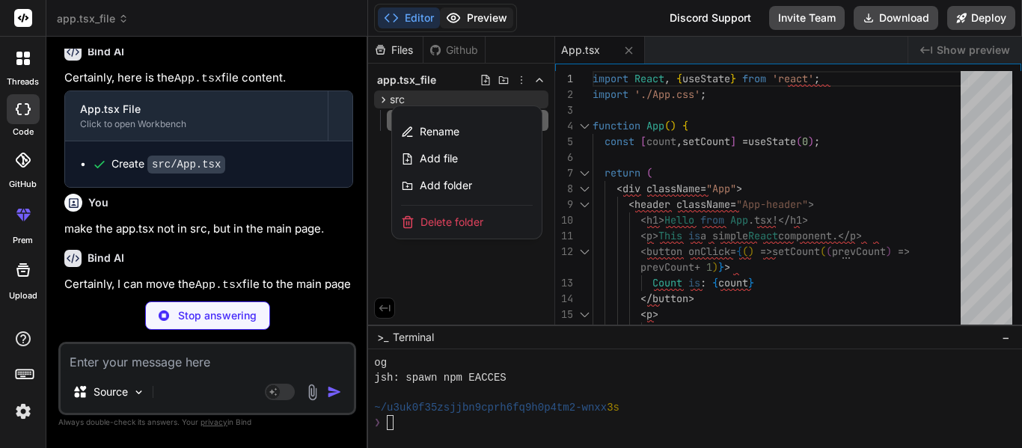
click at [474, 16] on button "Preview" at bounding box center [476, 17] width 73 height 21
type textarea "x"
type textarea "</div> ); } export default App;"
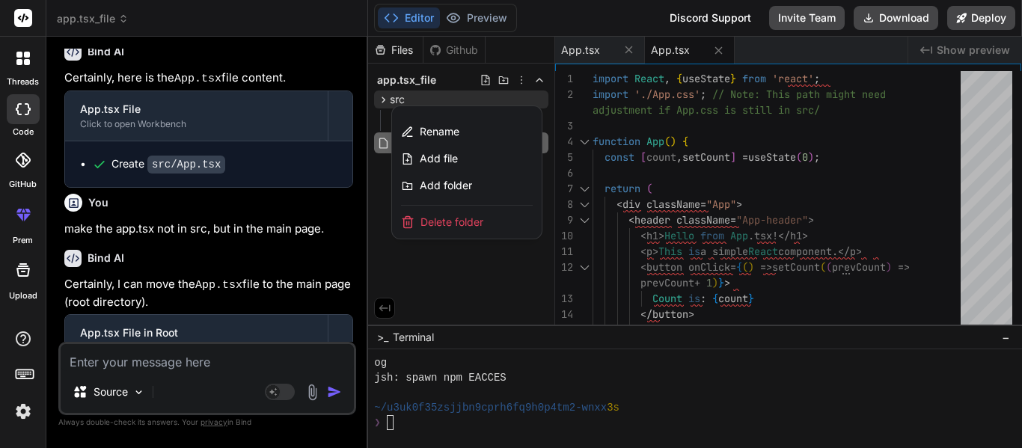
click at [489, 286] on div at bounding box center [695, 243] width 654 height 412
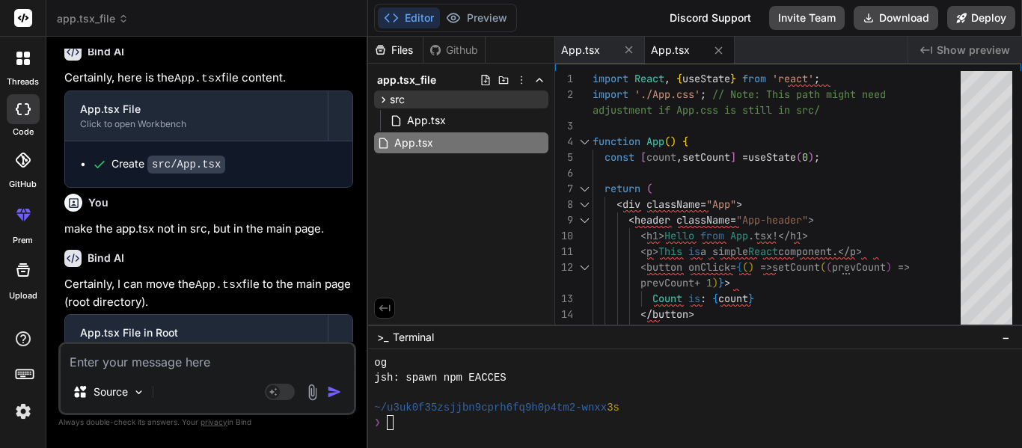
scroll to position [568, 0]
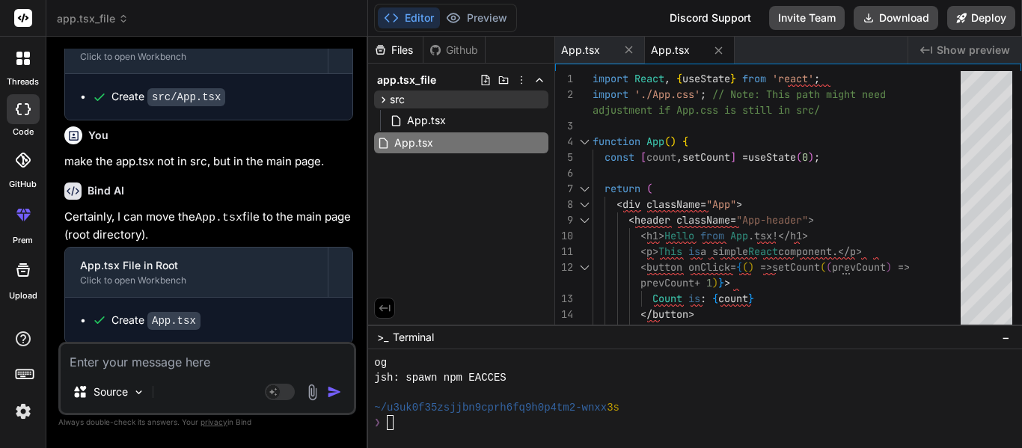
click at [142, 355] on textarea at bounding box center [207, 357] width 293 height 27
type textarea "x"
type textarea "R"
type textarea "x"
type textarea "Re"
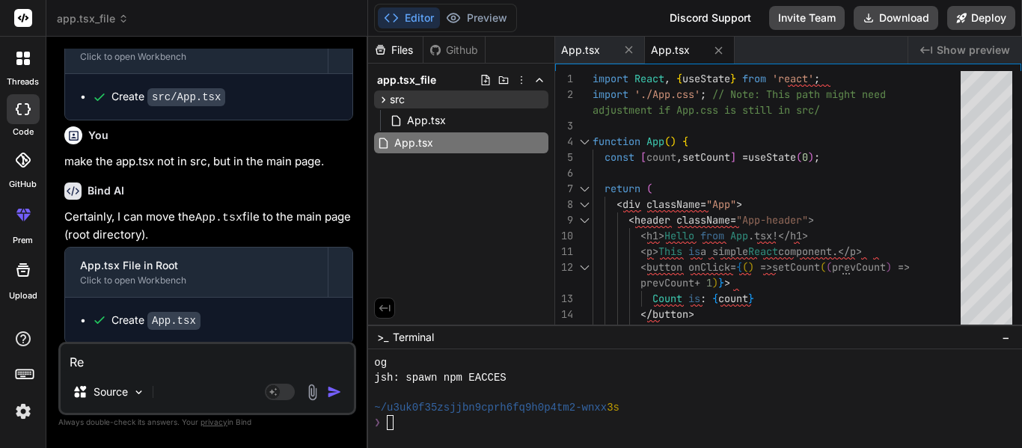
type textarea "x"
type textarea "Rem"
type textarea "x"
type textarea "Remo"
type textarea "x"
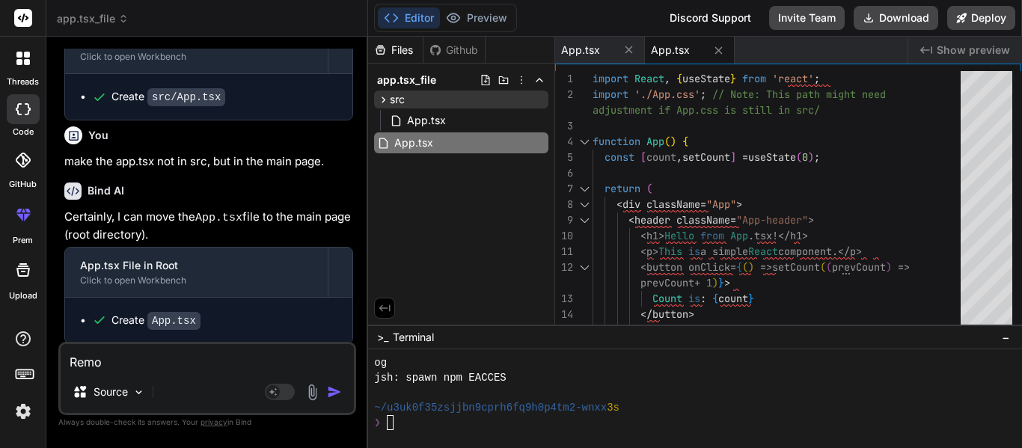
type textarea "Remov"
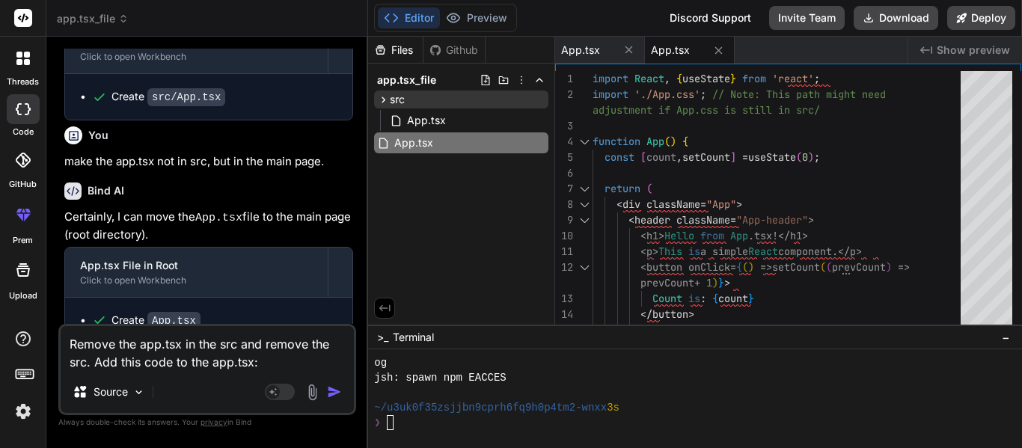
paste textarea "import { useState } from "react"; import { Sidebar } from "./components/Sidebar…"
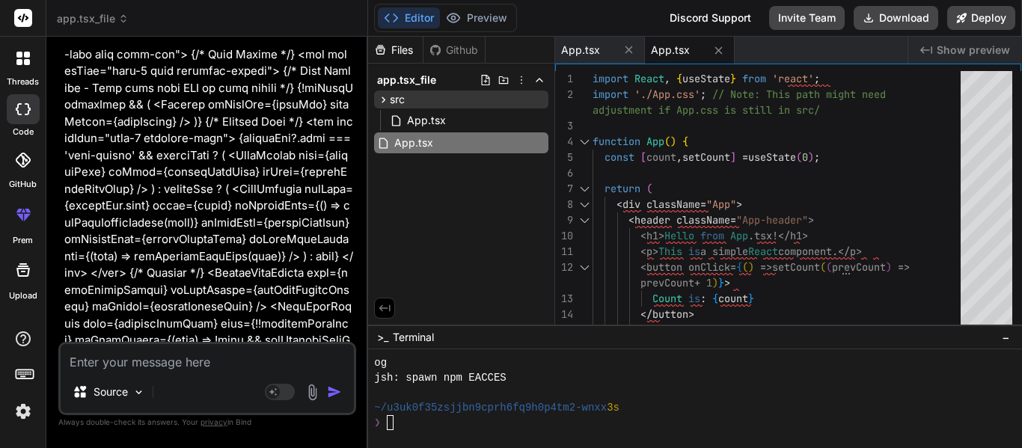
scroll to position [3013, 0]
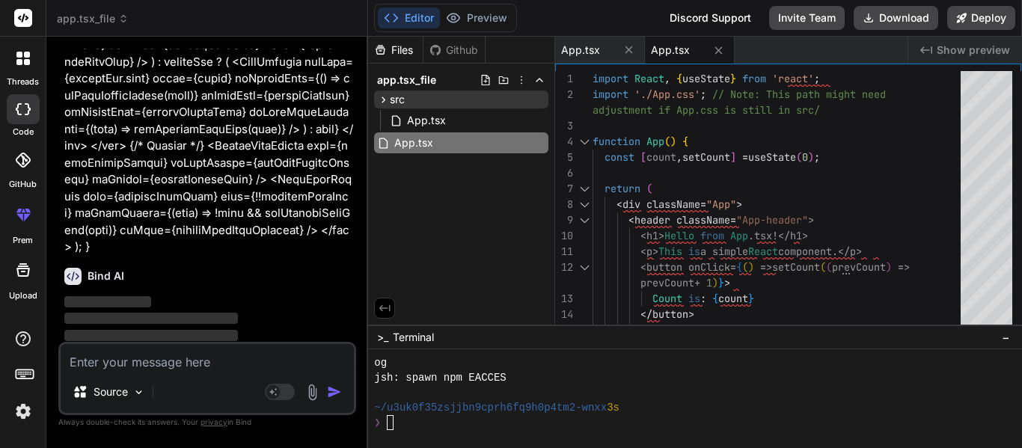
click at [989, 52] on span "Show preview" at bounding box center [973, 50] width 73 height 15
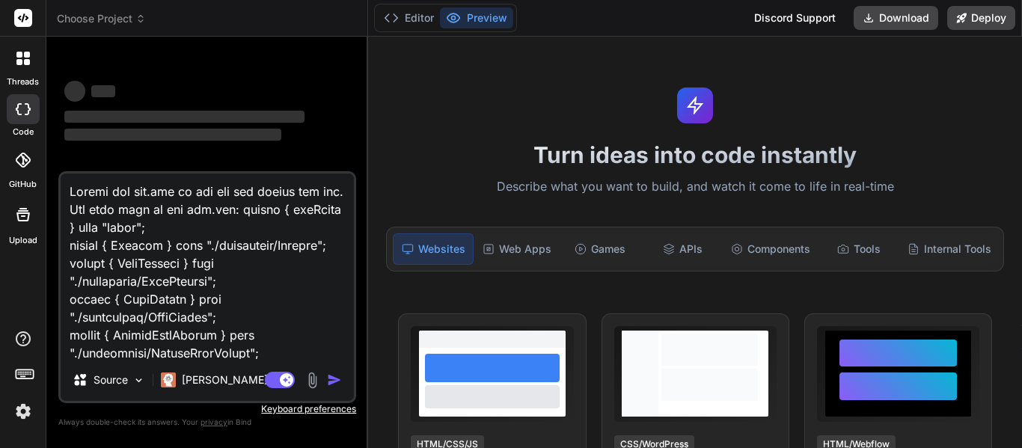
type textarea "x"
